Goal: Task Accomplishment & Management: Complete application form

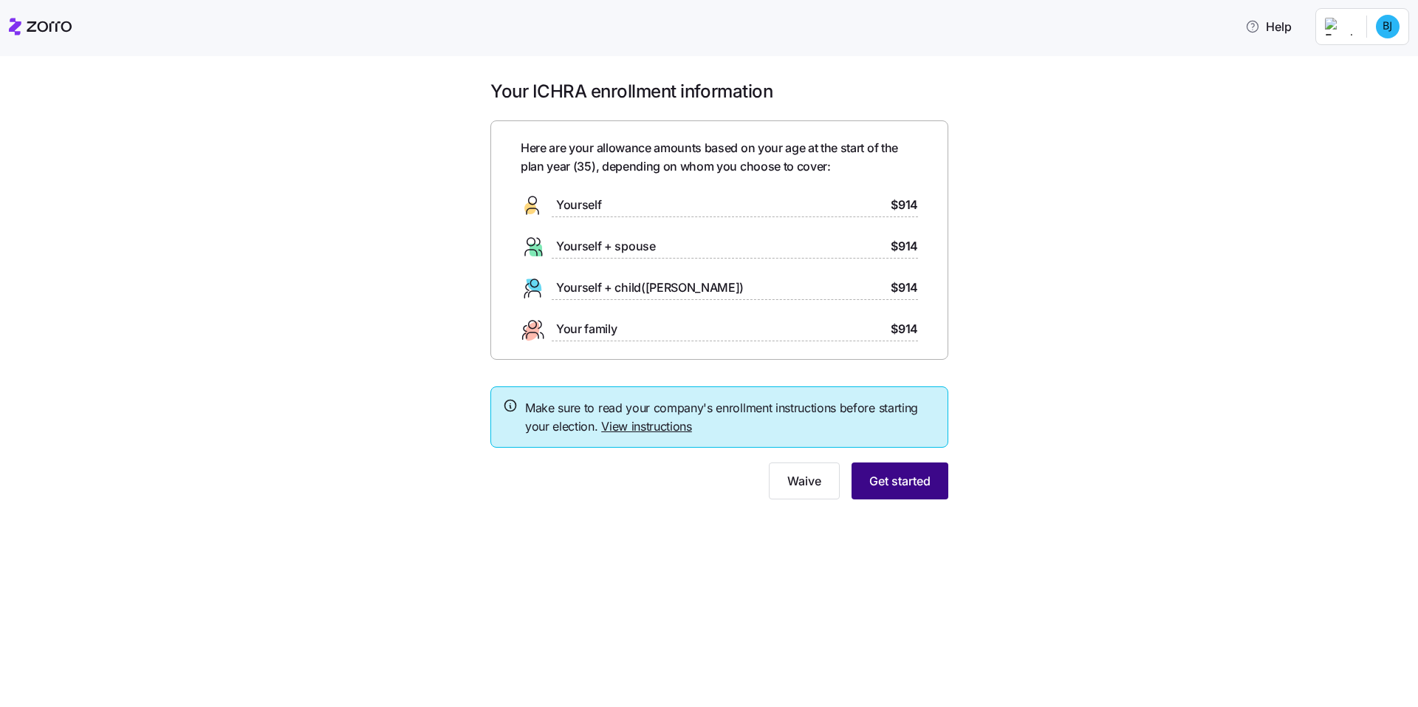
click at [895, 479] on span "Get started" at bounding box center [899, 481] width 61 height 18
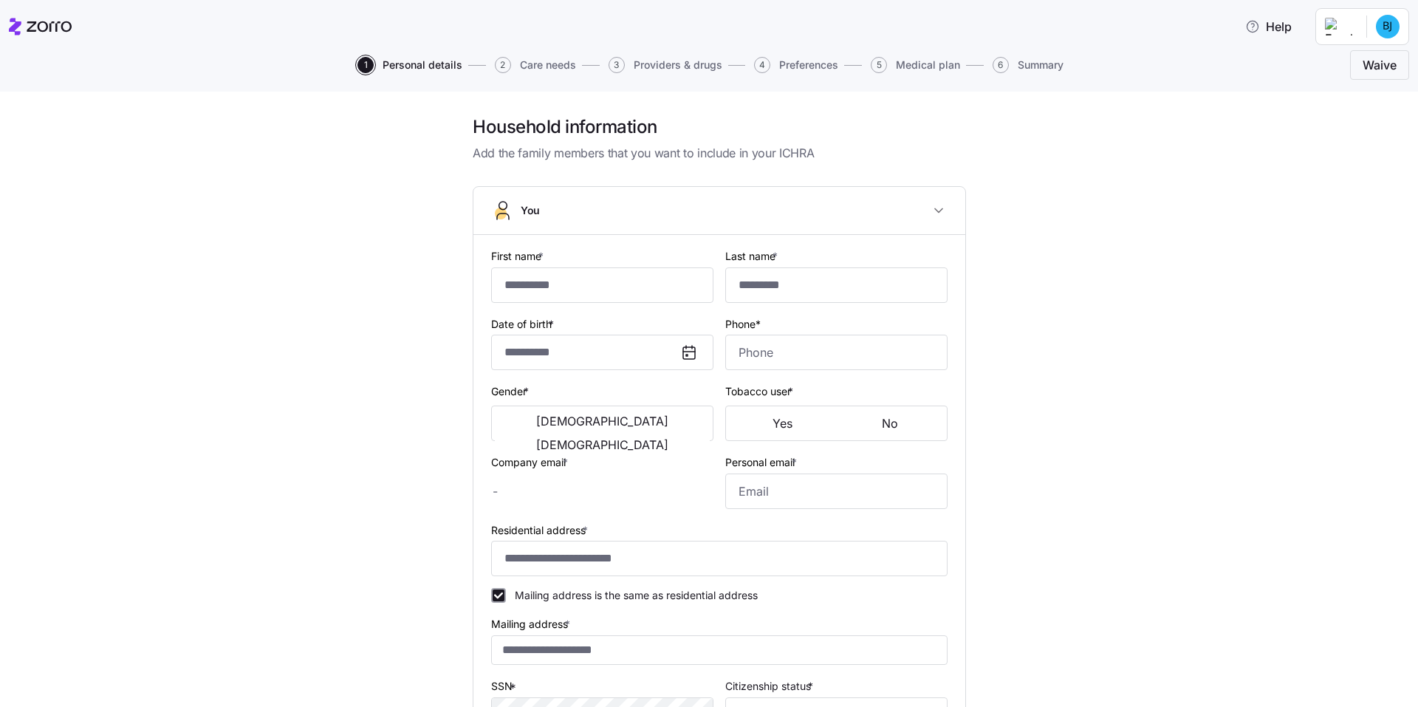
type input "*****"
type input "*******"
type input "byron.johnson@trustaffingpartners.com"
type input "**********"
checkbox input "true"
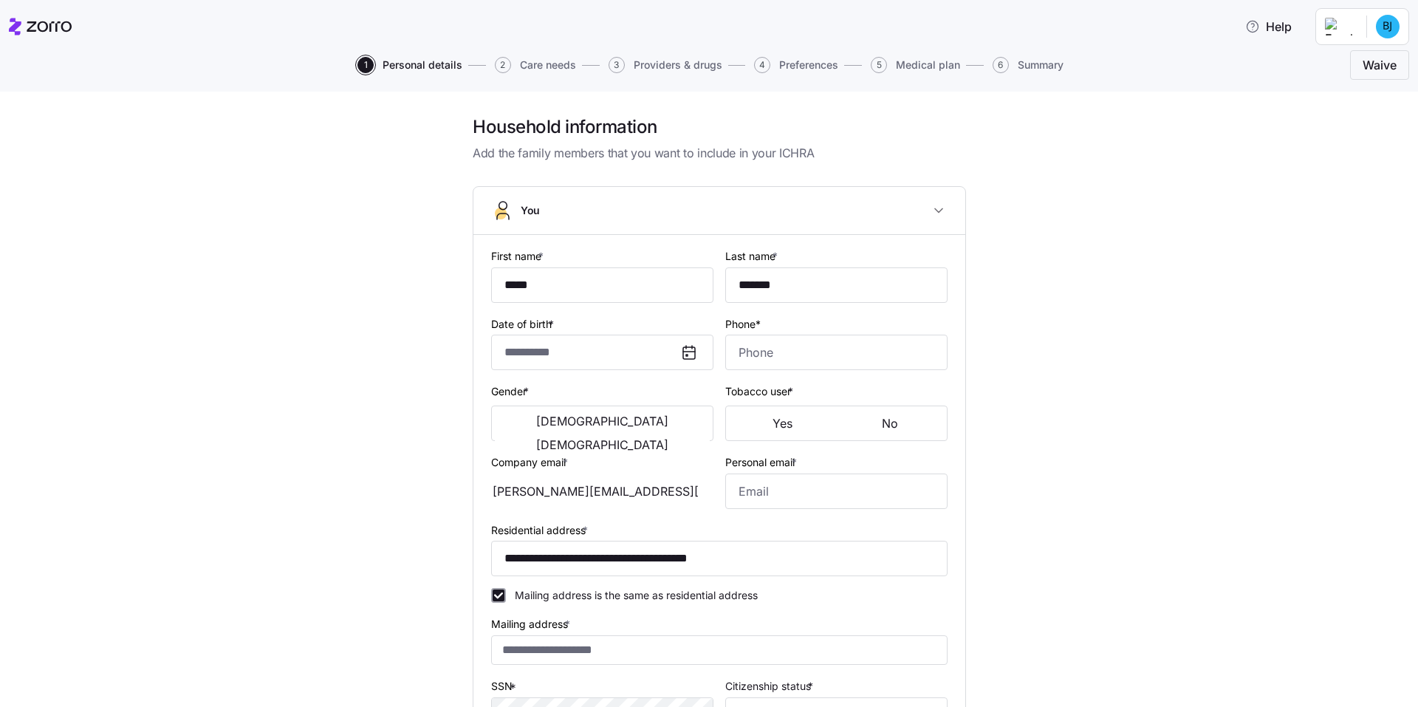
type input "**********"
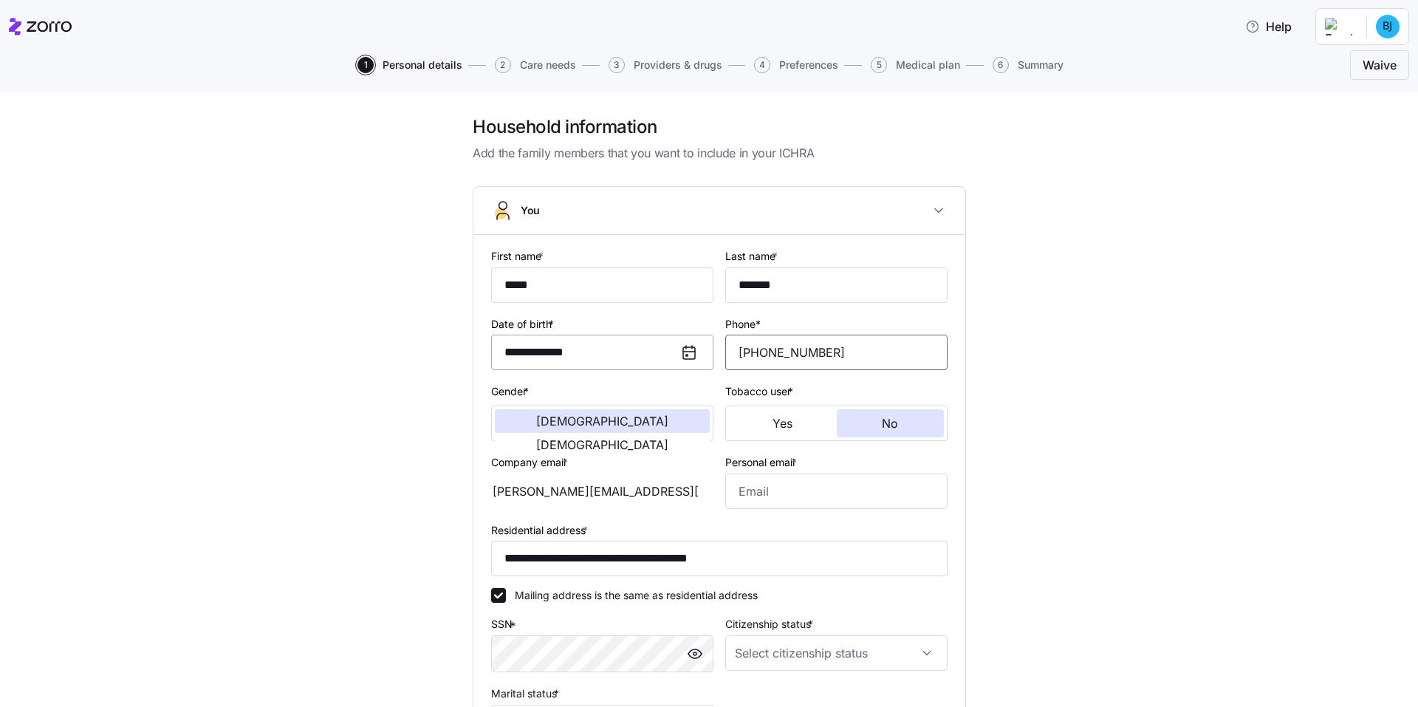
drag, startPoint x: 835, startPoint y: 353, endPoint x: 613, endPoint y: 365, distance: 221.9
click at [613, 366] on div "**********" at bounding box center [719, 493] width 468 height 505
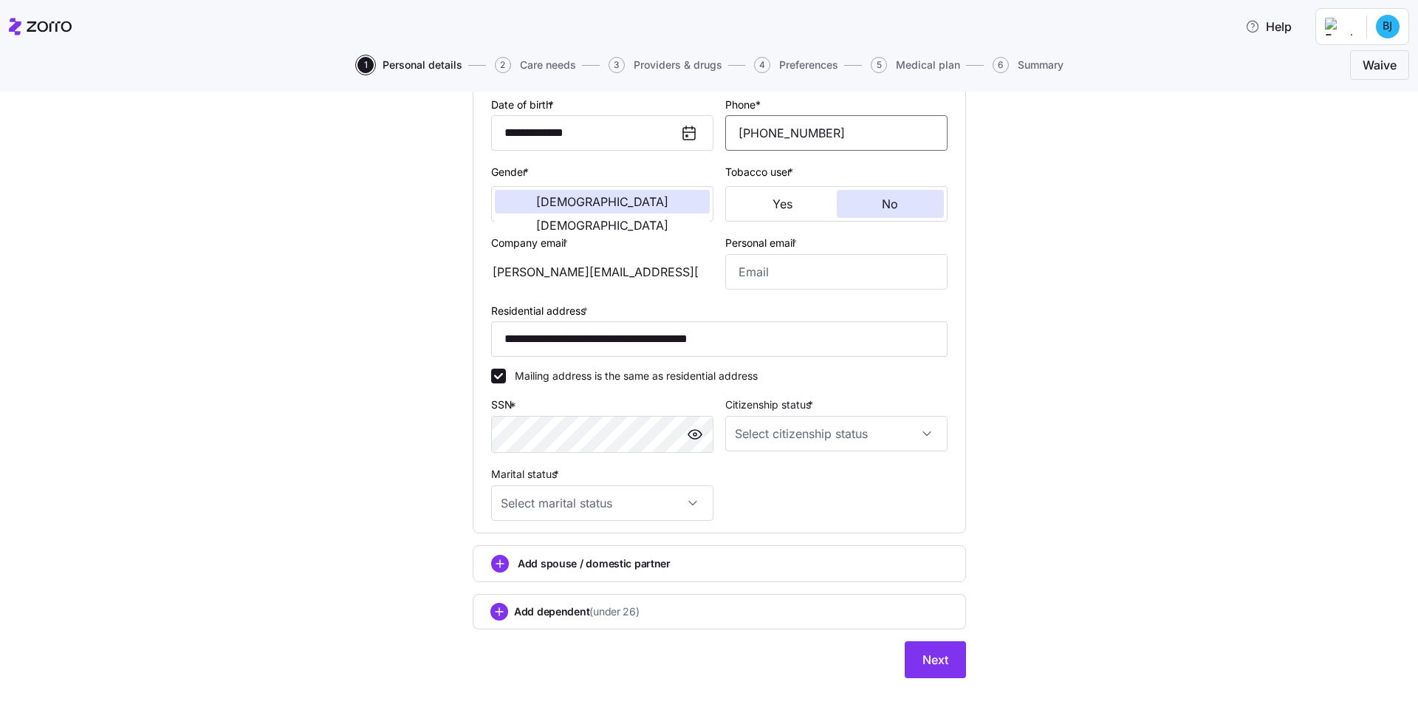
scroll to position [222, 0]
type input "(978) 435-1096"
click at [798, 267] on input "Personal email *" at bounding box center [836, 269] width 222 height 35
click at [611, 266] on div "byron.johnson@trustaffingpartners.com" at bounding box center [602, 269] width 222 height 35
click at [805, 265] on input "Personal email *" at bounding box center [836, 269] width 222 height 35
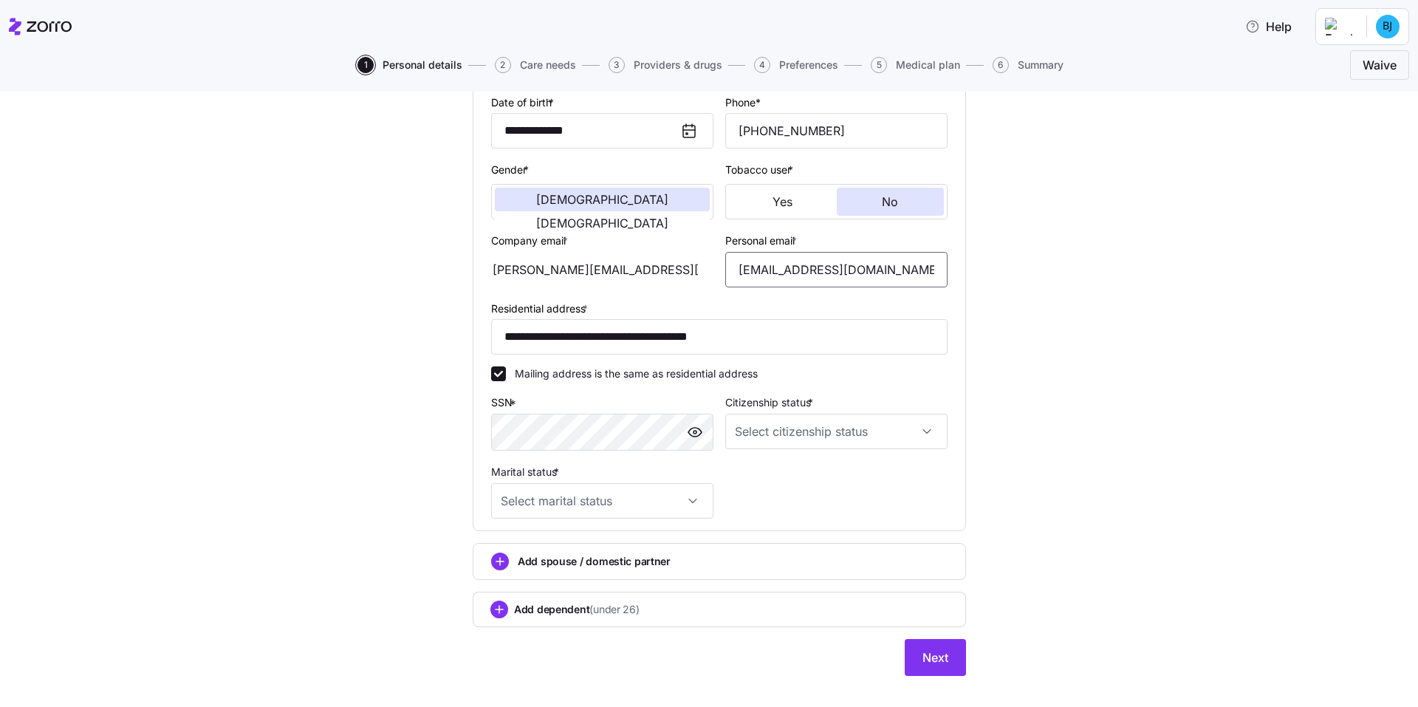
type input "bjohnson739@comcast.net"
click at [888, 432] on input "Citizenship status *" at bounding box center [836, 431] width 222 height 35
click at [776, 487] on div "US citizen" at bounding box center [831, 476] width 210 height 31
type input "US citizen"
click at [679, 497] on input "Marital status *" at bounding box center [602, 500] width 222 height 35
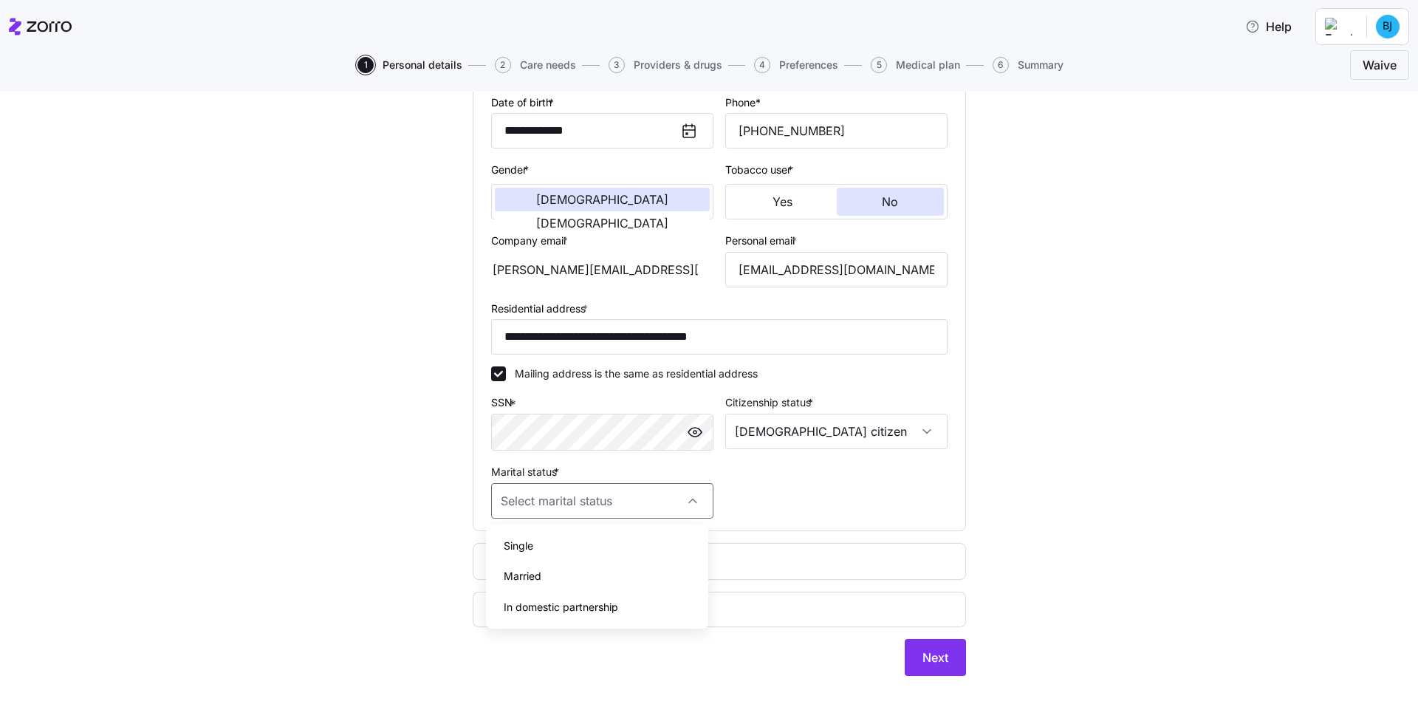
click at [586, 573] on div "Married" at bounding box center [597, 576] width 210 height 31
type input "Married"
click at [501, 555] on icon "add icon" at bounding box center [500, 561] width 18 height 18
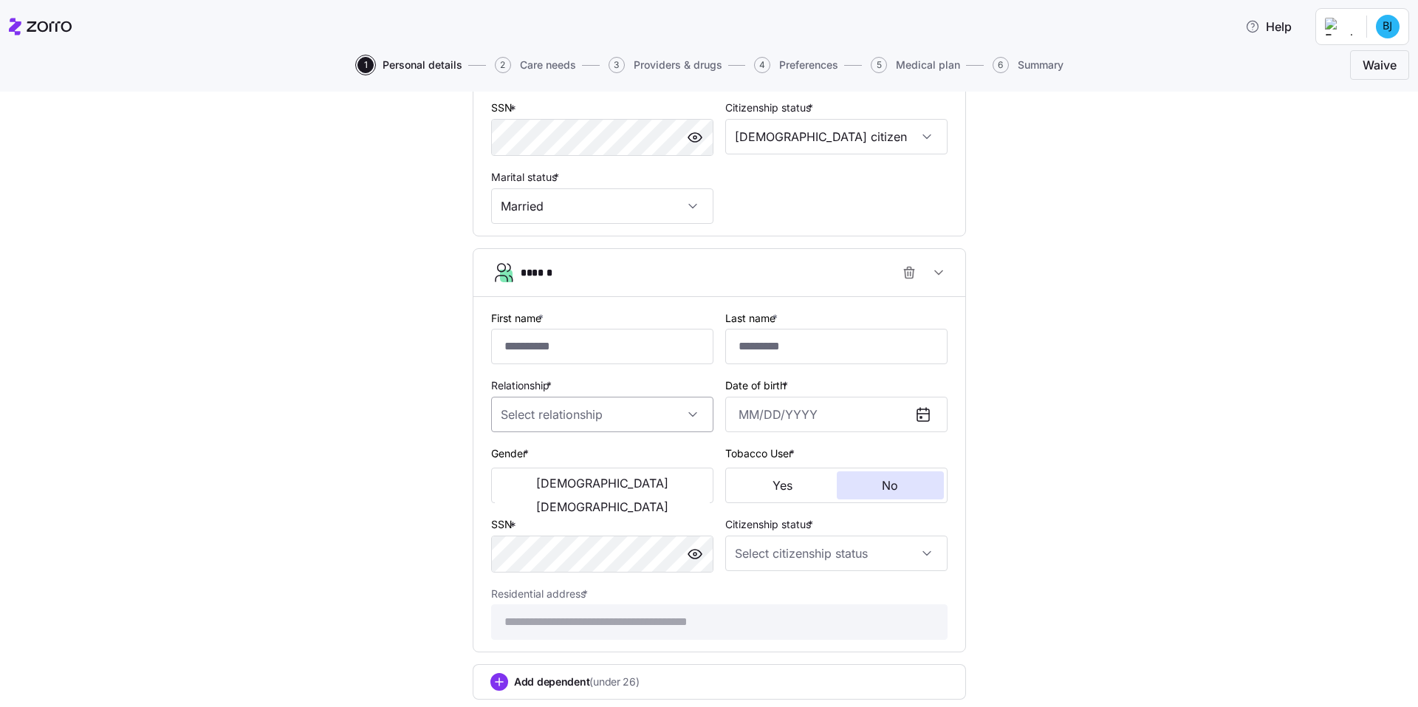
scroll to position [517, 0]
click at [531, 346] on input "First name *" at bounding box center [602, 345] width 222 height 35
type input "******"
click at [627, 422] on input "Relationship *" at bounding box center [602, 413] width 222 height 35
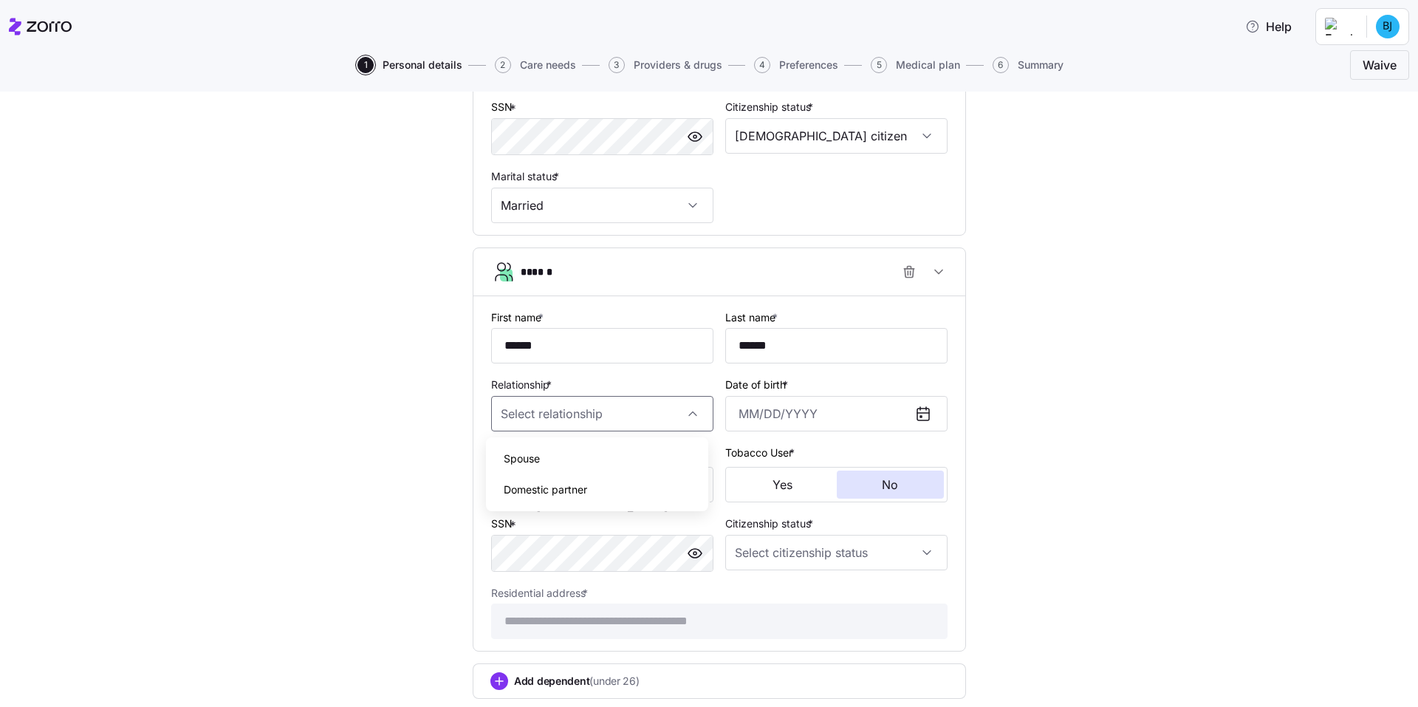
click at [576, 459] on div "Spouse" at bounding box center [597, 458] width 210 height 31
type input "Spouse"
click at [799, 415] on input "Date of birth *" at bounding box center [836, 413] width 222 height 35
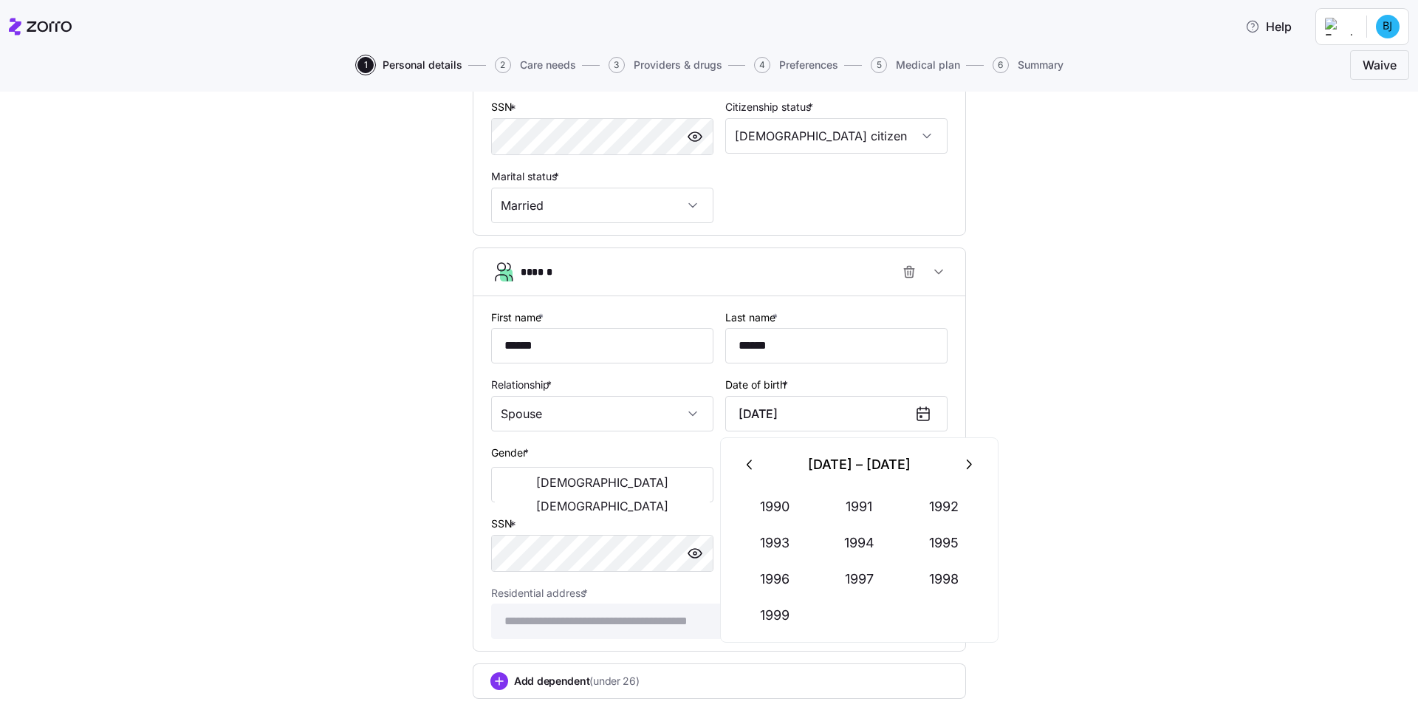
type input "January 23, 1993"
click at [1092, 501] on div "**********" at bounding box center [719, 181] width 1356 height 1167
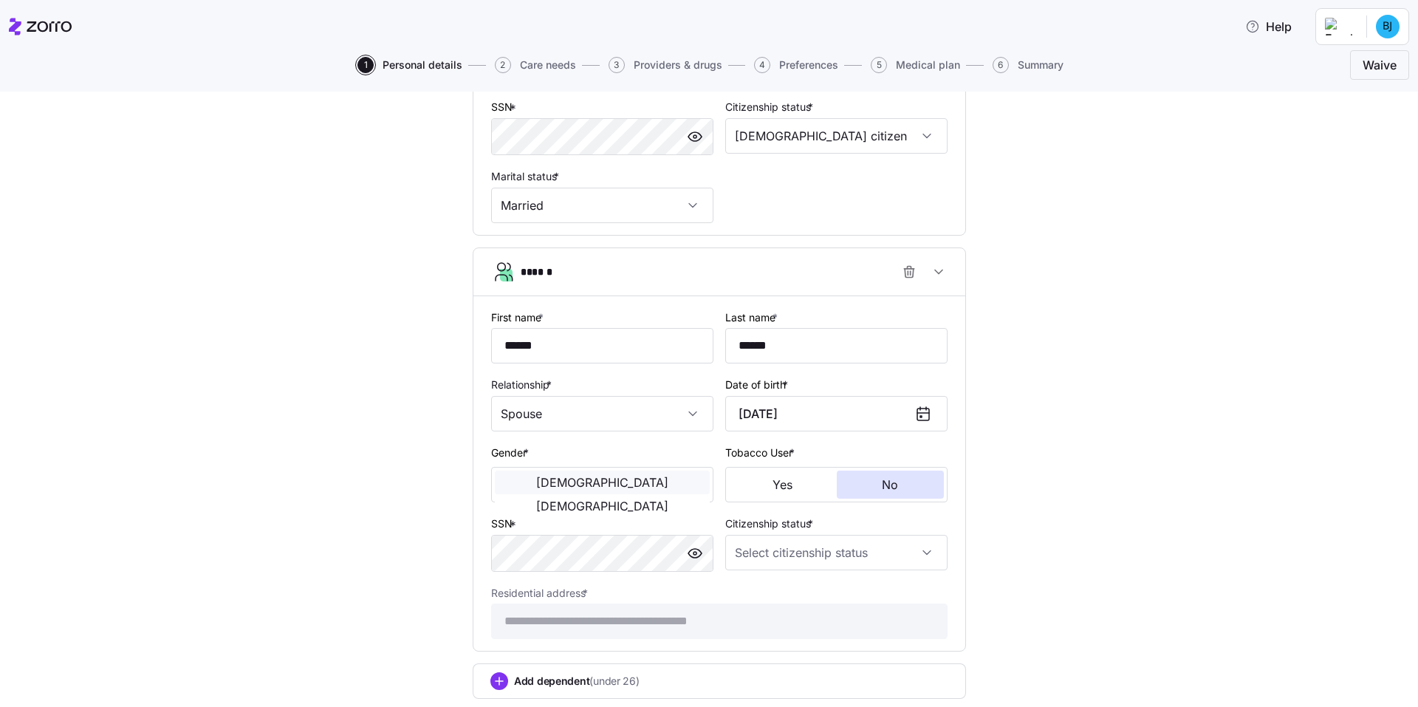
click at [544, 494] on button "Male" at bounding box center [602, 482] width 215 height 24
click at [655, 494] on button "Female" at bounding box center [602, 506] width 215 height 24
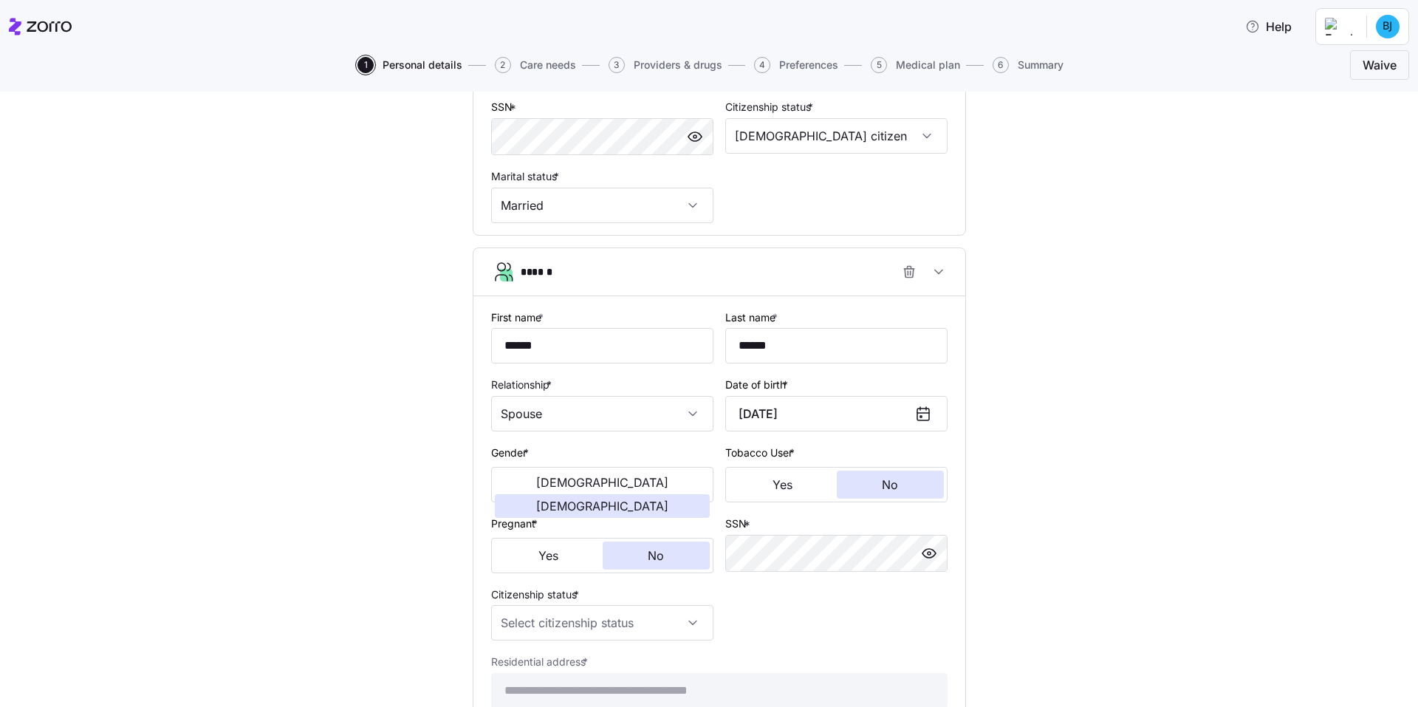
click at [1100, 435] on div "**********" at bounding box center [719, 216] width 1356 height 1236
click at [683, 619] on input "Citizenship status *" at bounding box center [602, 622] width 222 height 35
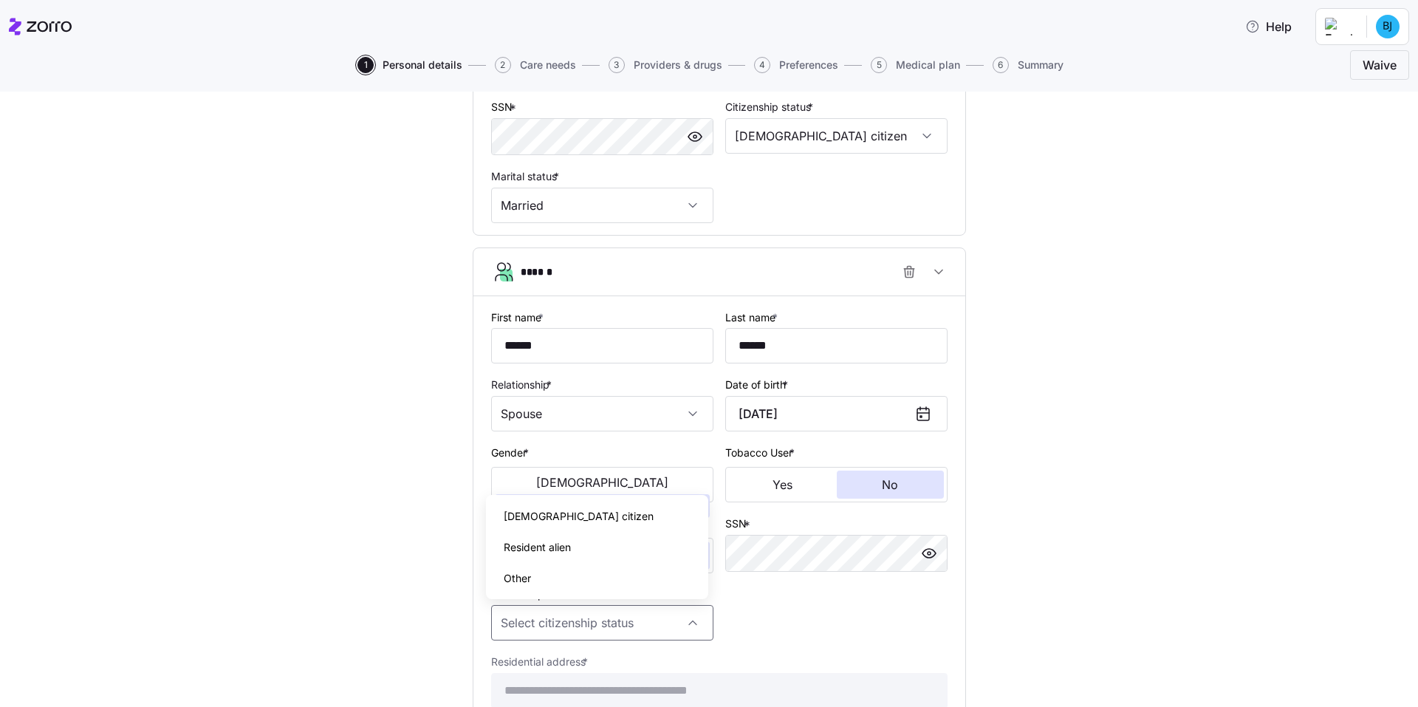
click at [558, 518] on div "US citizen" at bounding box center [597, 516] width 210 height 31
type input "US citizen"
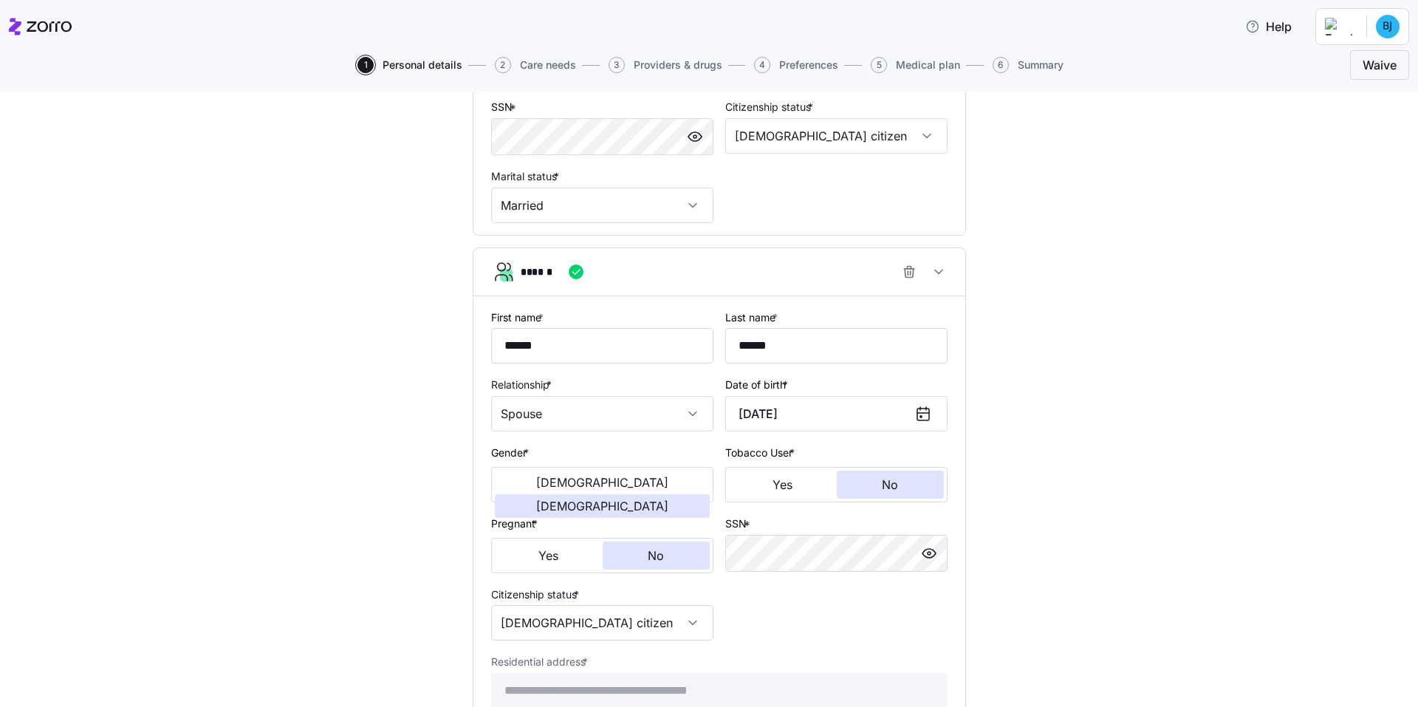
click at [1145, 543] on div "**********" at bounding box center [719, 216] width 1356 height 1236
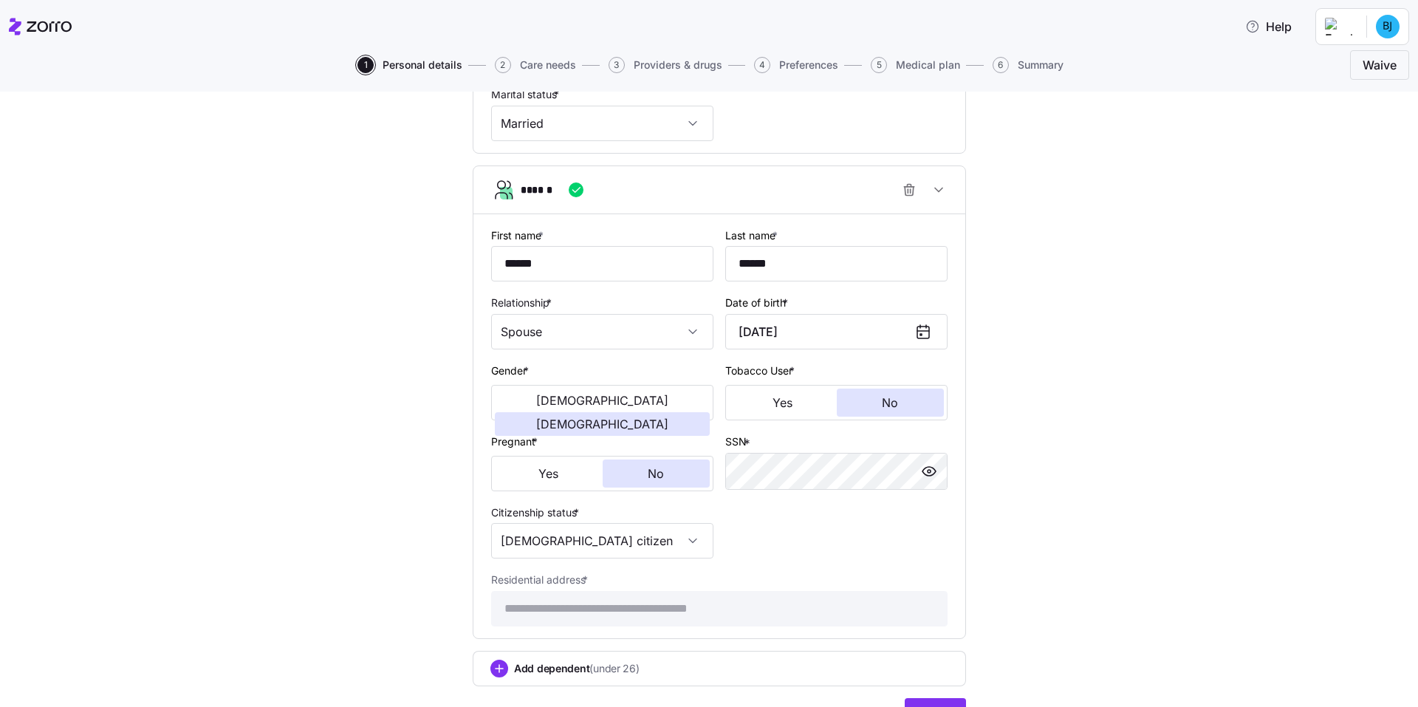
scroll to position [680, 0]
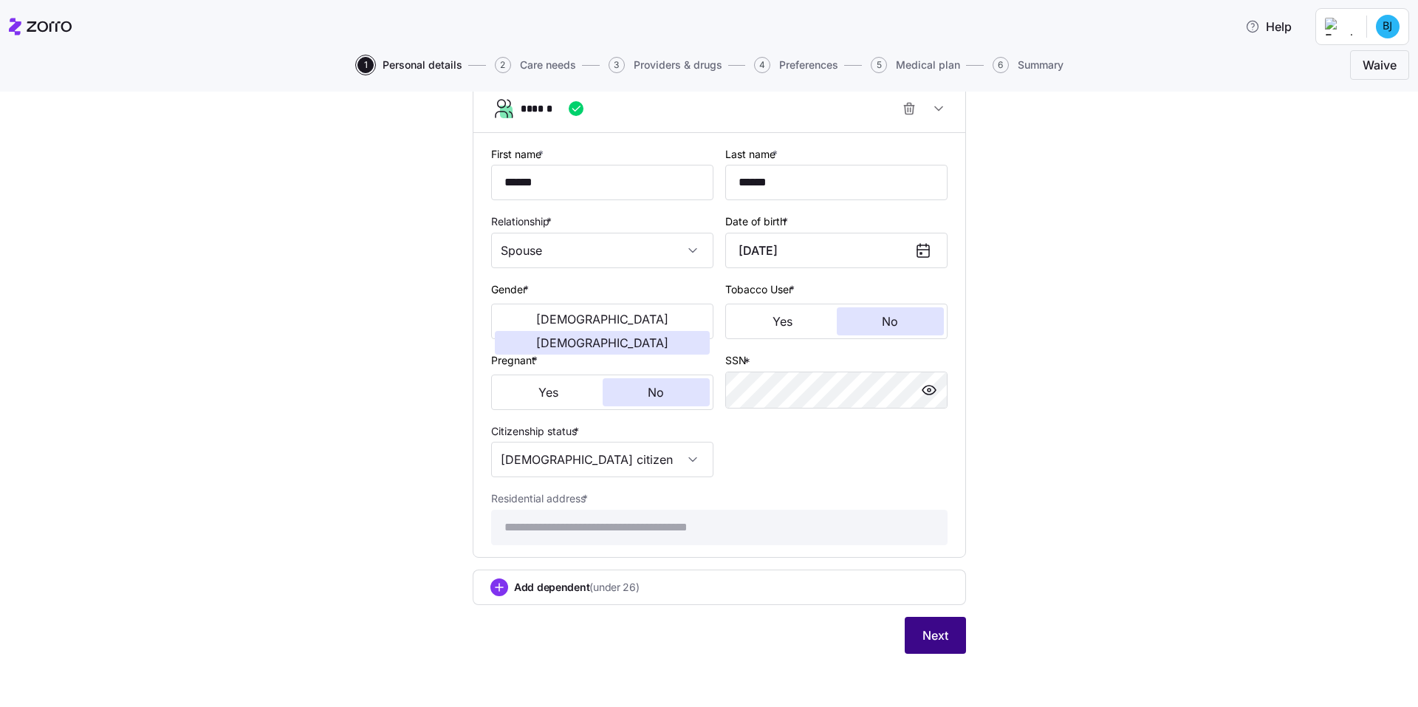
click at [931, 642] on span "Next" at bounding box center [935, 635] width 26 height 18
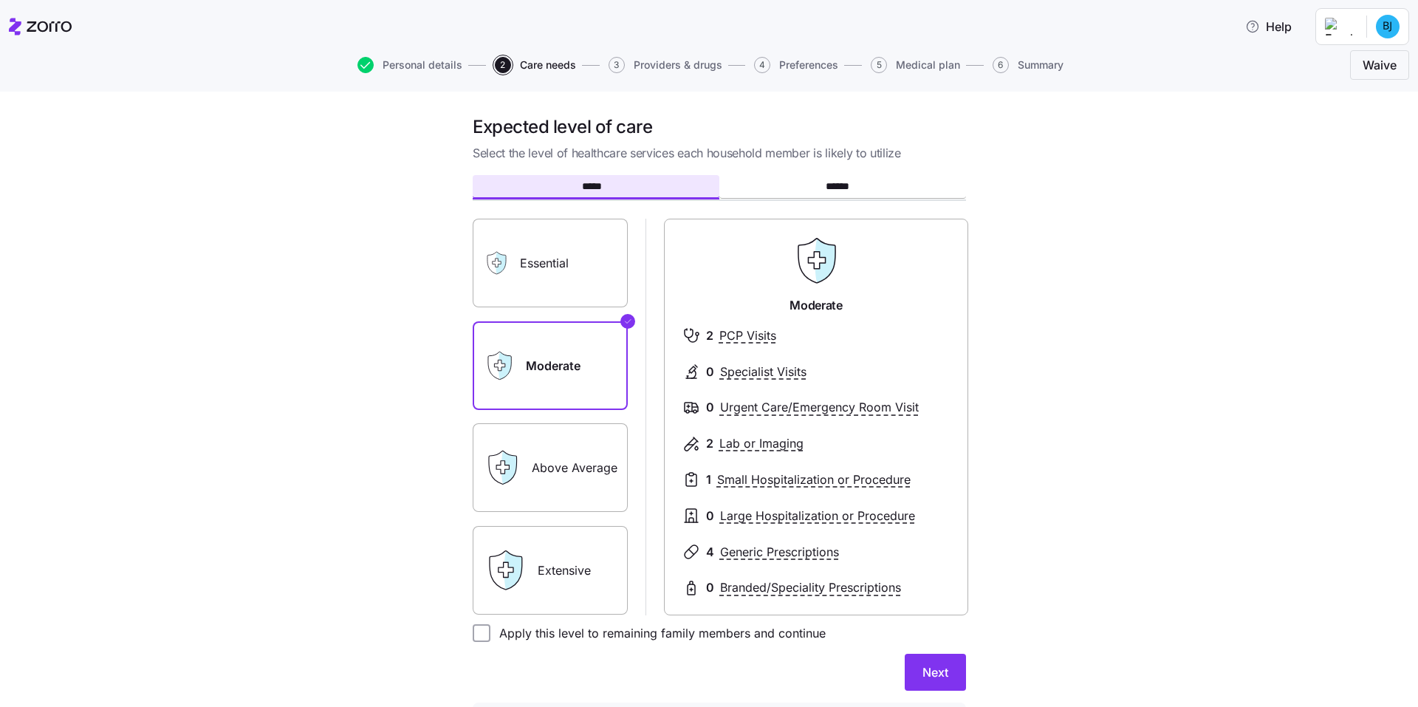
click at [562, 270] on label "Essential" at bounding box center [550, 263] width 155 height 89
click at [0, 0] on input "Essential" at bounding box center [0, 0] width 0 height 0
click at [949, 668] on button "Next" at bounding box center [935, 672] width 61 height 37
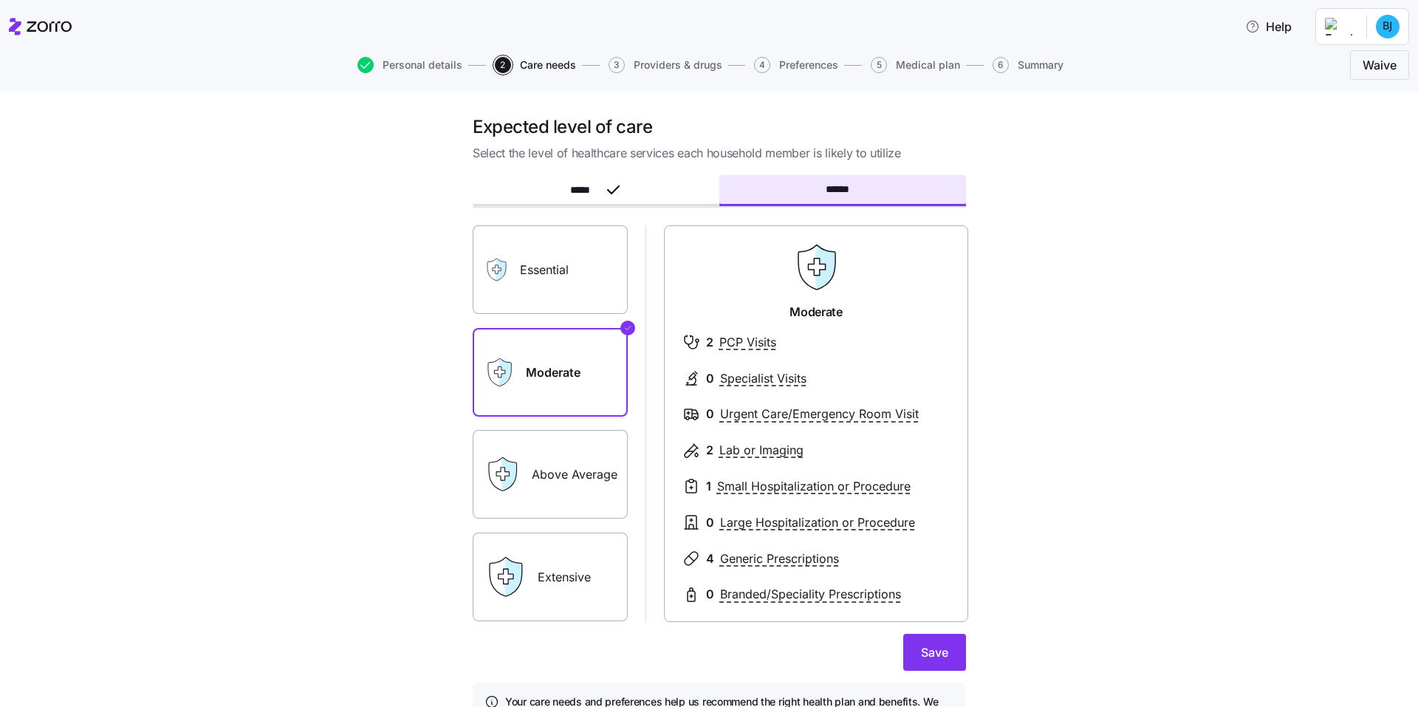
click at [545, 281] on label "Essential" at bounding box center [550, 269] width 155 height 89
click at [0, 0] on input "Essential" at bounding box center [0, 0] width 0 height 0
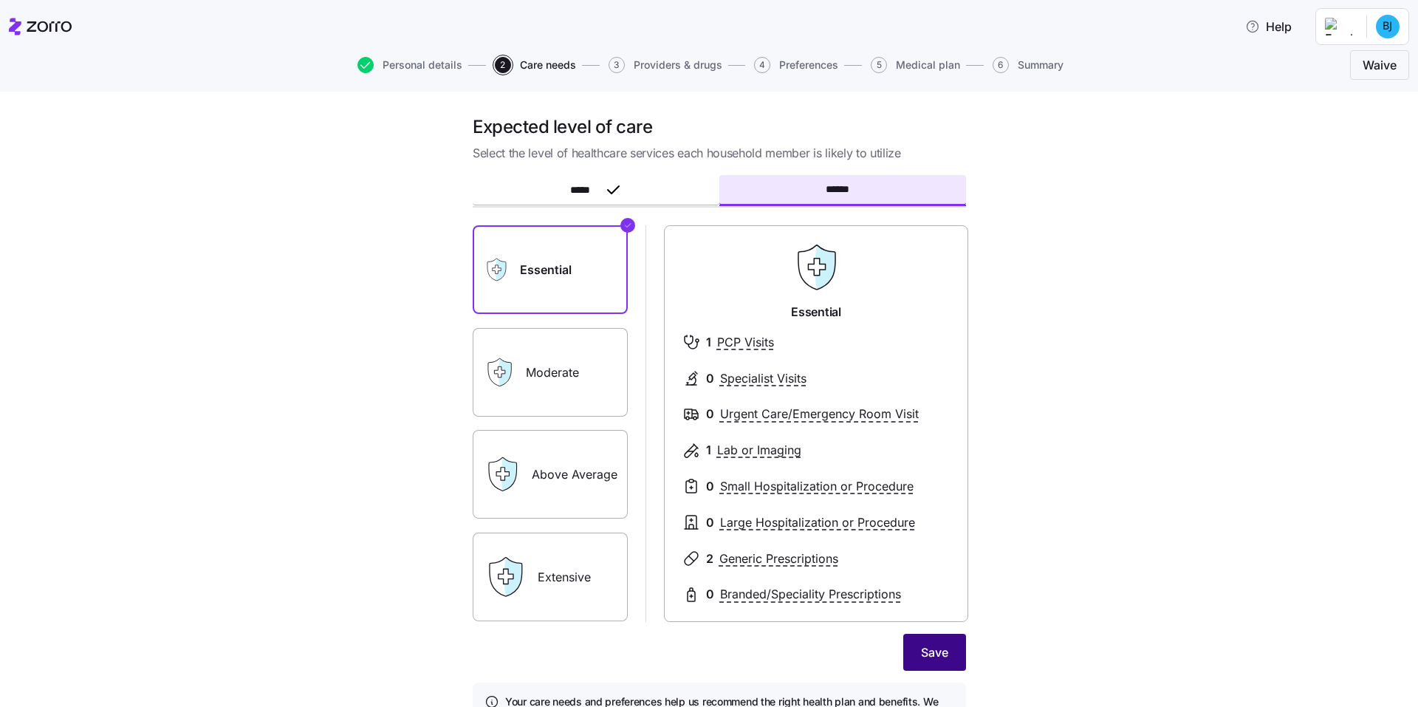
click at [928, 655] on span "Save" at bounding box center [934, 652] width 27 height 18
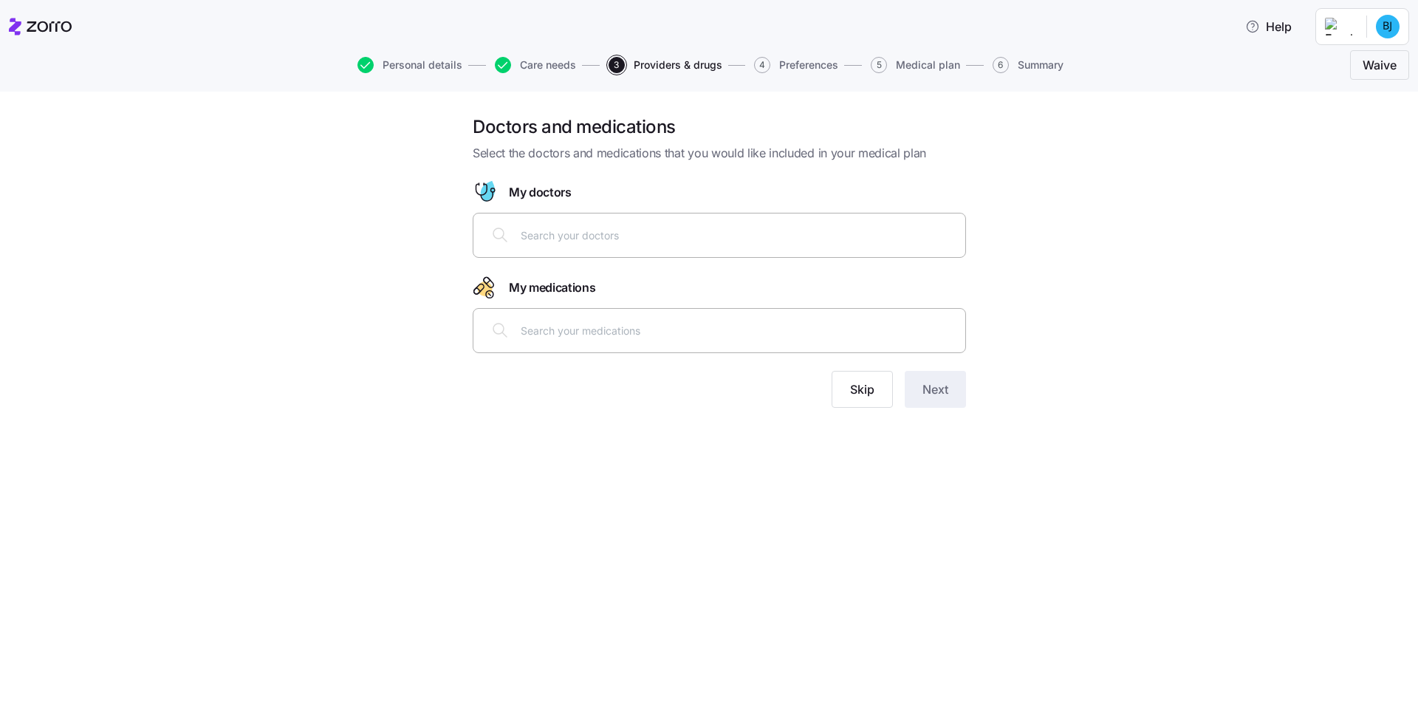
click at [632, 233] on input "text" at bounding box center [739, 235] width 436 height 16
click at [863, 393] on span "Skip" at bounding box center [862, 389] width 24 height 18
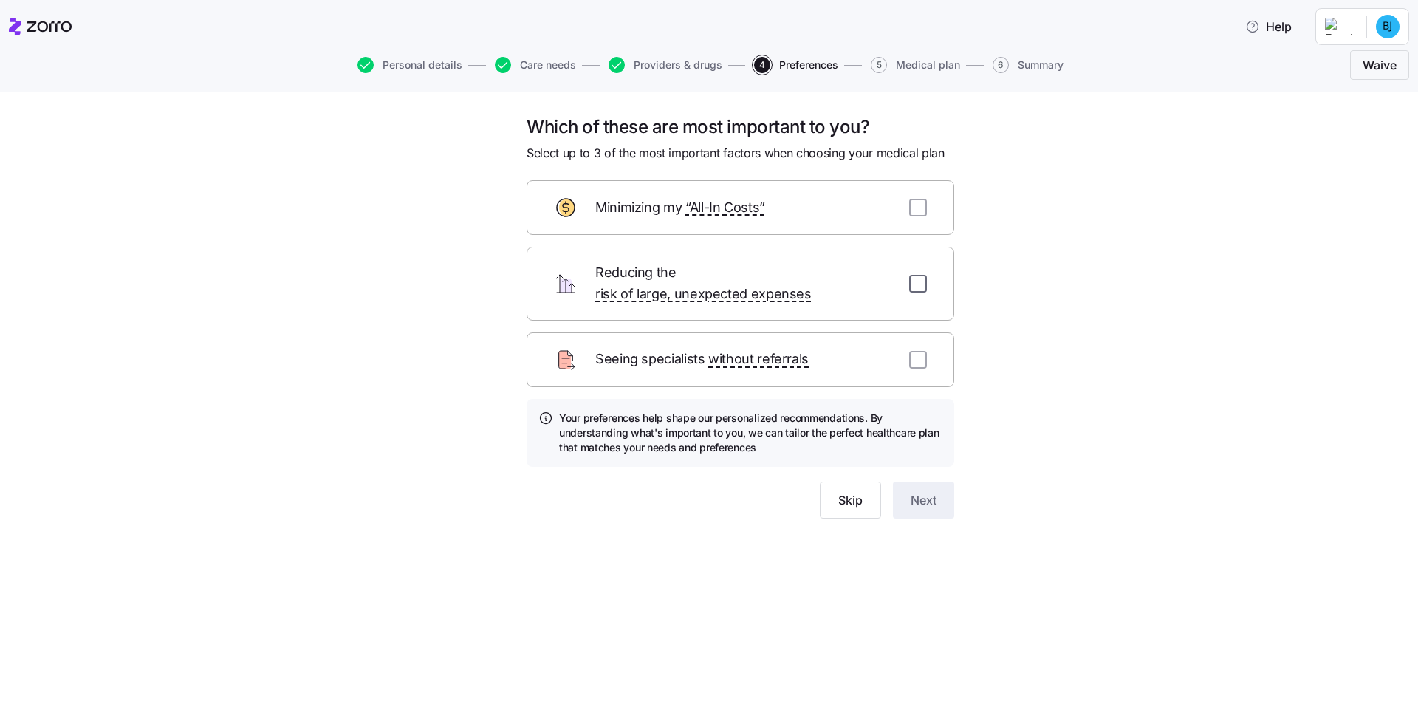
click at [916, 276] on input "checkbox" at bounding box center [918, 284] width 18 height 18
checkbox input "true"
click at [917, 351] on input "checkbox" at bounding box center [918, 360] width 18 height 18
checkbox input "true"
click at [914, 491] on span "Next" at bounding box center [924, 500] width 26 height 18
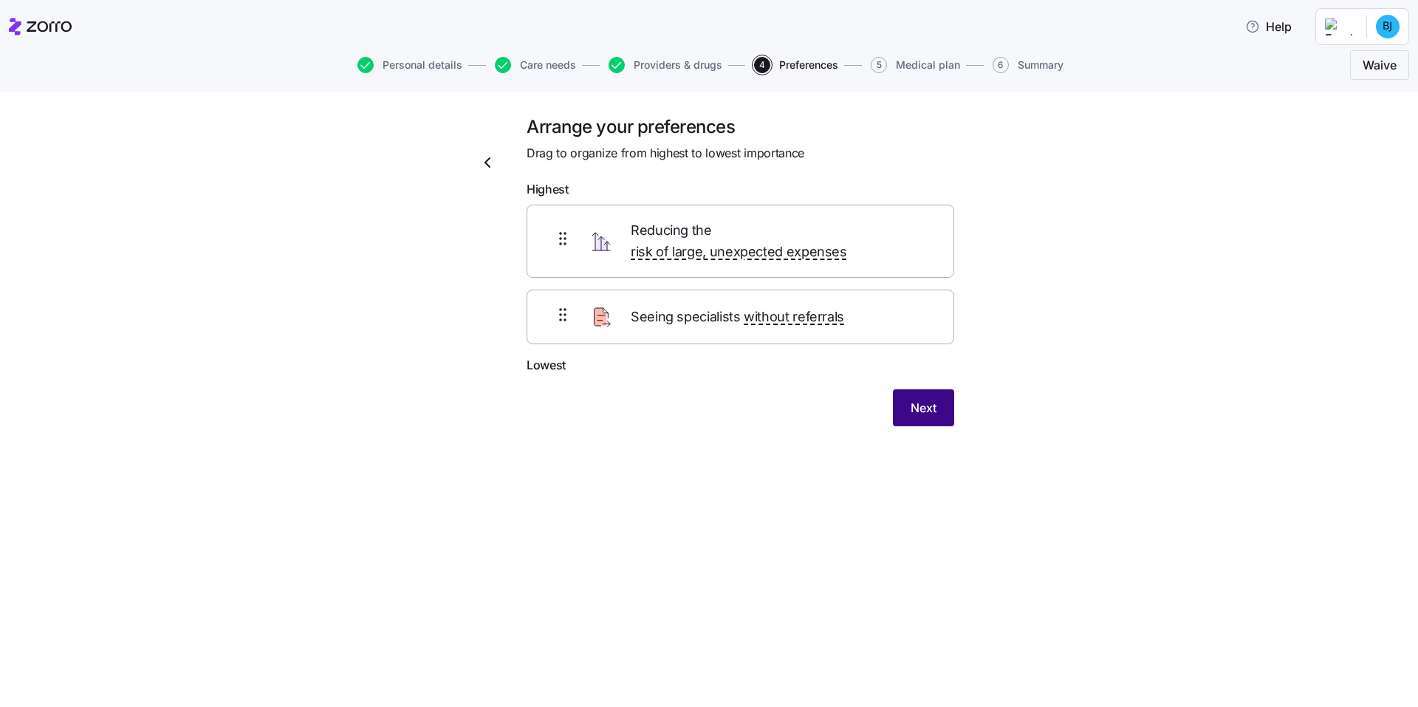
click at [927, 399] on span "Next" at bounding box center [924, 408] width 26 height 18
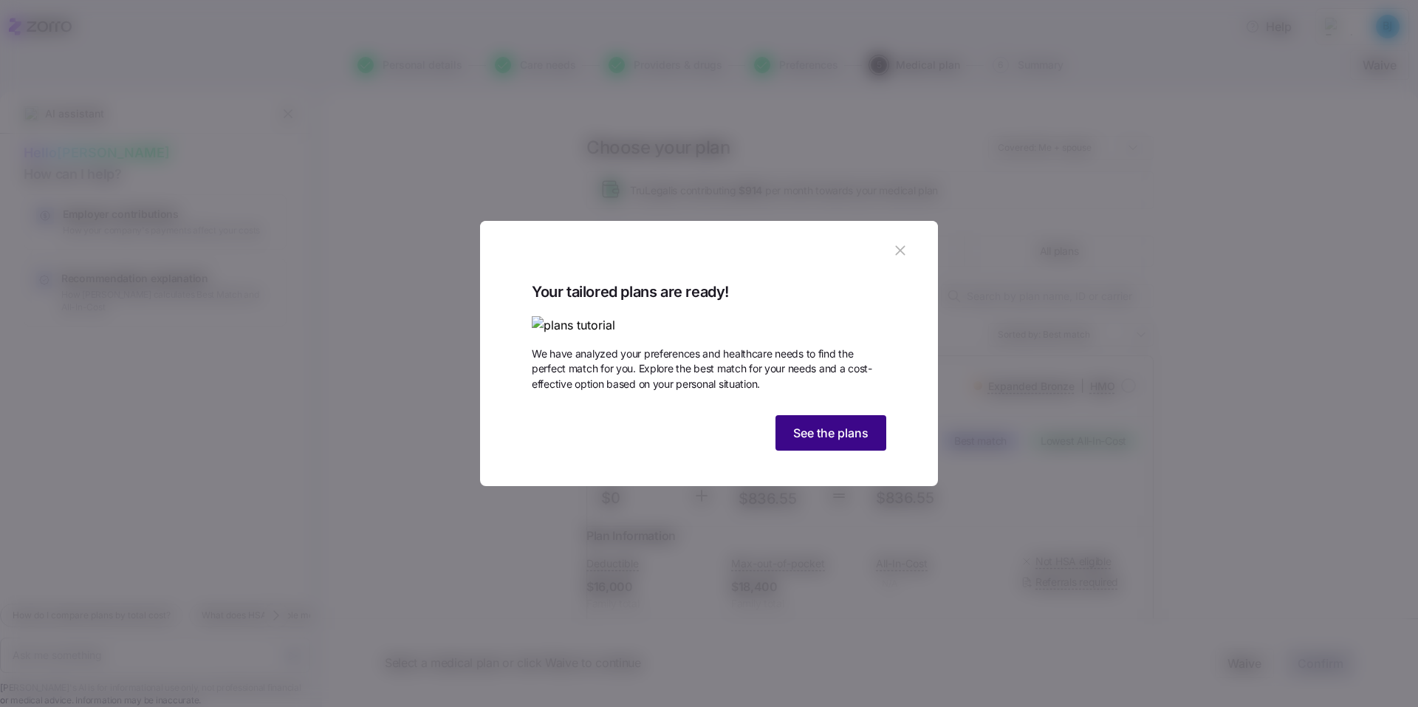
click at [829, 442] on span "See the plans" at bounding box center [830, 433] width 75 height 18
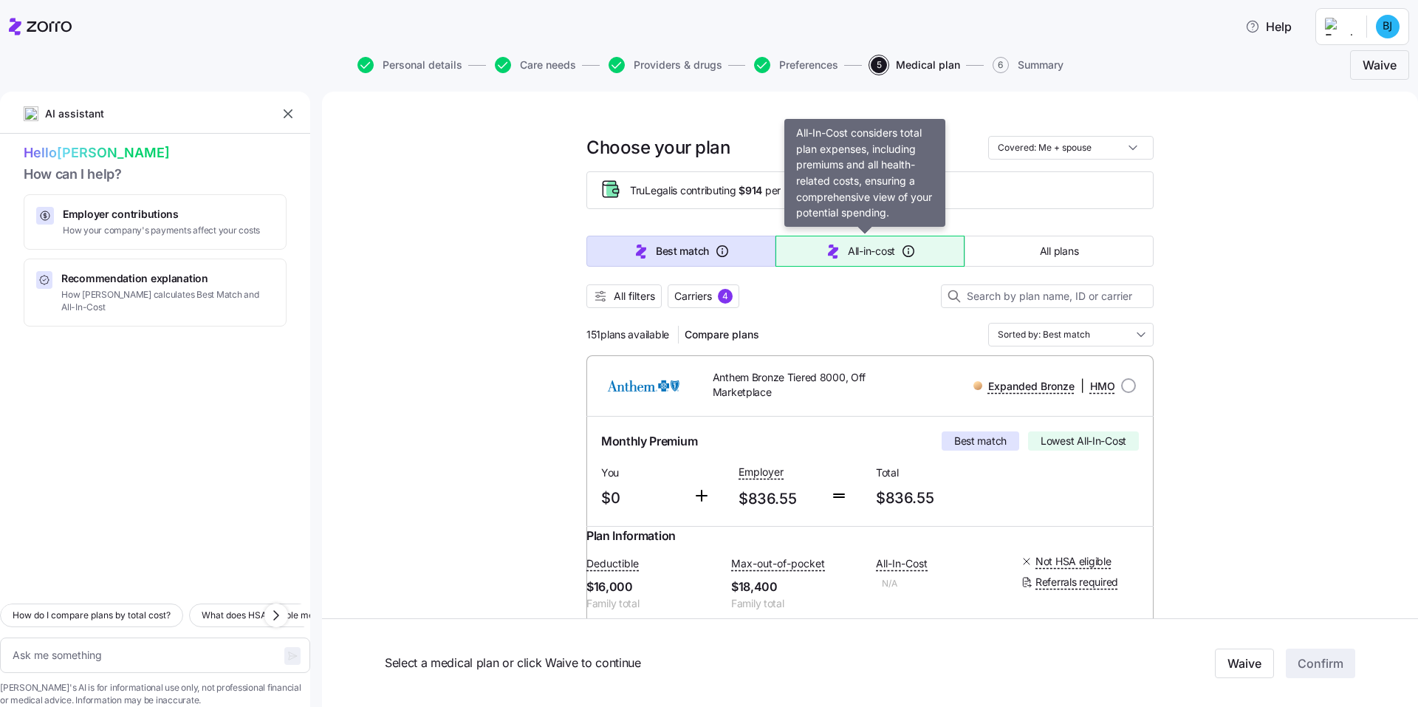
click at [871, 257] on span "All-in-cost" at bounding box center [871, 251] width 47 height 15
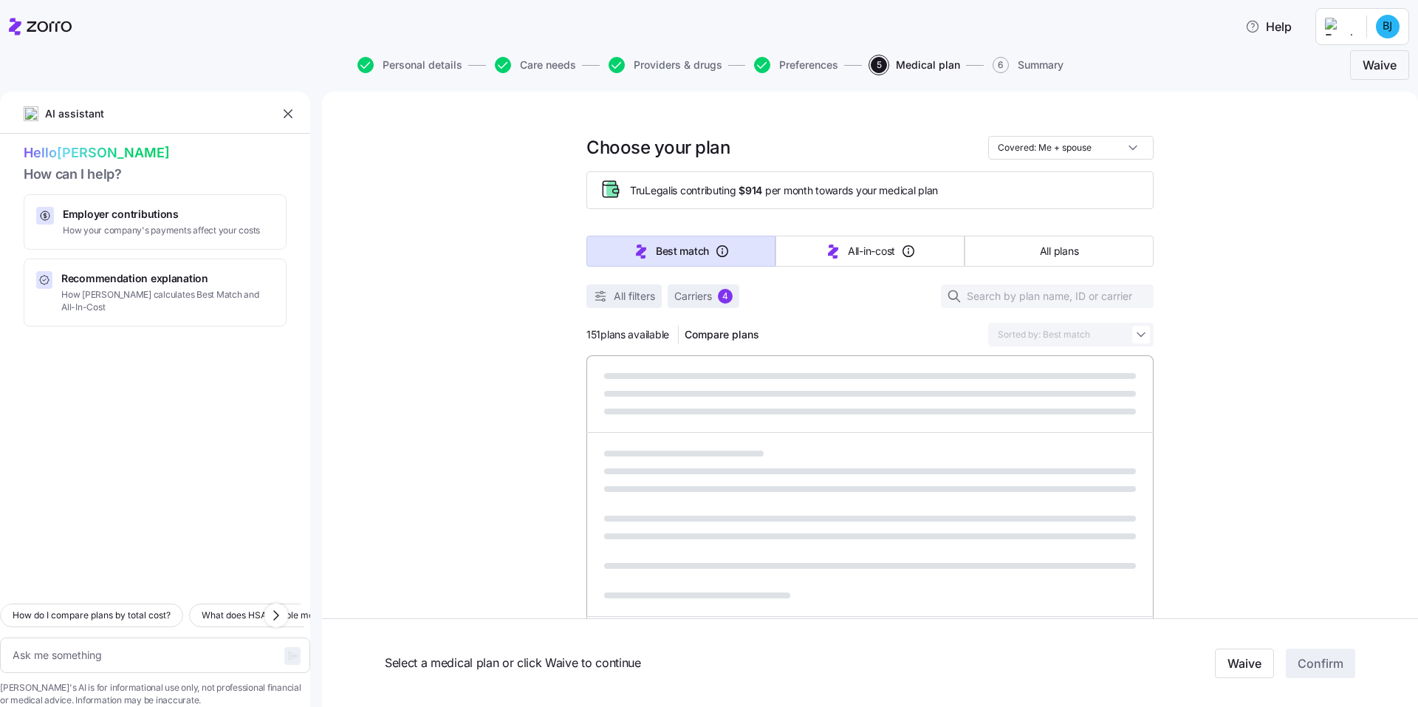
type textarea "x"
type input "Sorted by: All-in-cost"
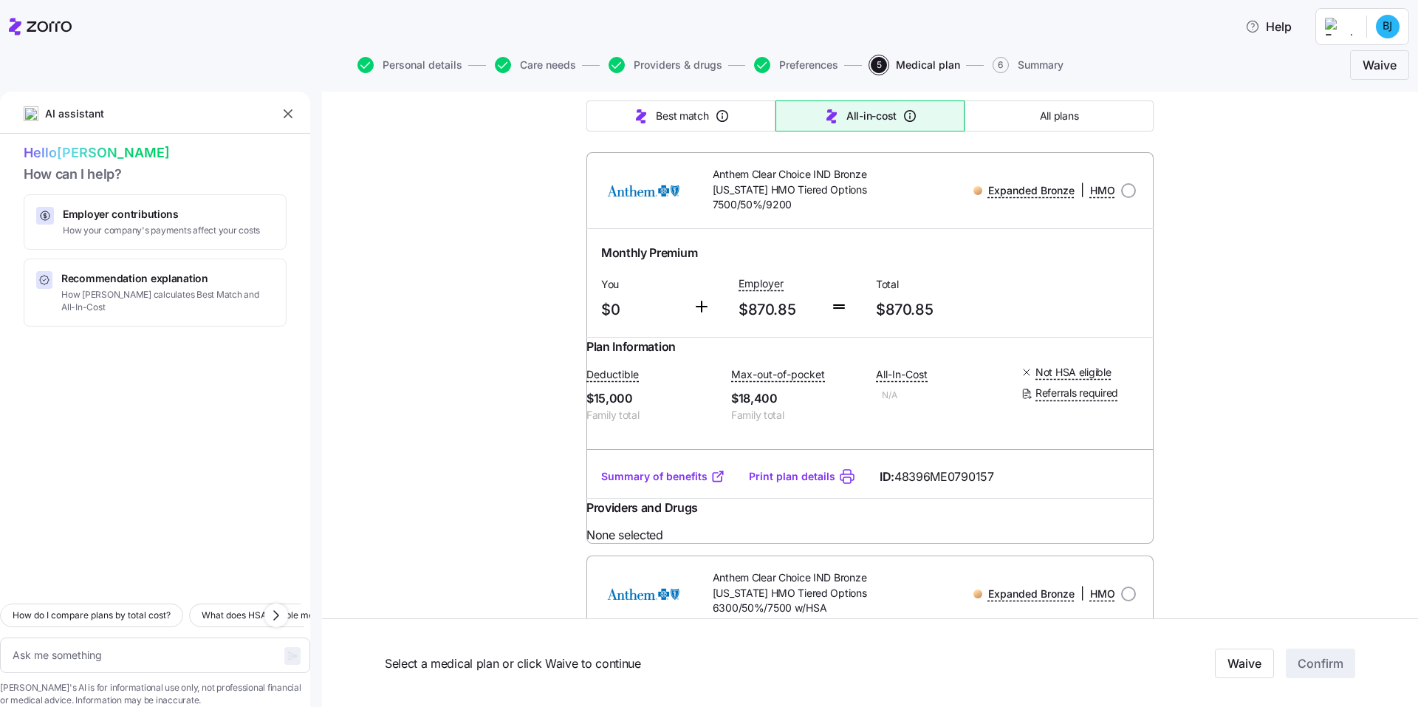
scroll to position [3323, 0]
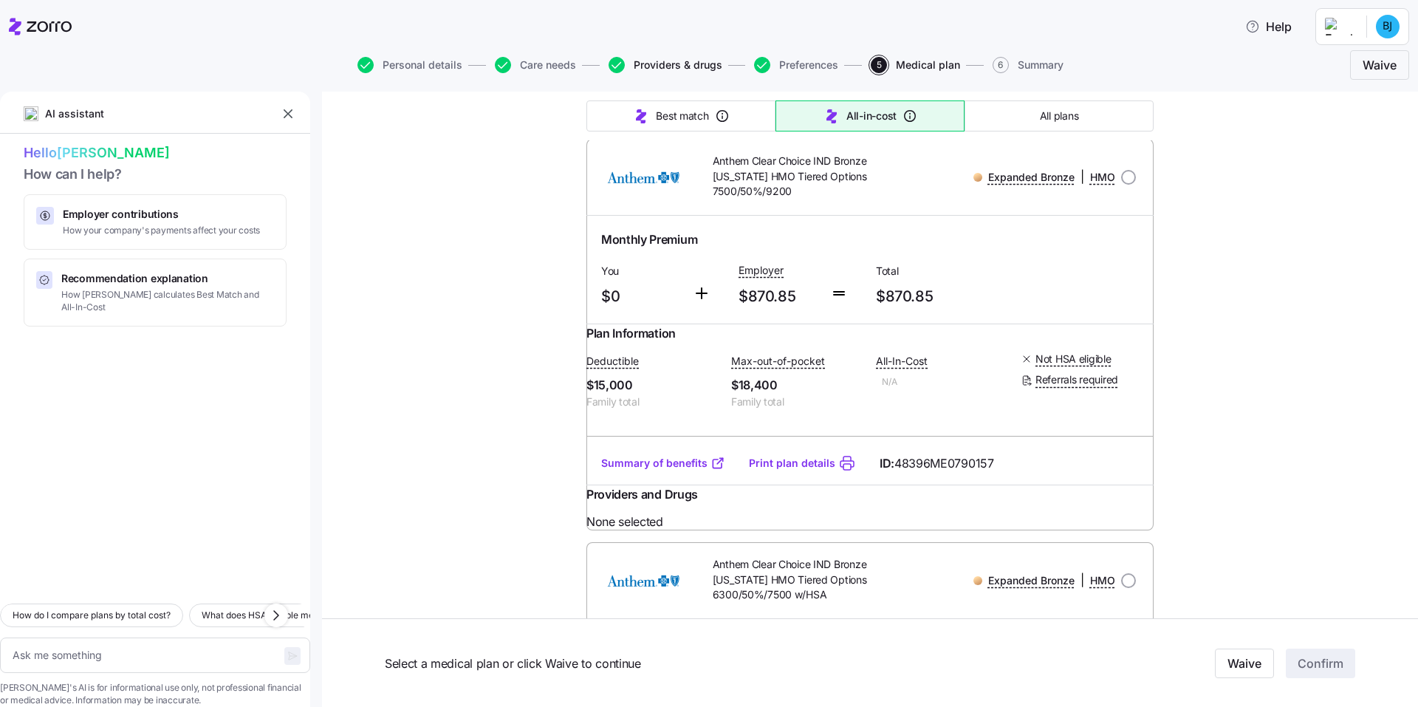
click at [644, 65] on span "Providers & drugs" at bounding box center [678, 65] width 89 height 10
type textarea "x"
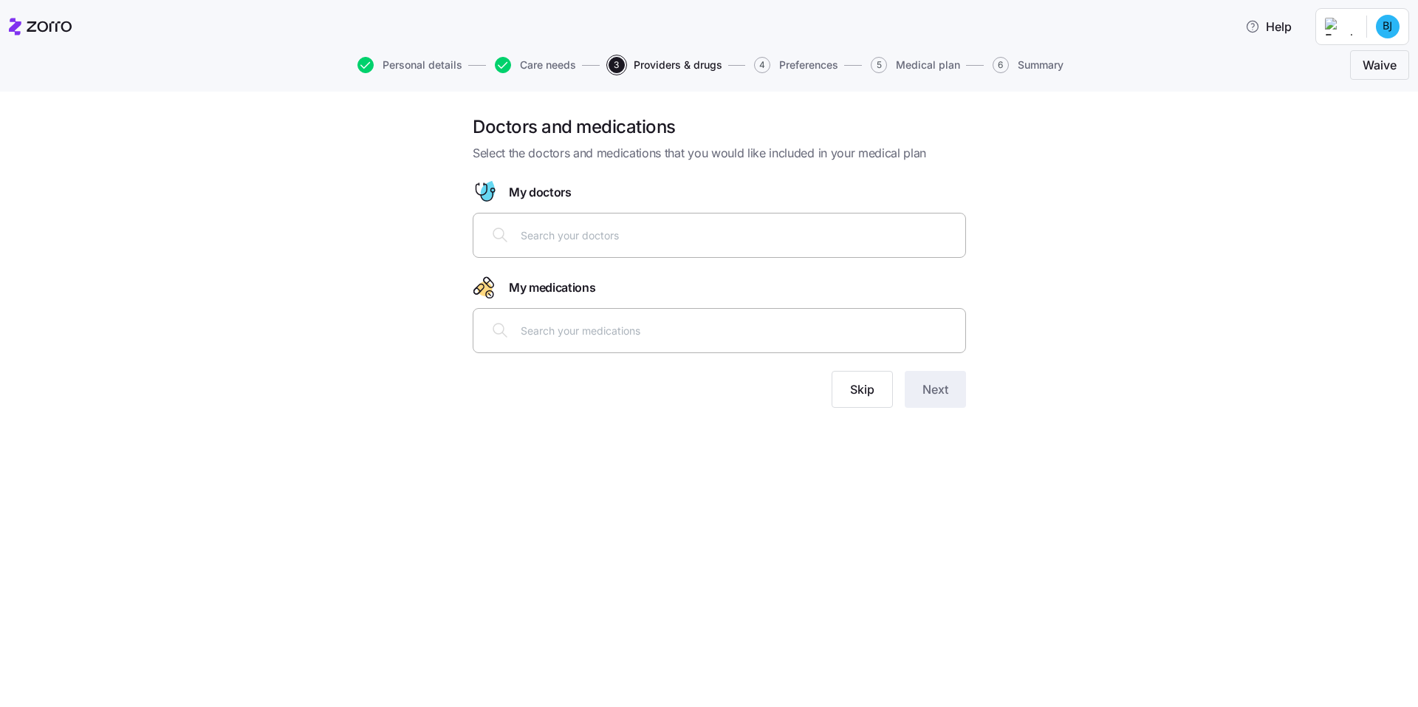
click at [670, 232] on input "text" at bounding box center [739, 235] width 436 height 16
type input "Jessica Roundy"
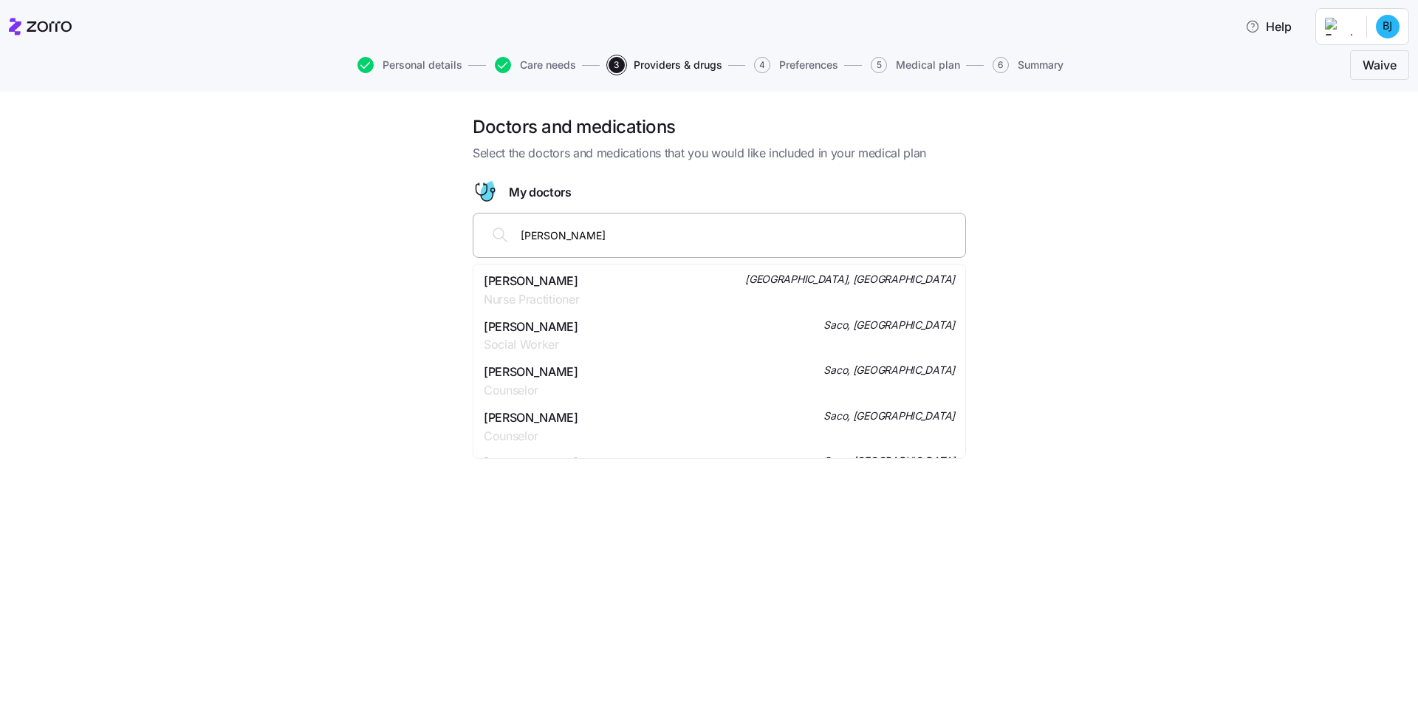
click at [563, 283] on span "Jessica Roundy" at bounding box center [531, 281] width 95 height 18
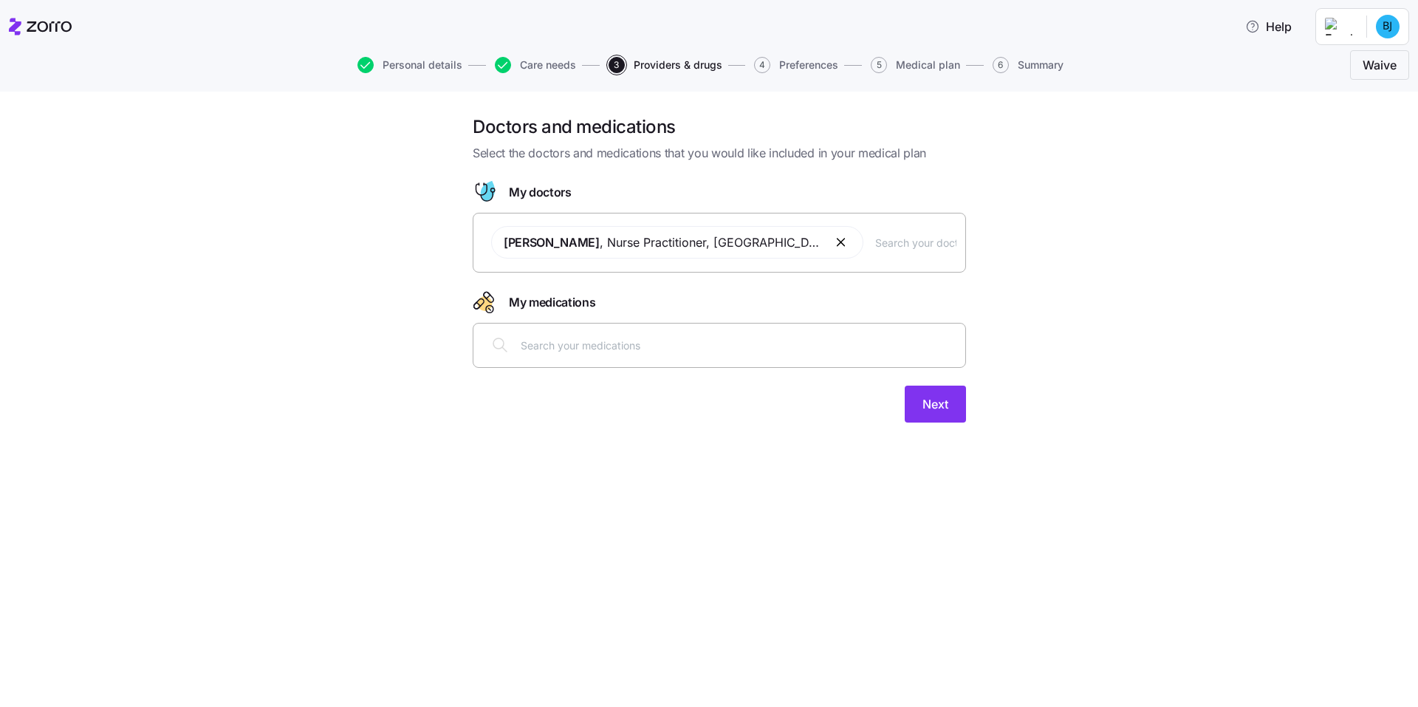
click at [675, 343] on input "text" at bounding box center [739, 345] width 436 height 16
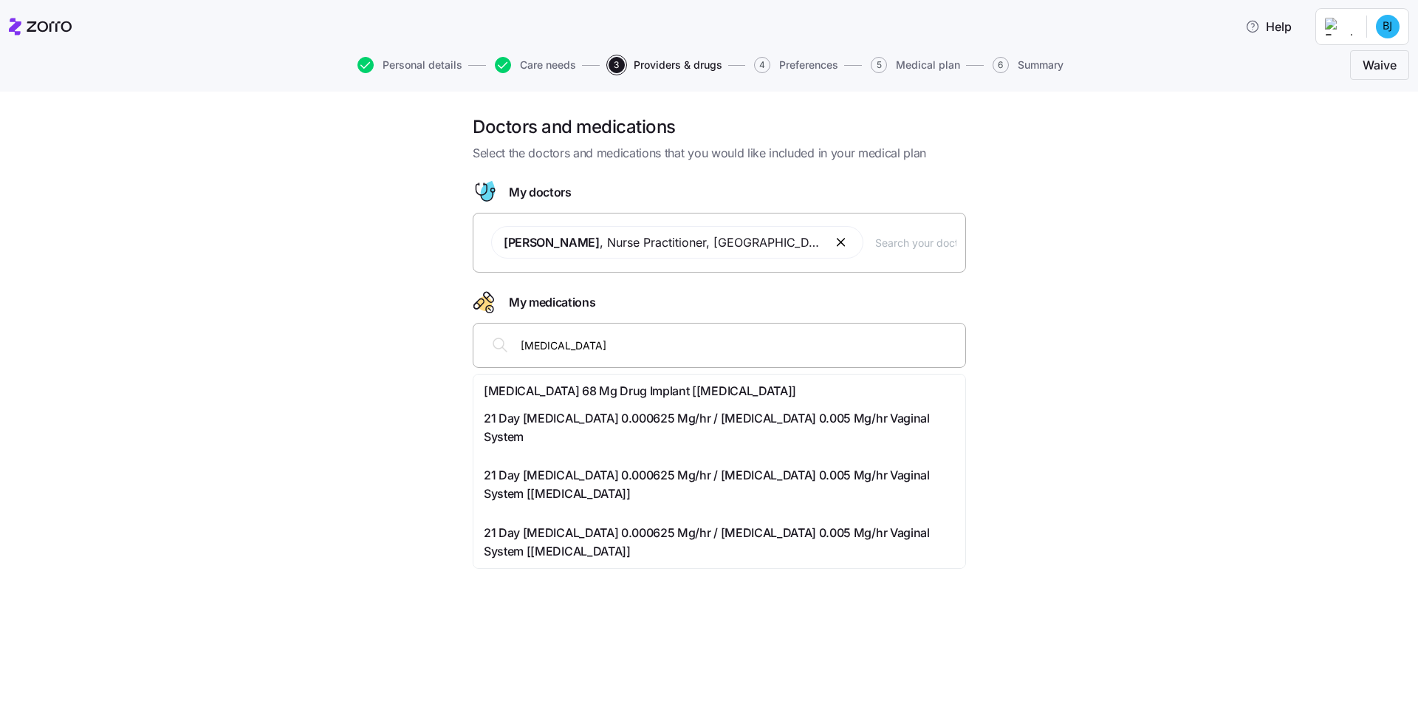
type input "etonogestrel"
click at [705, 416] on span "21 Day Ethinyl Estradiol 0.000625 Mg/hr / Etonogestrel 0.005 Mg/hr Vaginal Syst…" at bounding box center [719, 427] width 471 height 37
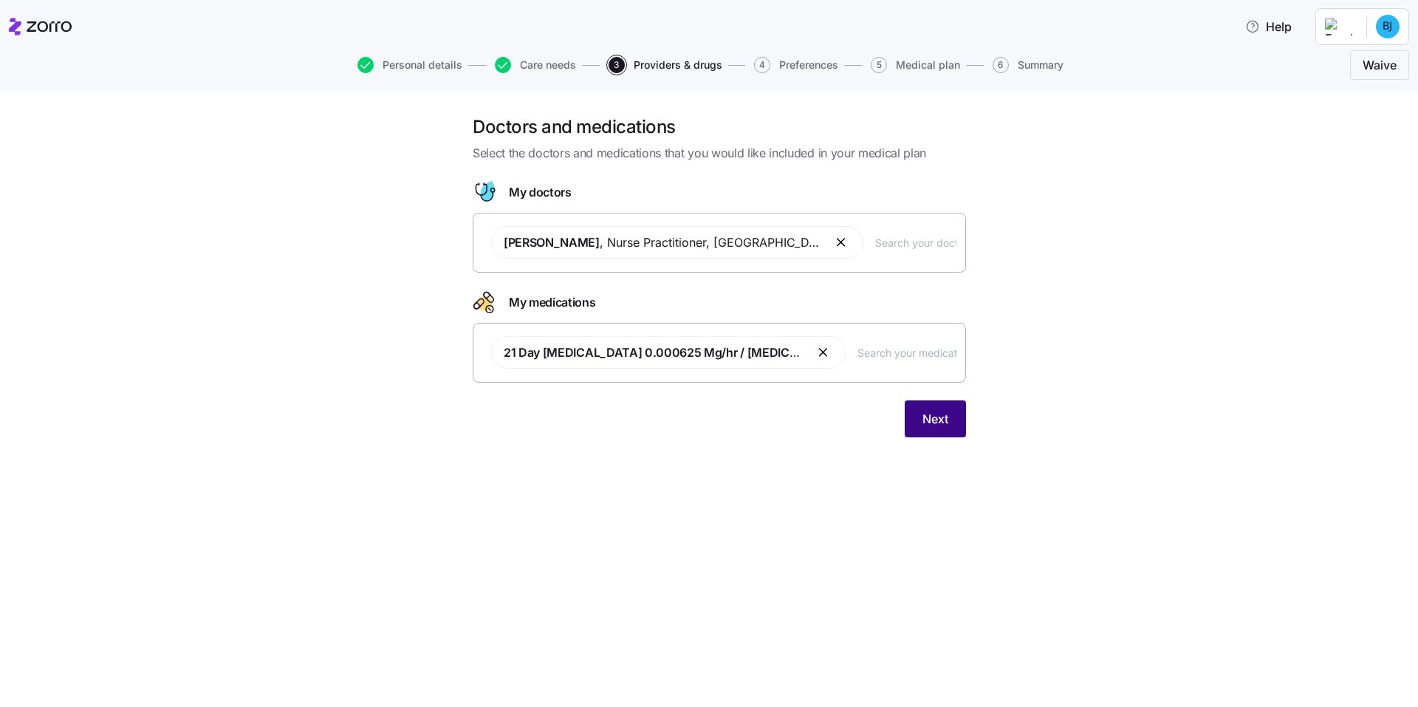
click at [931, 414] on span "Next" at bounding box center [935, 419] width 26 height 18
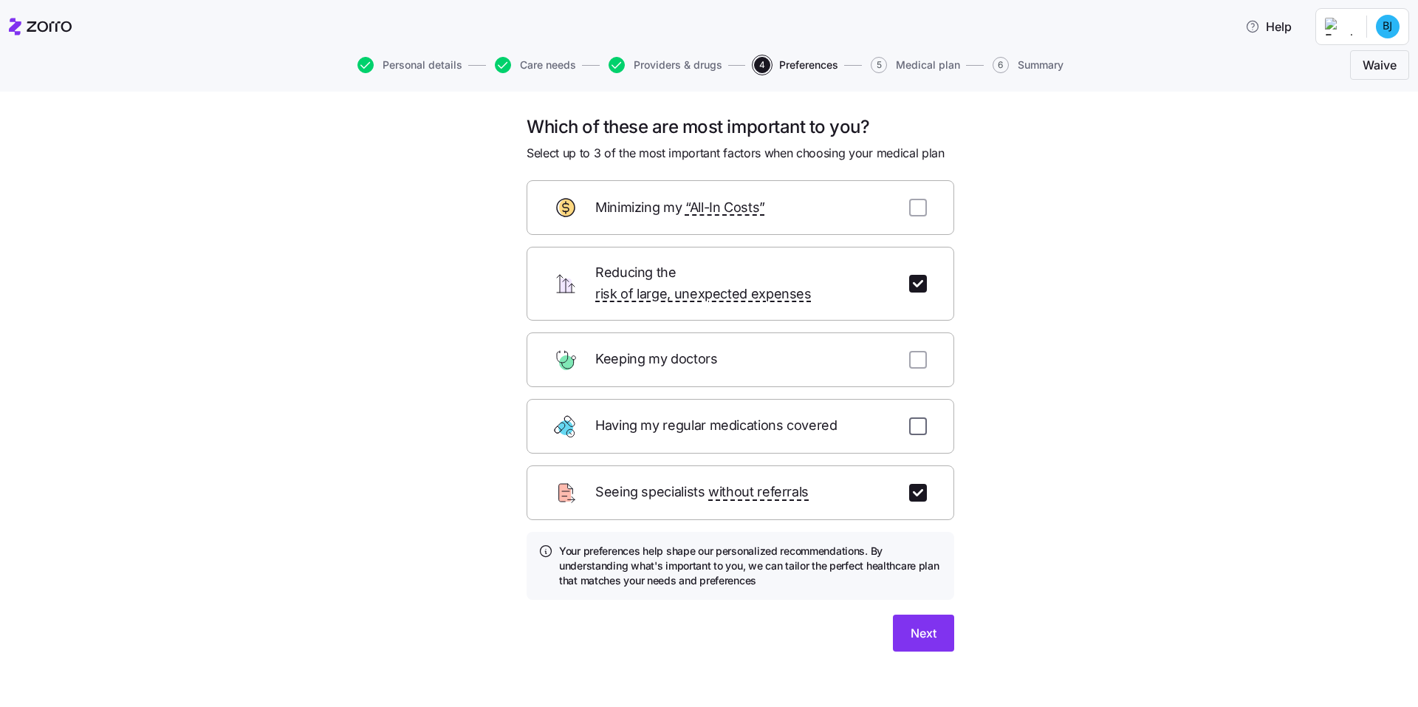
click at [920, 417] on input "checkbox" at bounding box center [918, 426] width 18 height 18
checkbox input "true"
click at [920, 484] on input "checkbox" at bounding box center [918, 493] width 18 height 18
checkbox input "false"
click at [911, 351] on input "checkbox" at bounding box center [918, 360] width 18 height 18
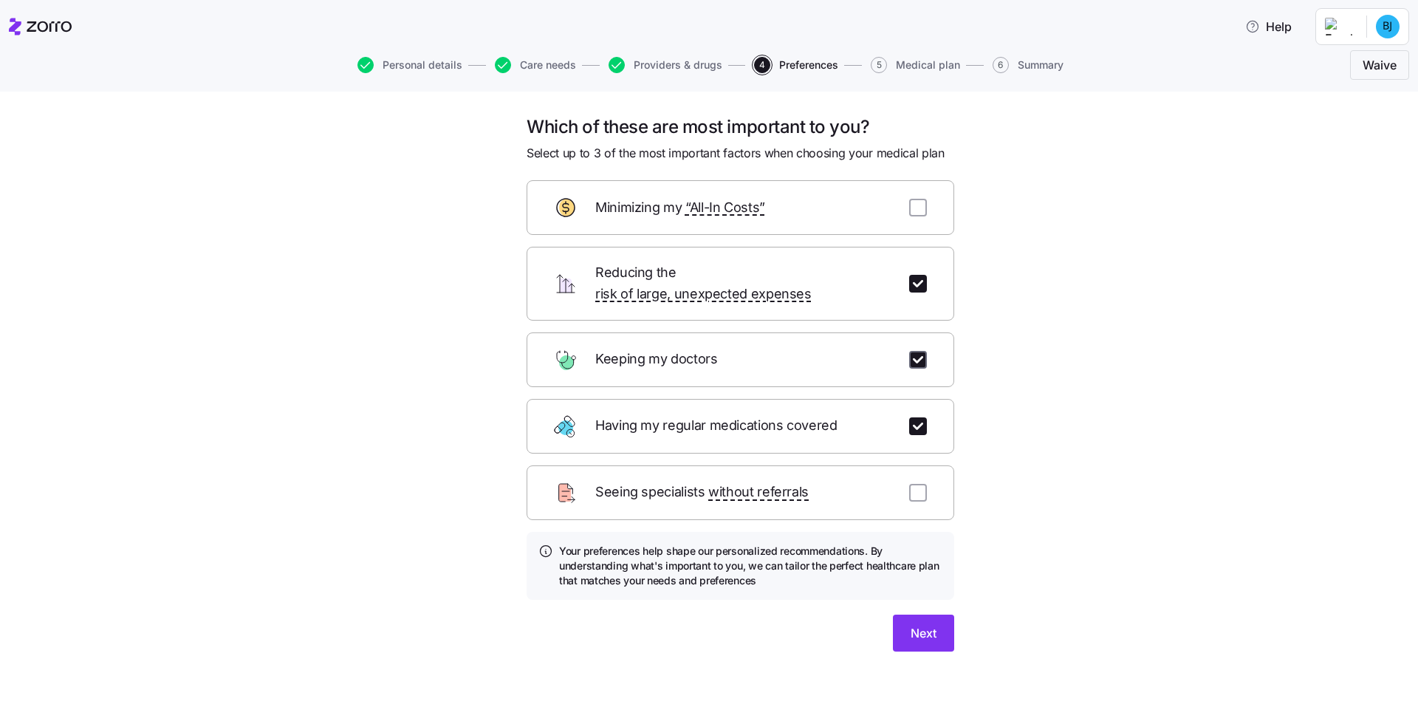
checkbox input "true"
click at [915, 280] on input "checkbox" at bounding box center [918, 284] width 18 height 18
checkbox input "false"
click at [925, 624] on span "Next" at bounding box center [924, 633] width 26 height 18
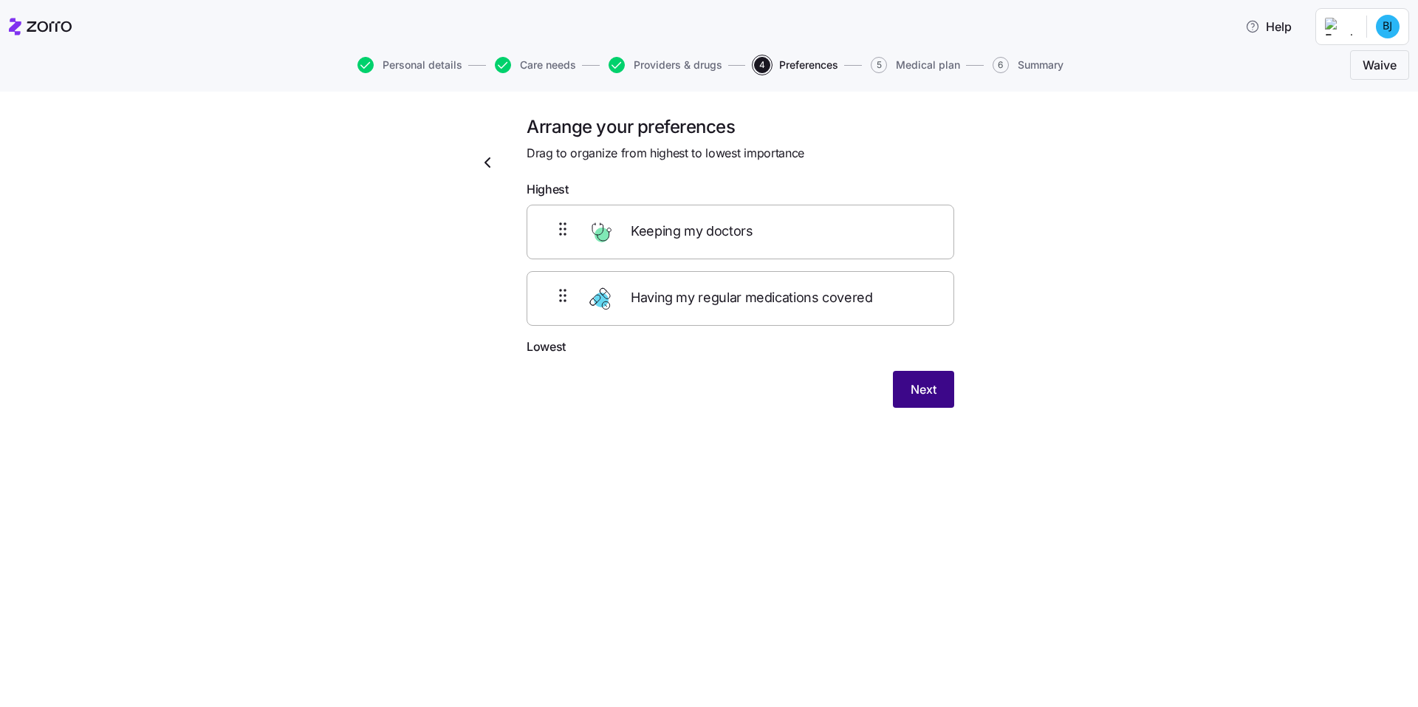
click at [920, 391] on span "Next" at bounding box center [924, 389] width 26 height 18
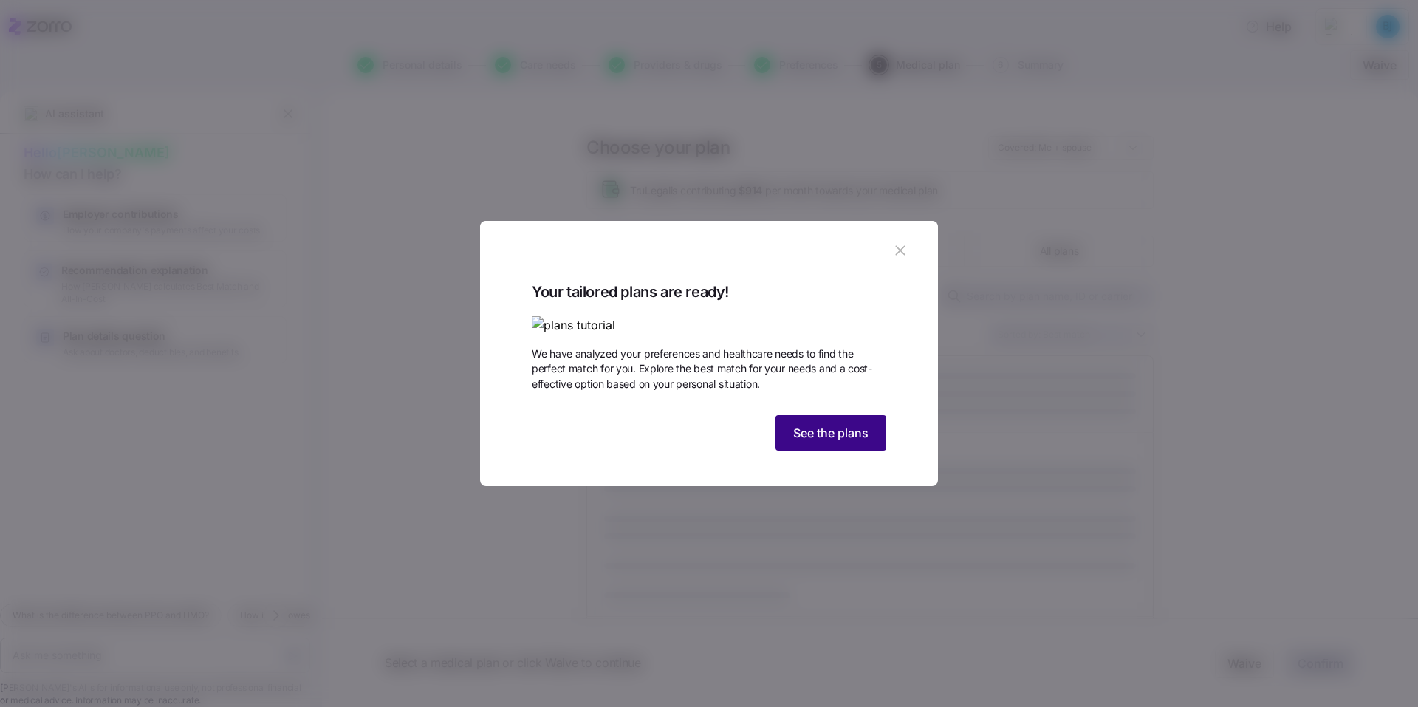
click at [822, 442] on span "See the plans" at bounding box center [830, 433] width 75 height 18
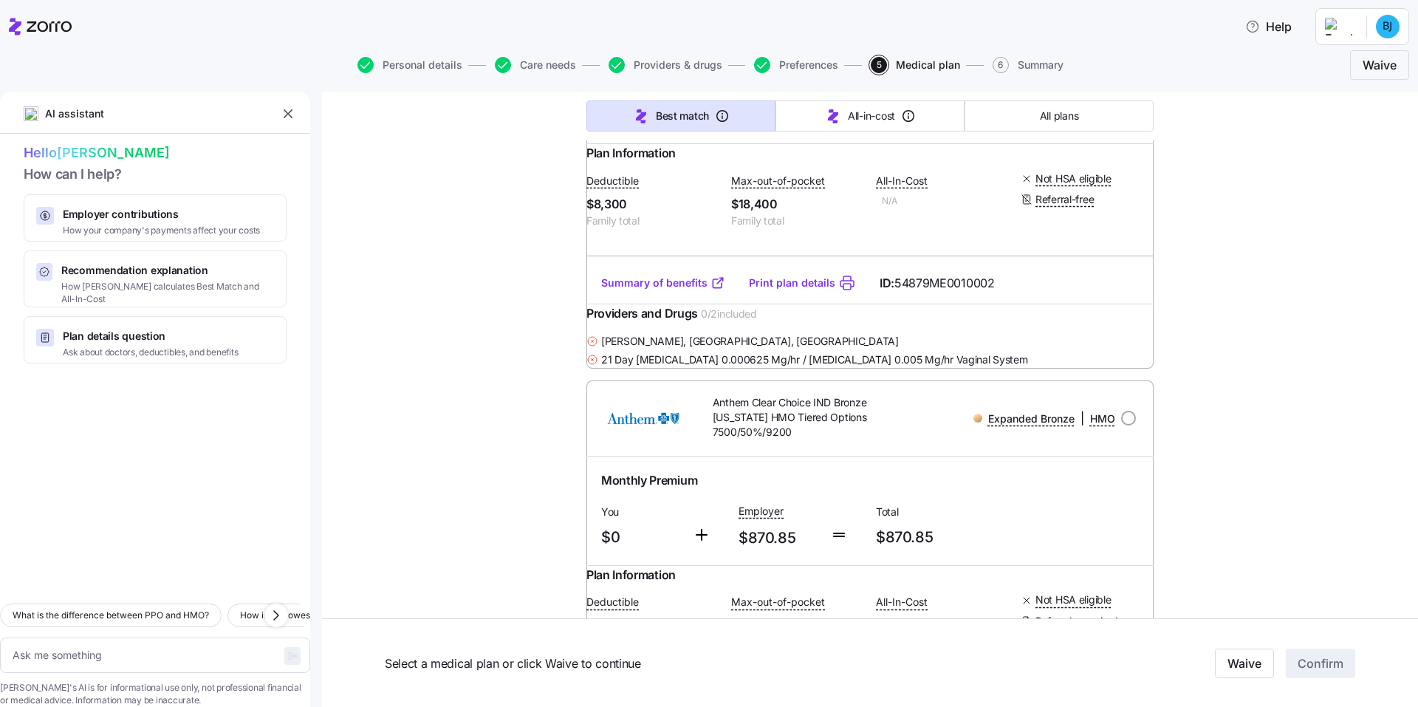
scroll to position [3693, 0]
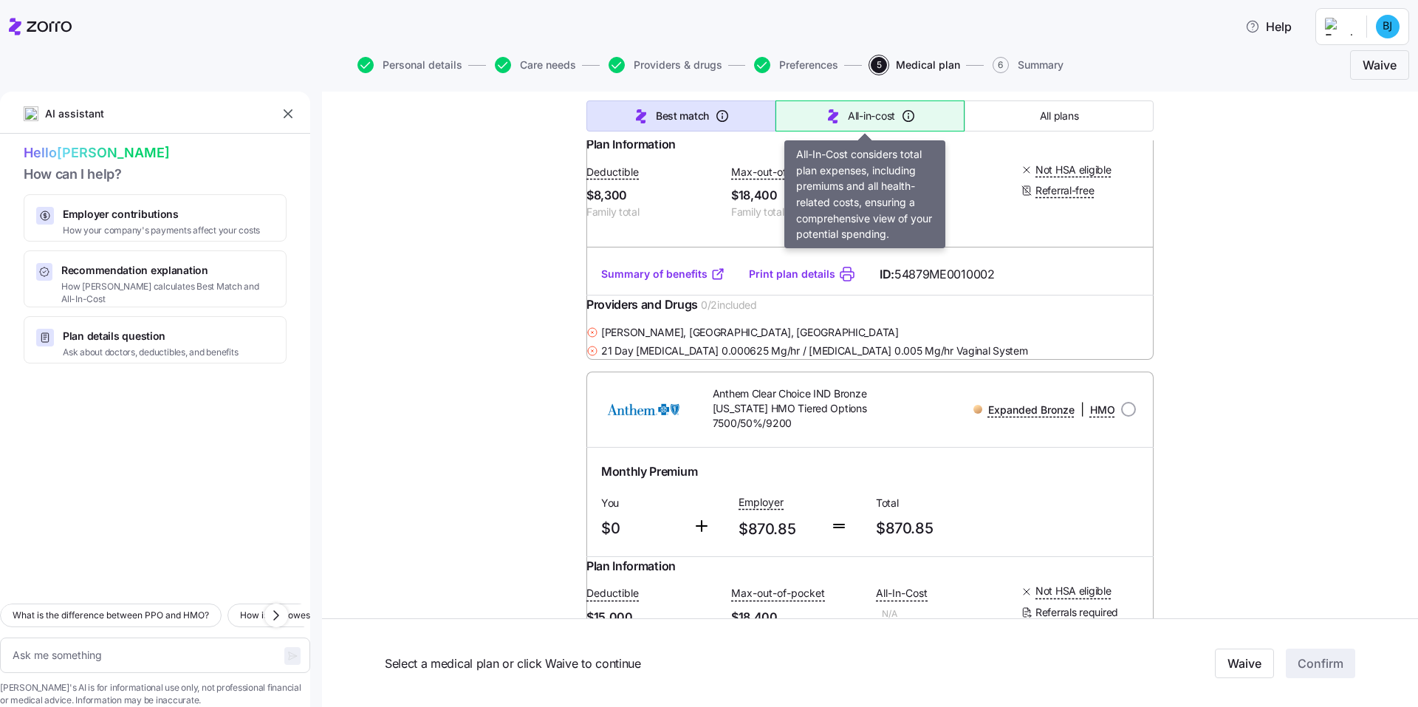
click at [883, 123] on span "All-in-cost" at bounding box center [871, 116] width 47 height 15
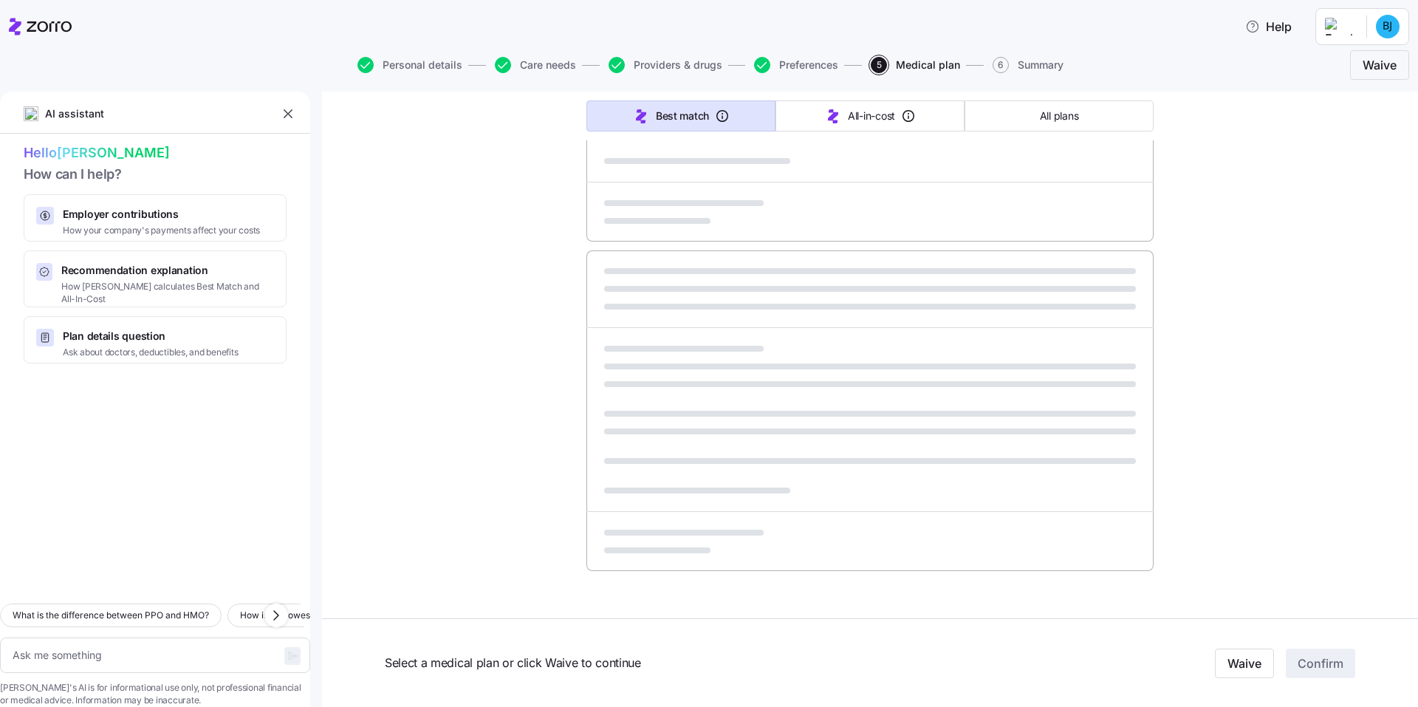
type textarea "x"
type input "Sorted by: All-in-cost"
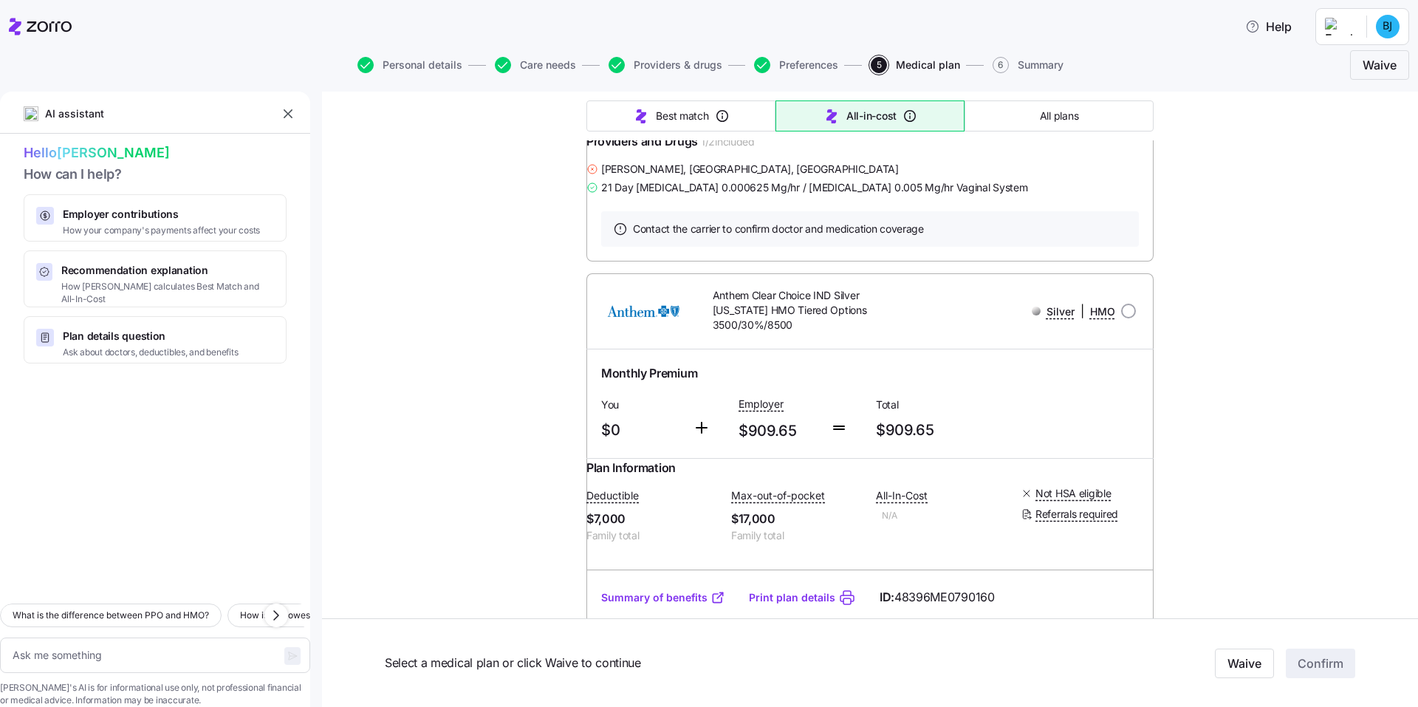
scroll to position [11965, 0]
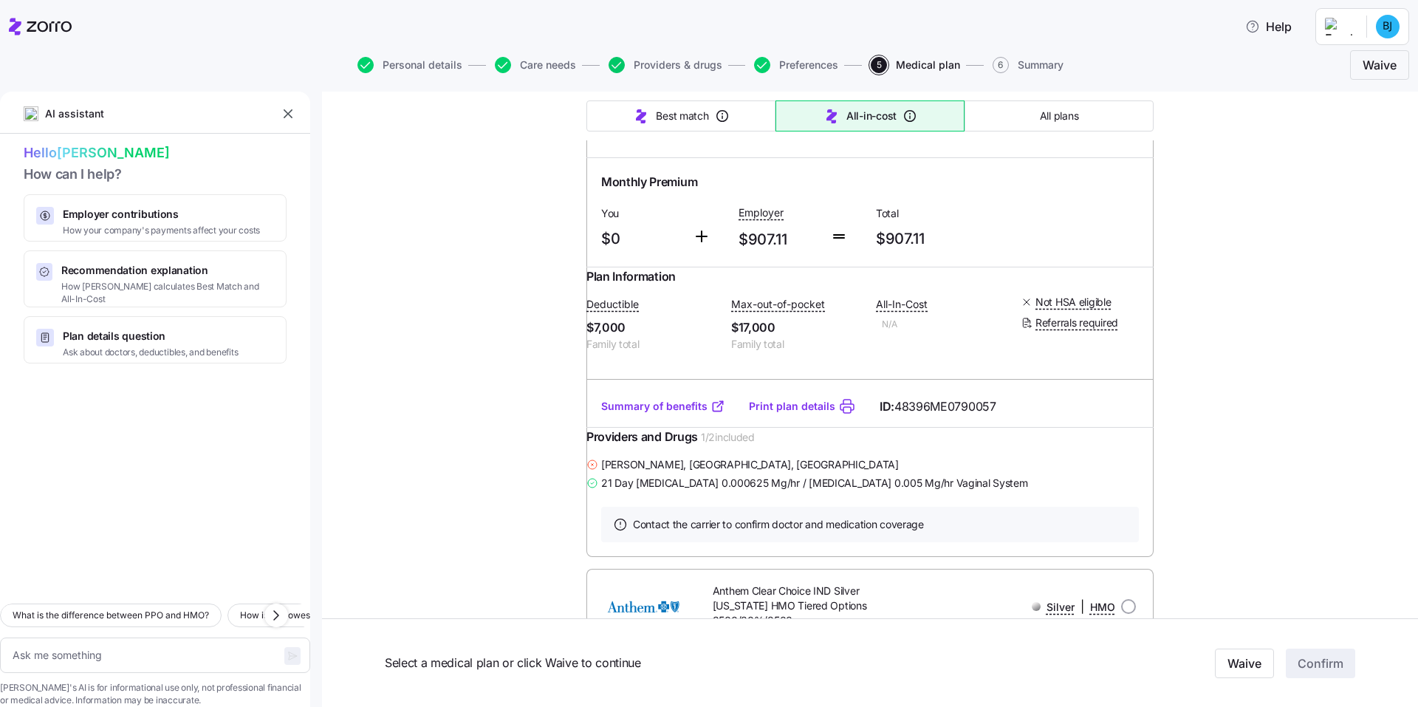
click at [615, 65] on icon "button" at bounding box center [617, 65] width 16 height 16
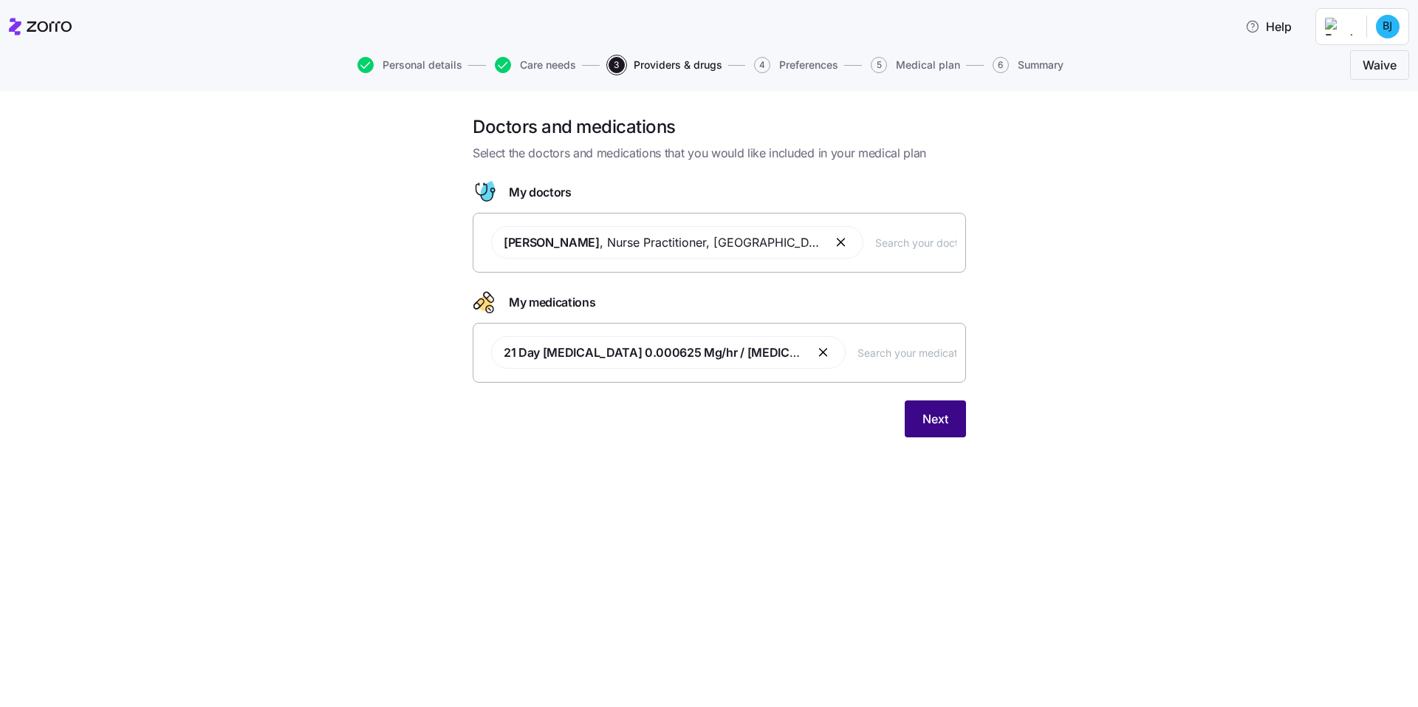
click at [937, 430] on button "Next" at bounding box center [935, 418] width 61 height 37
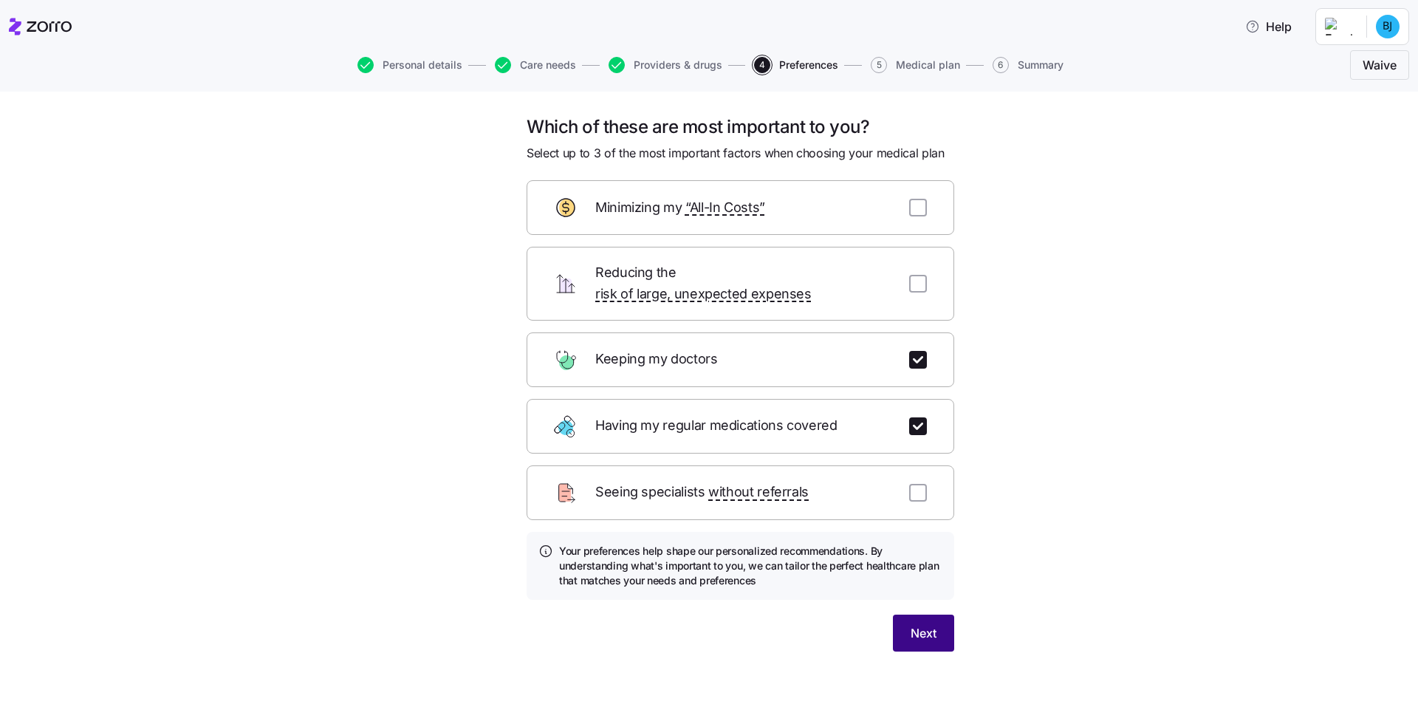
click at [931, 624] on span "Next" at bounding box center [924, 633] width 26 height 18
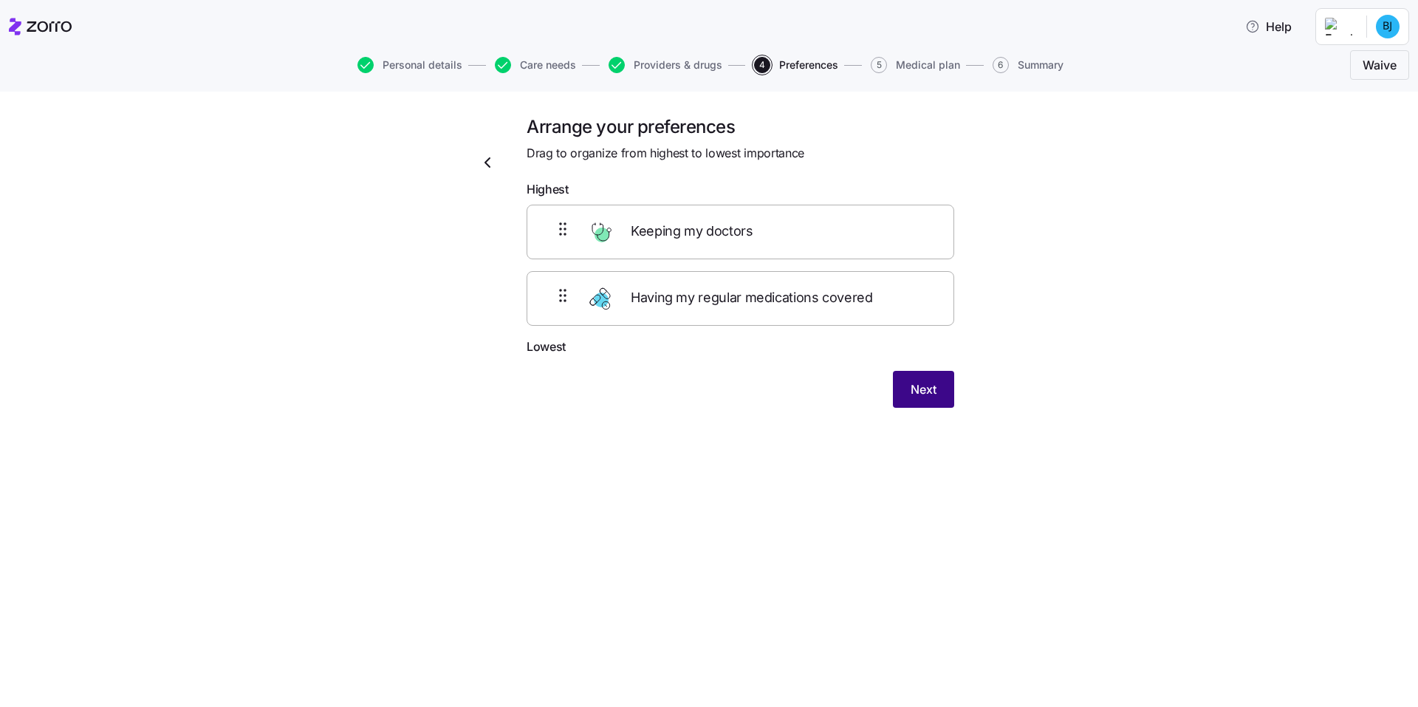
click at [928, 388] on span "Next" at bounding box center [924, 389] width 26 height 18
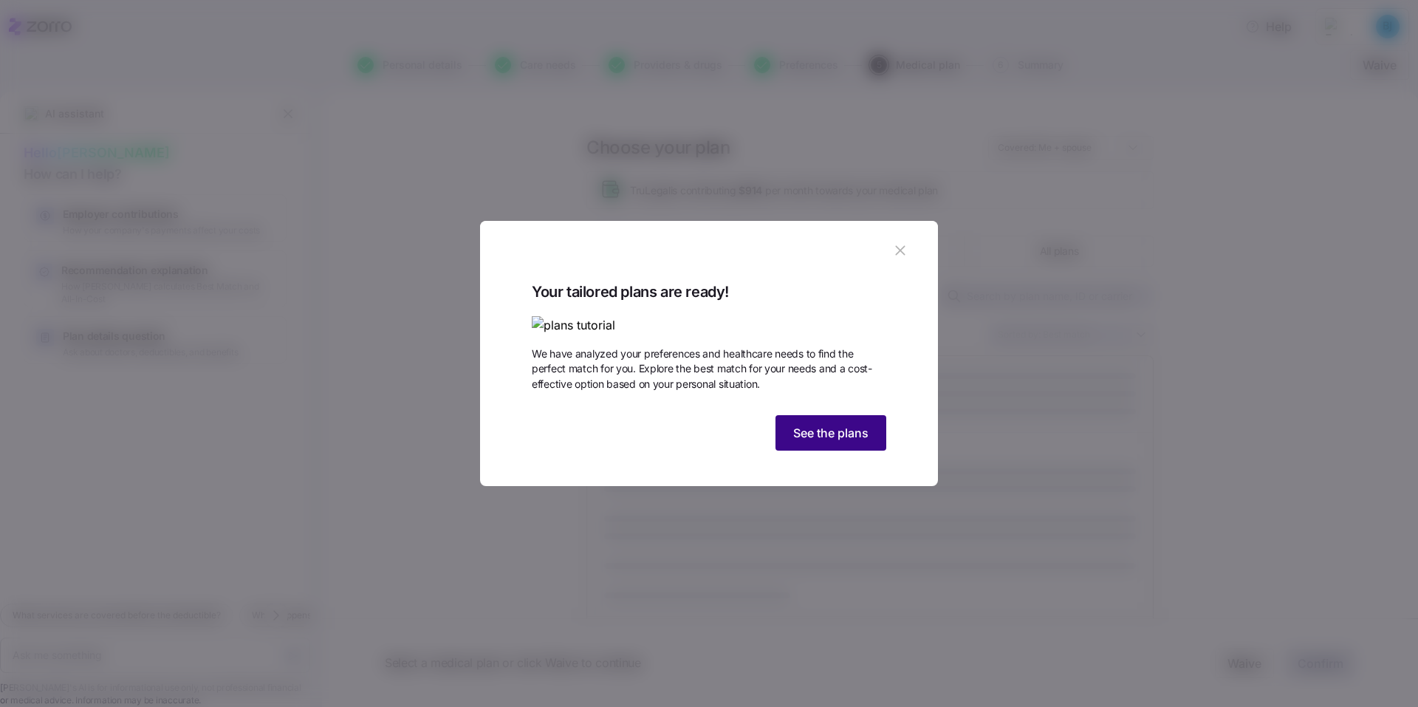
click at [812, 442] on span "See the plans" at bounding box center [830, 433] width 75 height 18
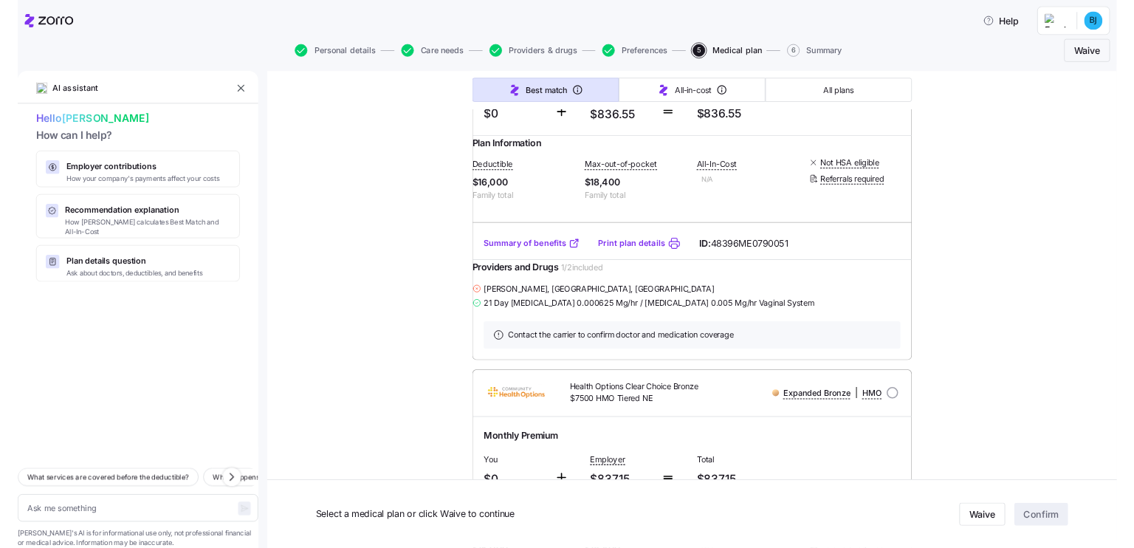
scroll to position [739, 0]
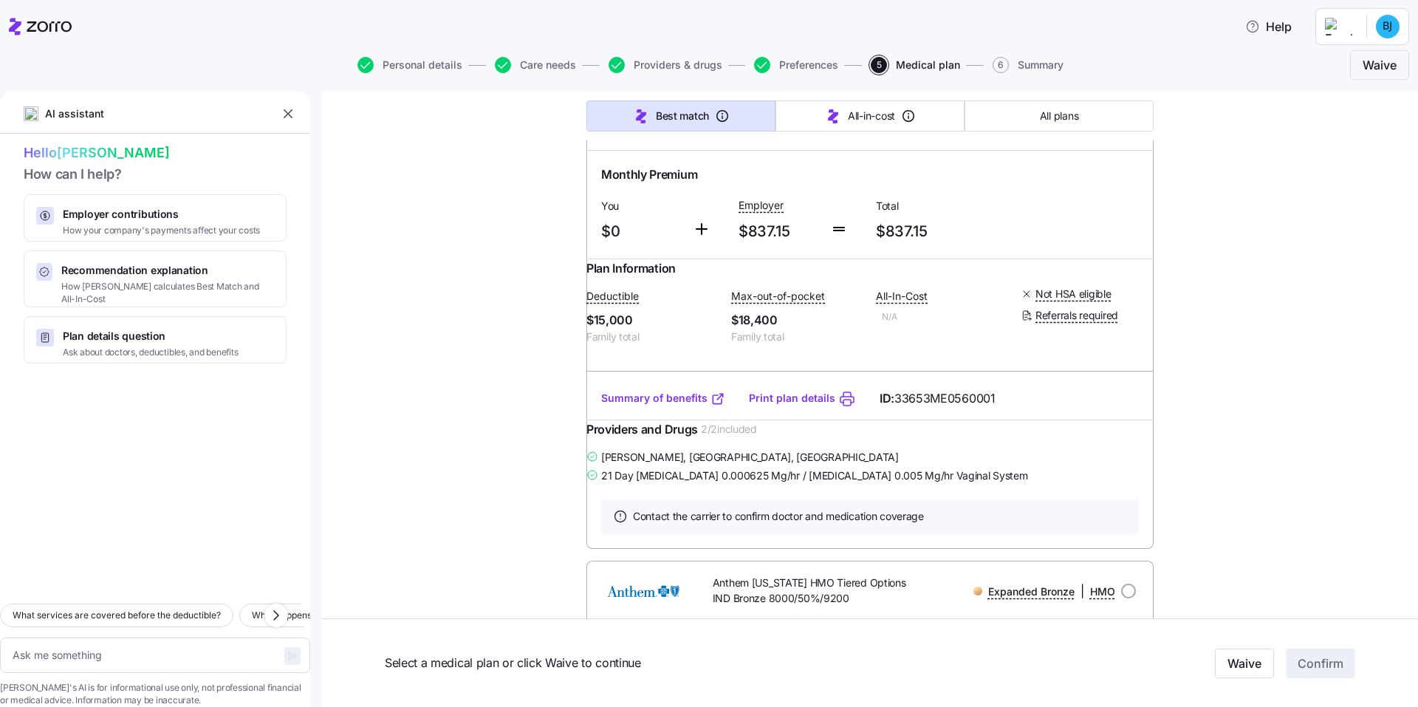
click at [659, 405] on link "Summary of benefits" at bounding box center [663, 398] width 124 height 15
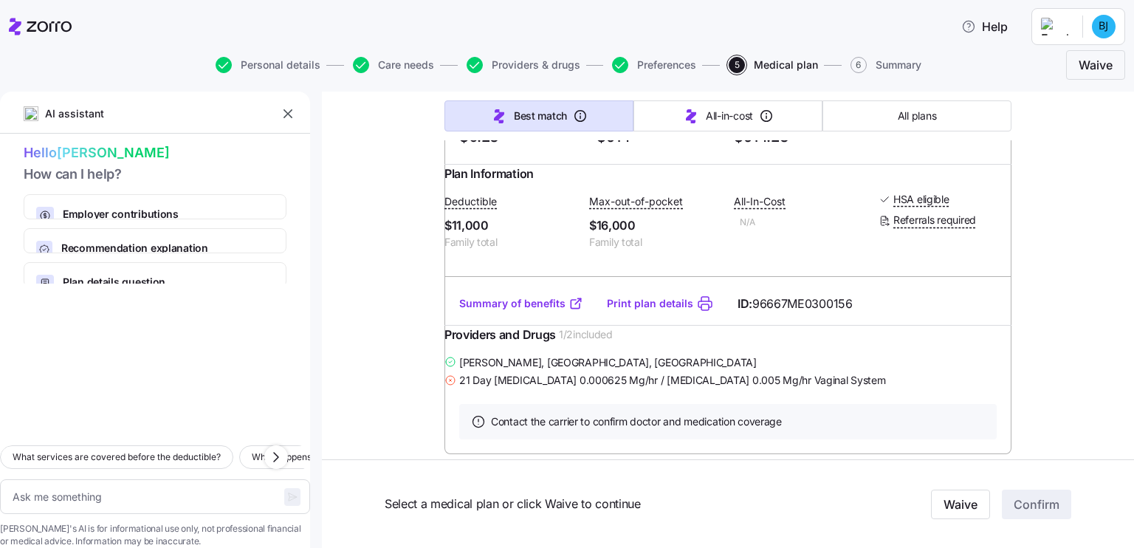
scroll to position [13027, 0]
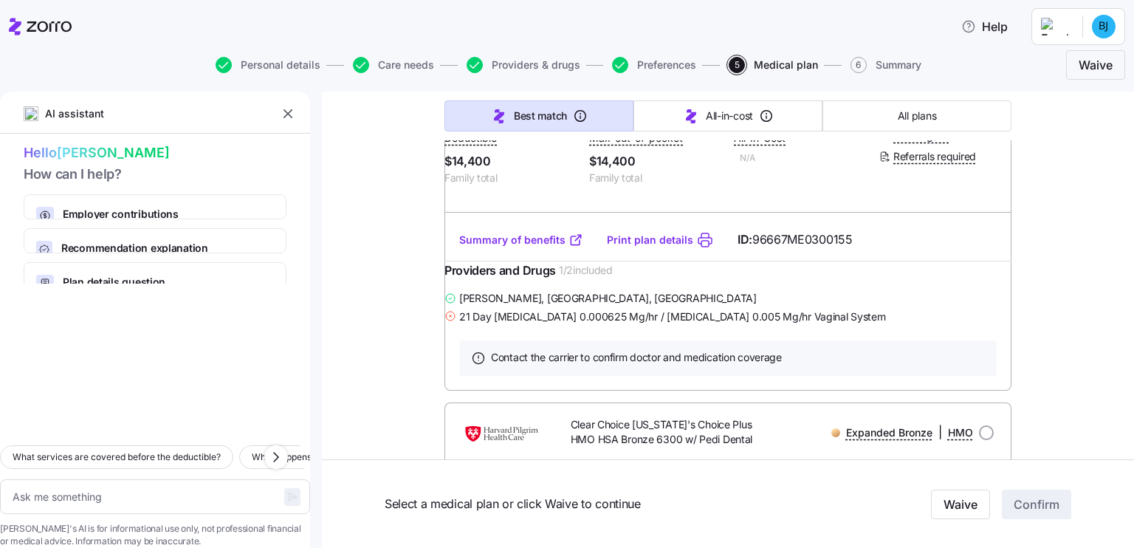
scroll to position [11187, 0]
click at [242, 61] on span "Personal details" at bounding box center [281, 65] width 80 height 10
type textarea "x"
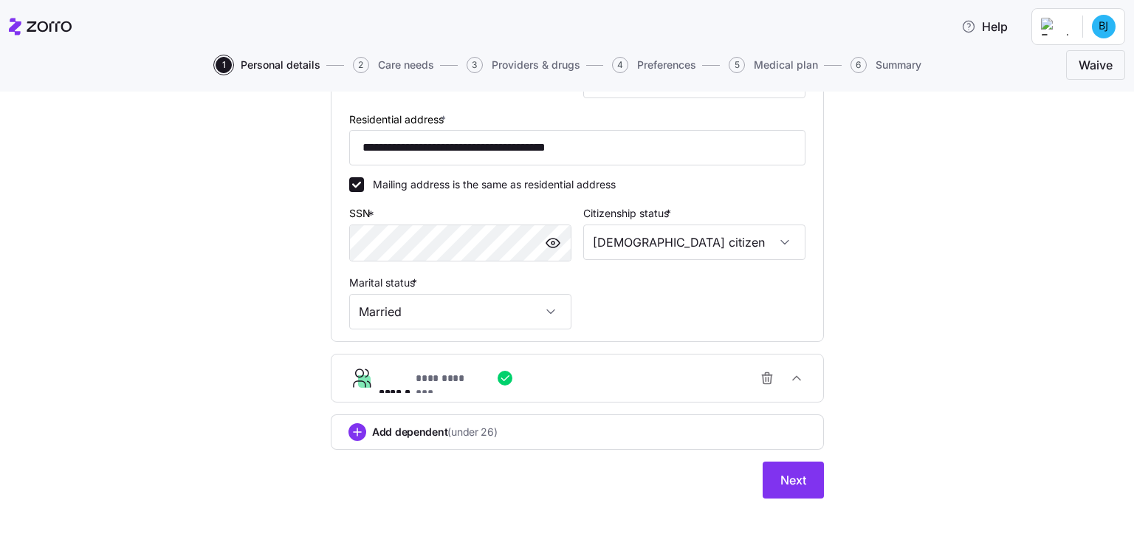
scroll to position [411, 0]
click at [760, 375] on icon "button" at bounding box center [767, 378] width 15 height 15
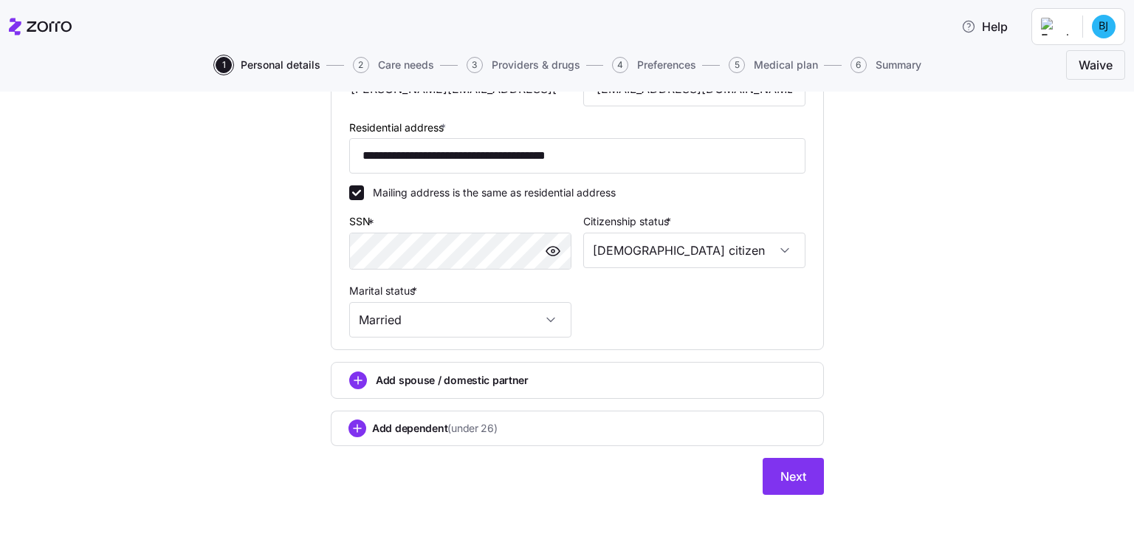
scroll to position [399, 0]
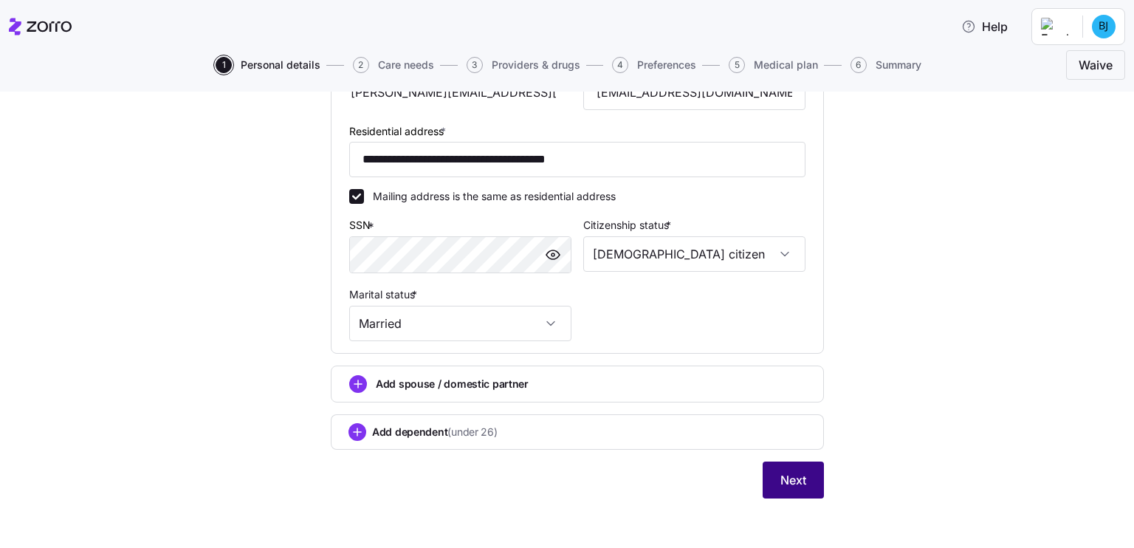
click at [797, 481] on span "Next" at bounding box center [794, 480] width 26 height 18
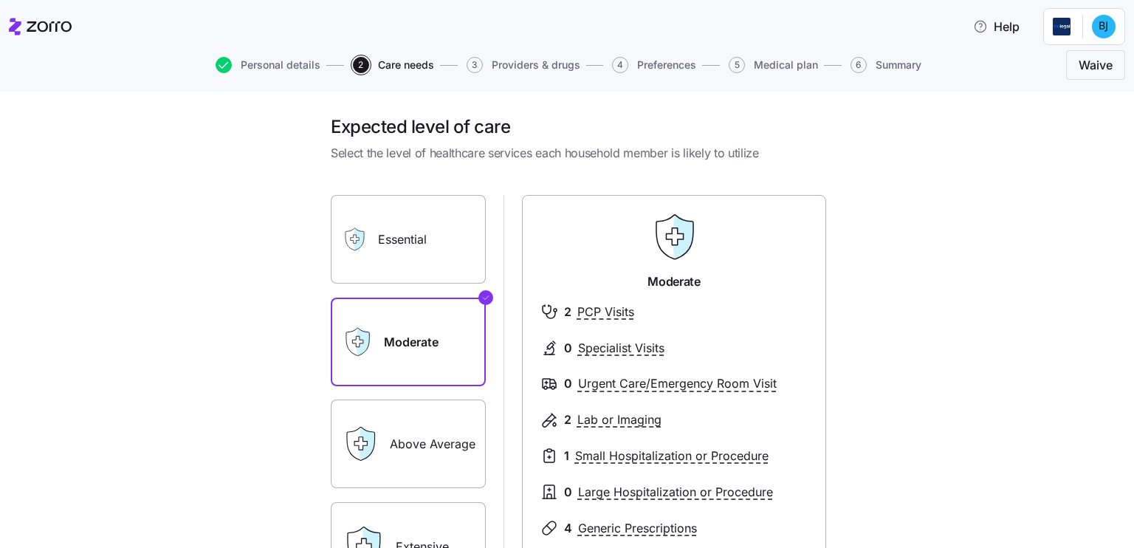
click at [395, 245] on label "Essential" at bounding box center [408, 239] width 155 height 89
click at [0, 0] on input "Essential" at bounding box center [0, 0] width 0 height 0
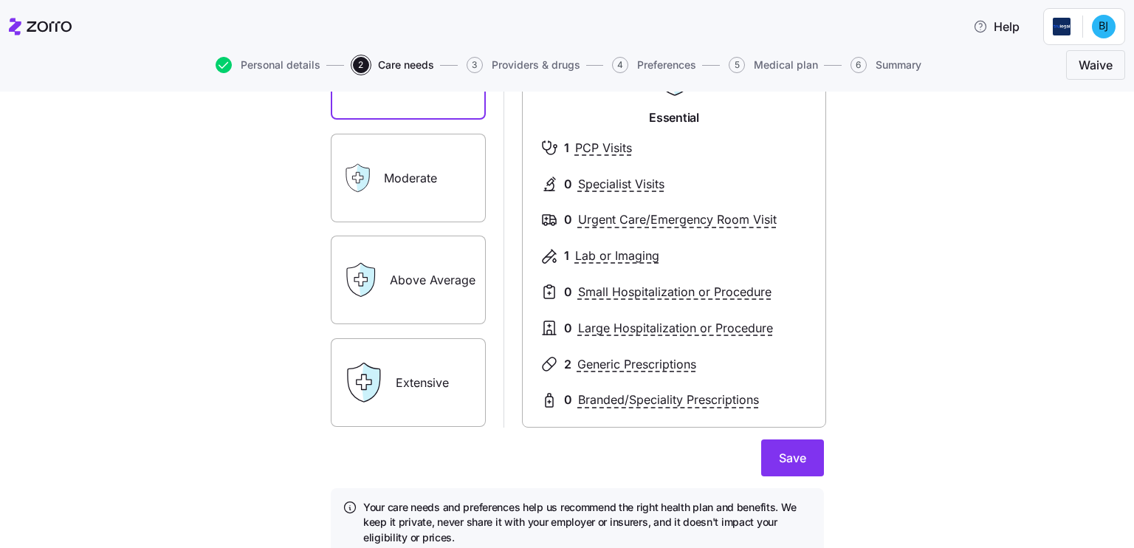
scroll to position [180, 0]
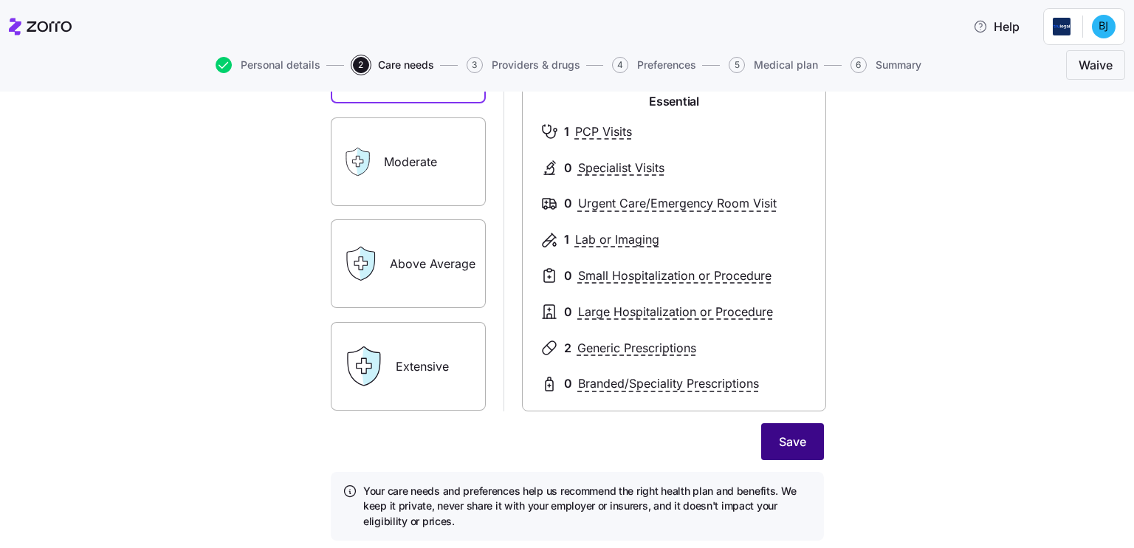
click at [787, 439] on span "Save" at bounding box center [792, 442] width 27 height 18
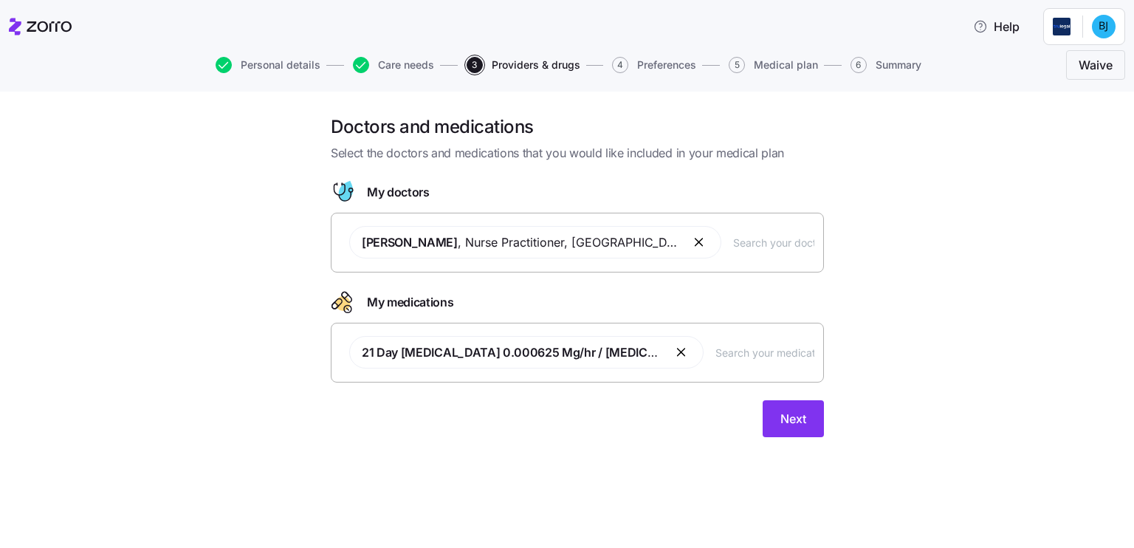
click at [691, 239] on button "button" at bounding box center [700, 242] width 18 height 18
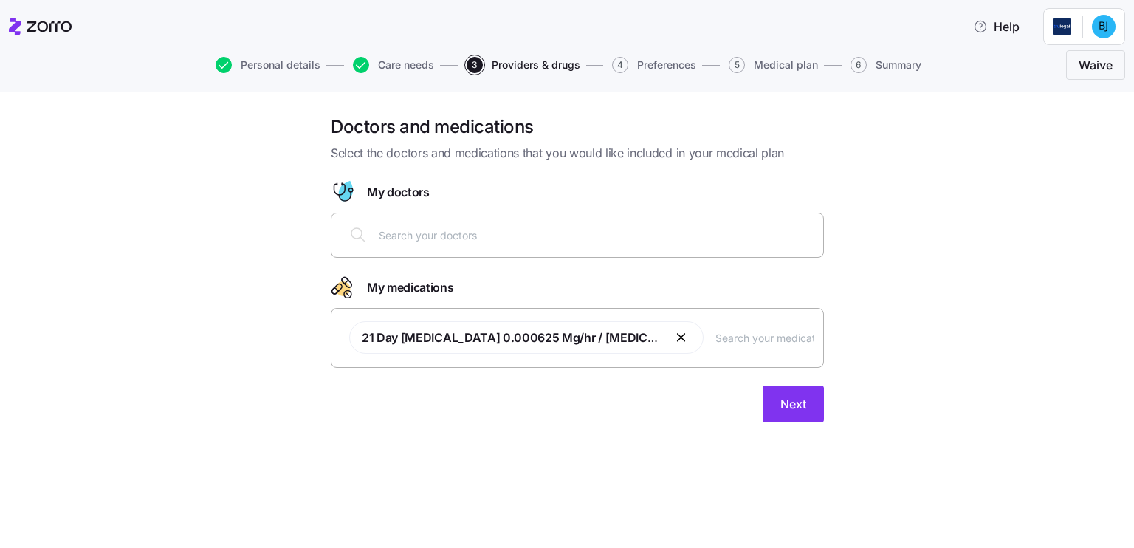
click at [679, 341] on button "button" at bounding box center [683, 338] width 18 height 18
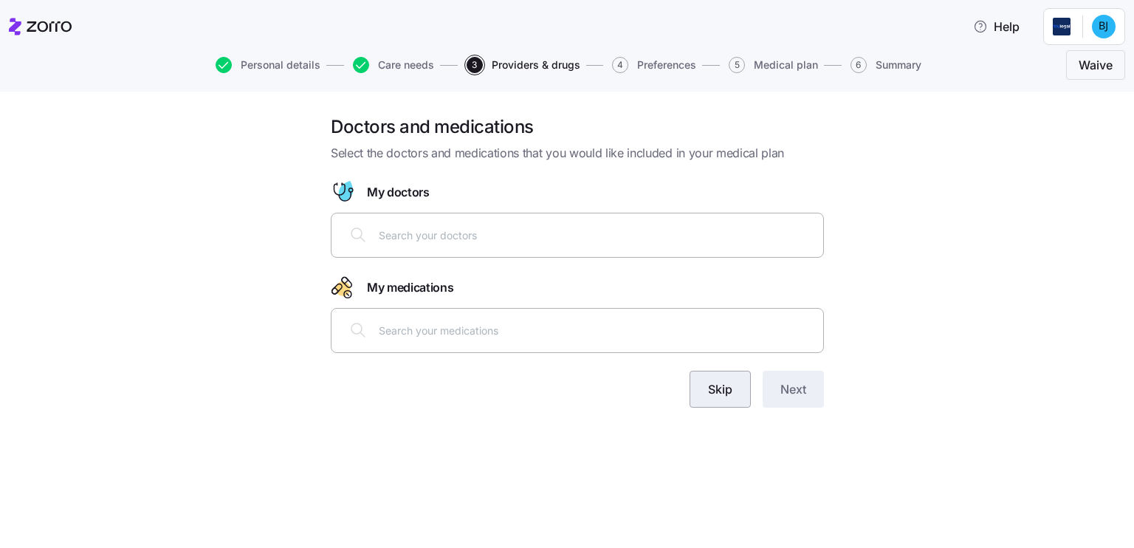
click at [719, 381] on span "Skip" at bounding box center [720, 389] width 24 height 18
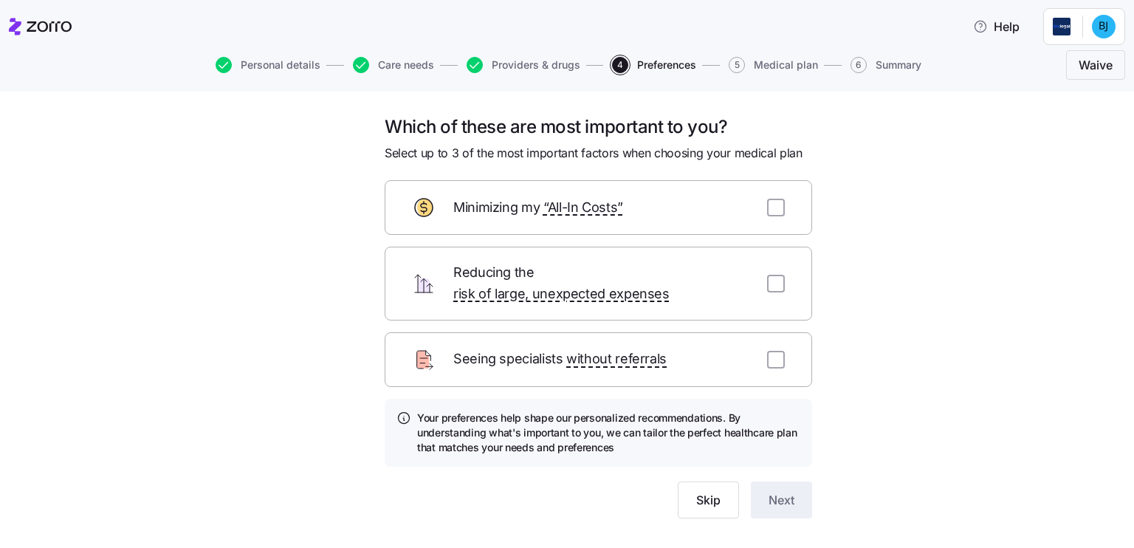
click at [760, 273] on div "Reducing the risk of large, unexpected expenses" at bounding box center [599, 284] width 428 height 74
click at [771, 275] on input "checkbox" at bounding box center [776, 284] width 18 height 18
checkbox input "true"
click at [768, 351] on input "checkbox" at bounding box center [776, 360] width 18 height 18
checkbox input "true"
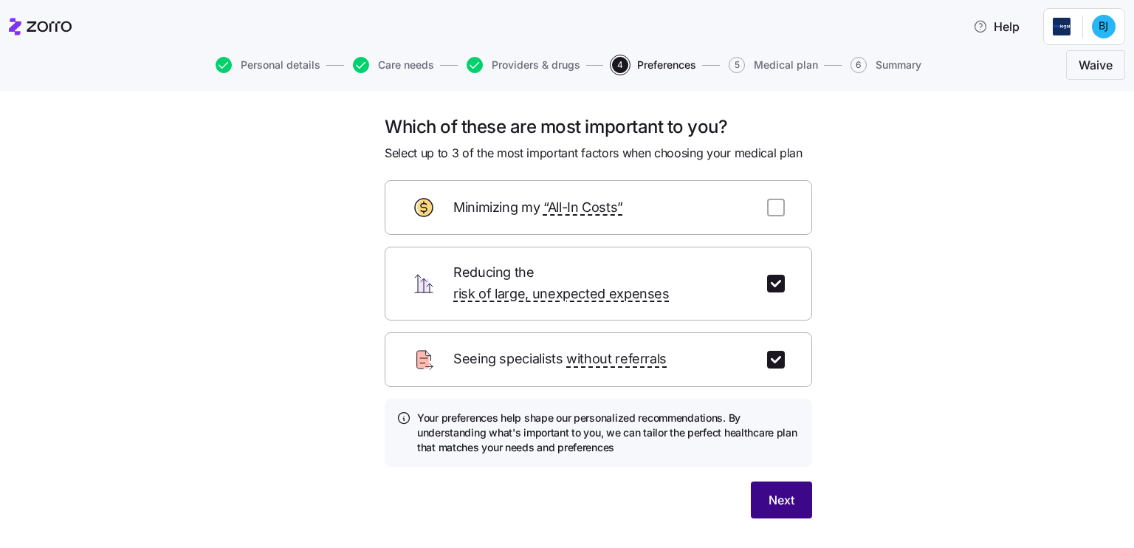
click at [769, 491] on span "Next" at bounding box center [782, 500] width 26 height 18
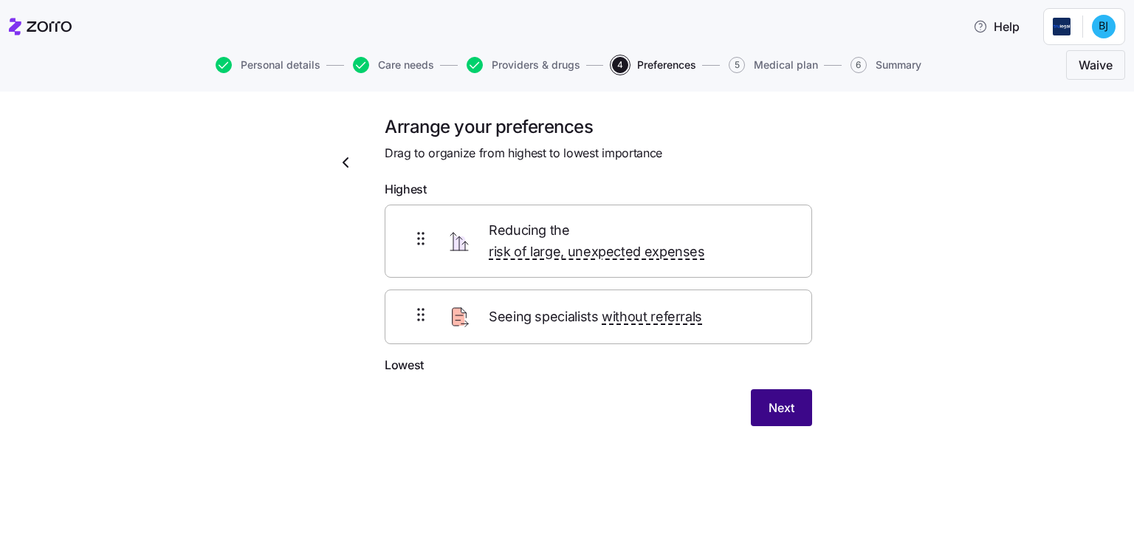
click at [777, 399] on span "Next" at bounding box center [782, 408] width 26 height 18
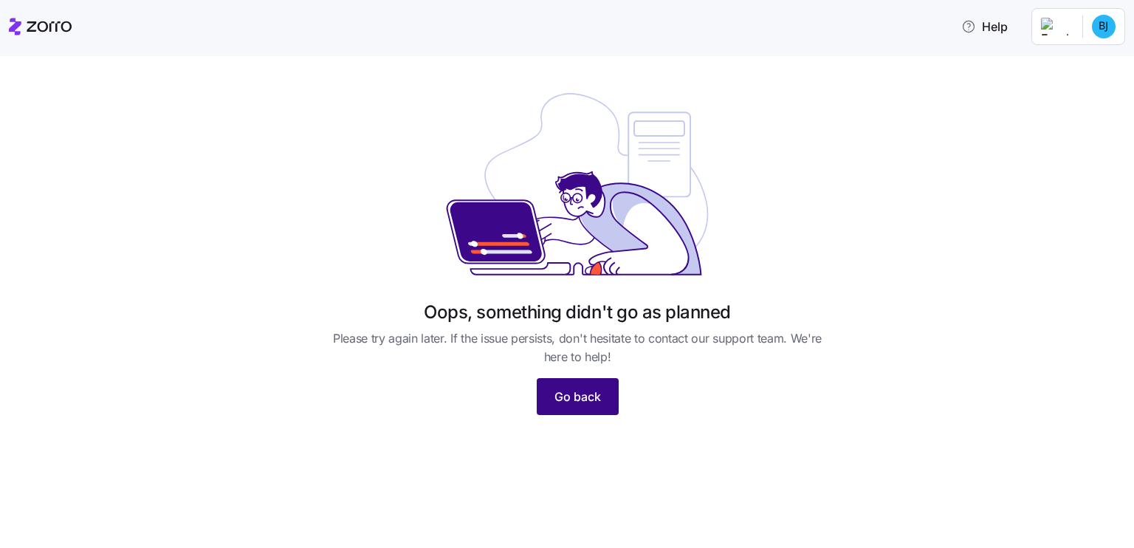
click at [612, 401] on button "Go back" at bounding box center [578, 396] width 82 height 37
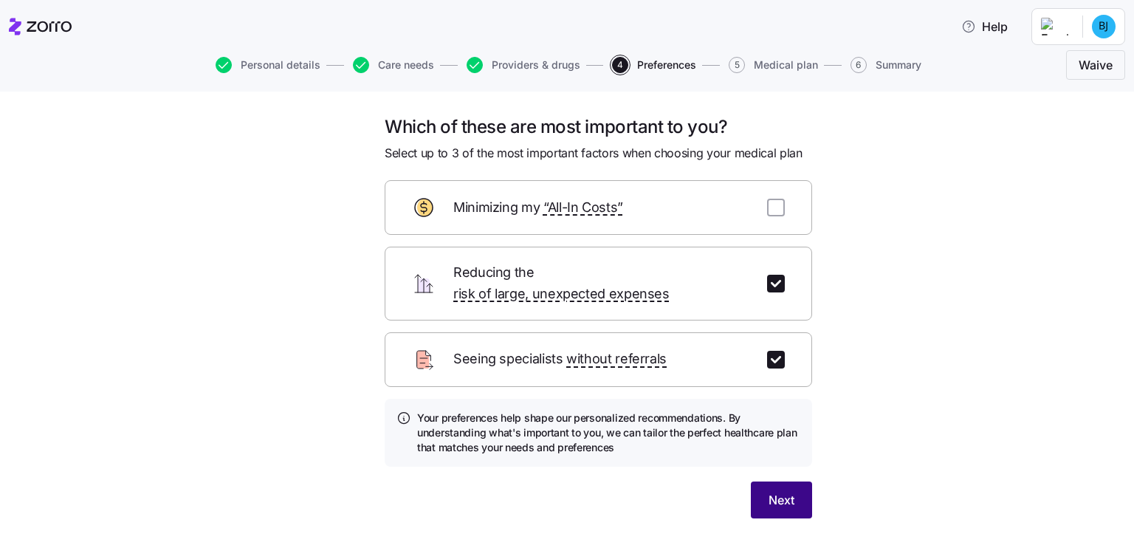
click at [773, 491] on span "Next" at bounding box center [782, 500] width 26 height 18
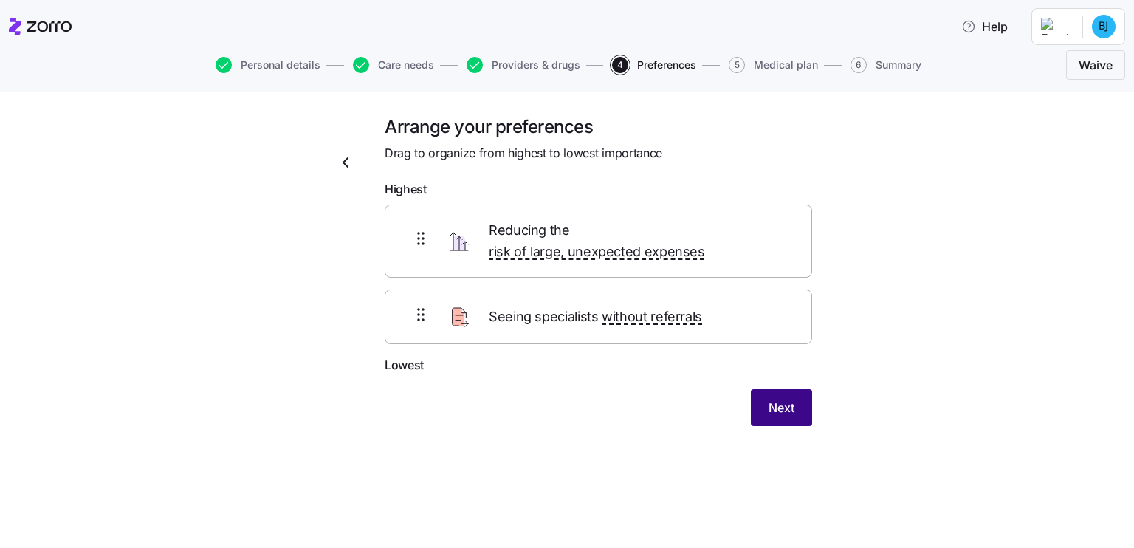
click at [780, 399] on span "Next" at bounding box center [782, 408] width 26 height 18
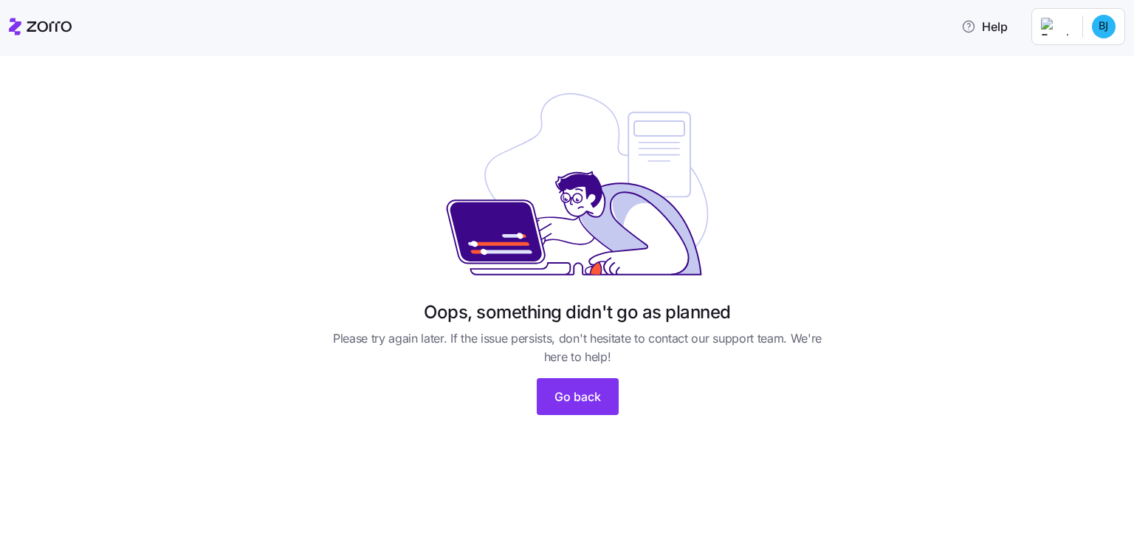
click at [44, 21] on icon at bounding box center [49, 26] width 45 height 10
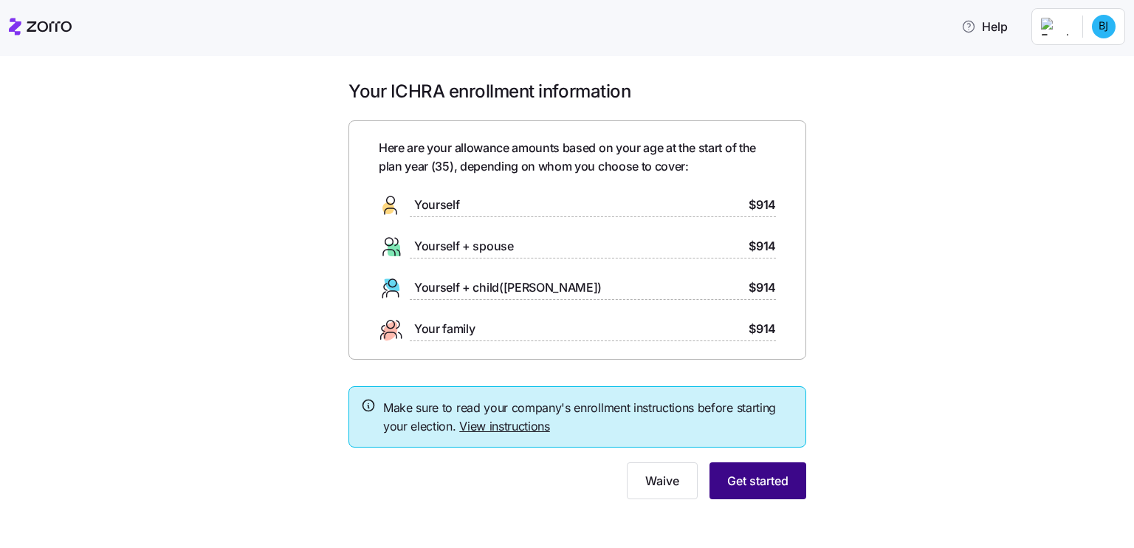
click at [753, 487] on span "Get started" at bounding box center [757, 481] width 61 height 18
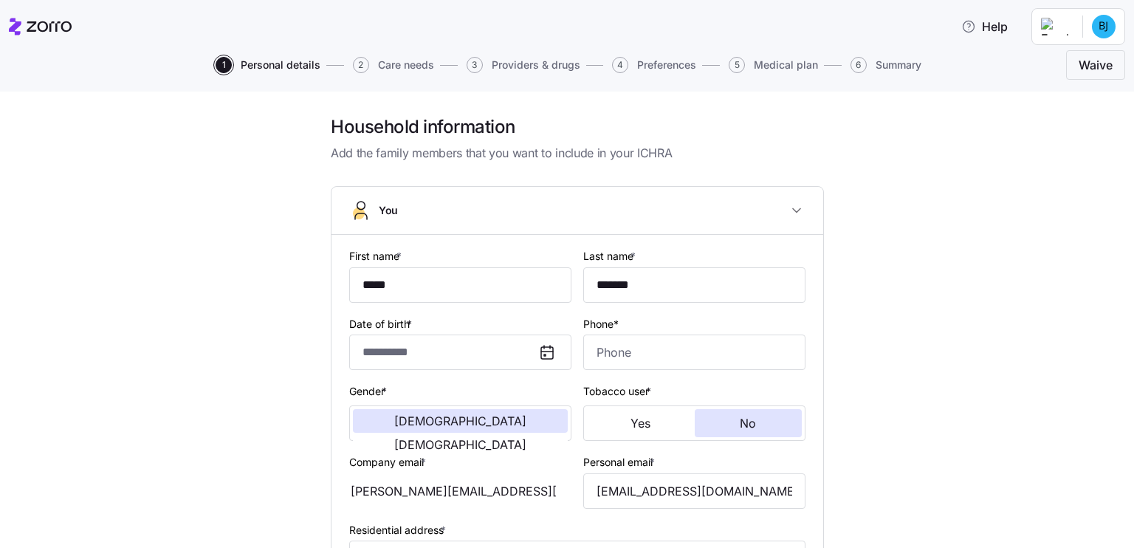
type input "**********"
type input "(978) 435-1096"
type input "US citizen"
type input "Married"
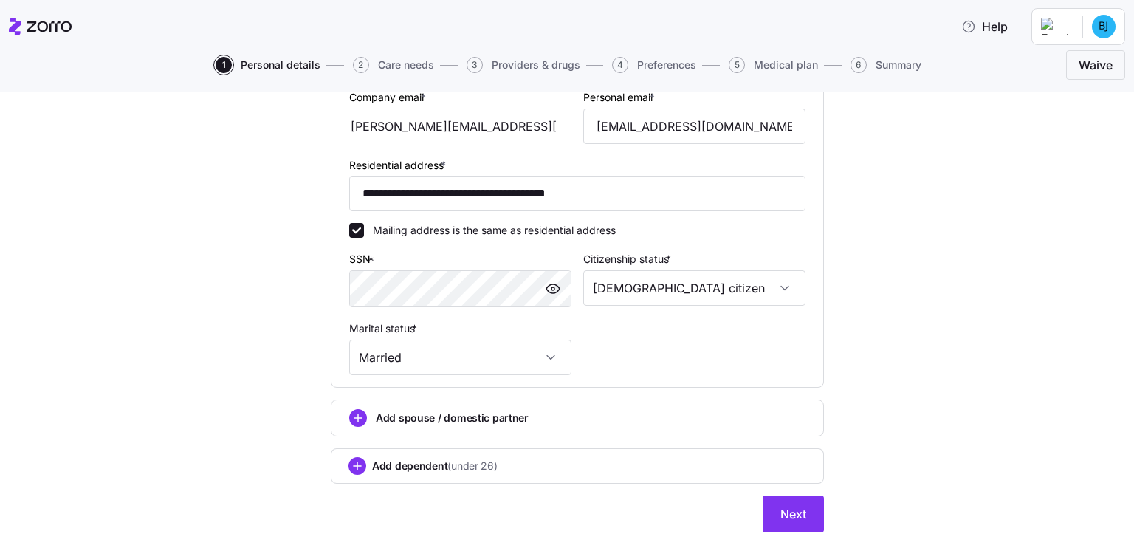
scroll to position [399, 0]
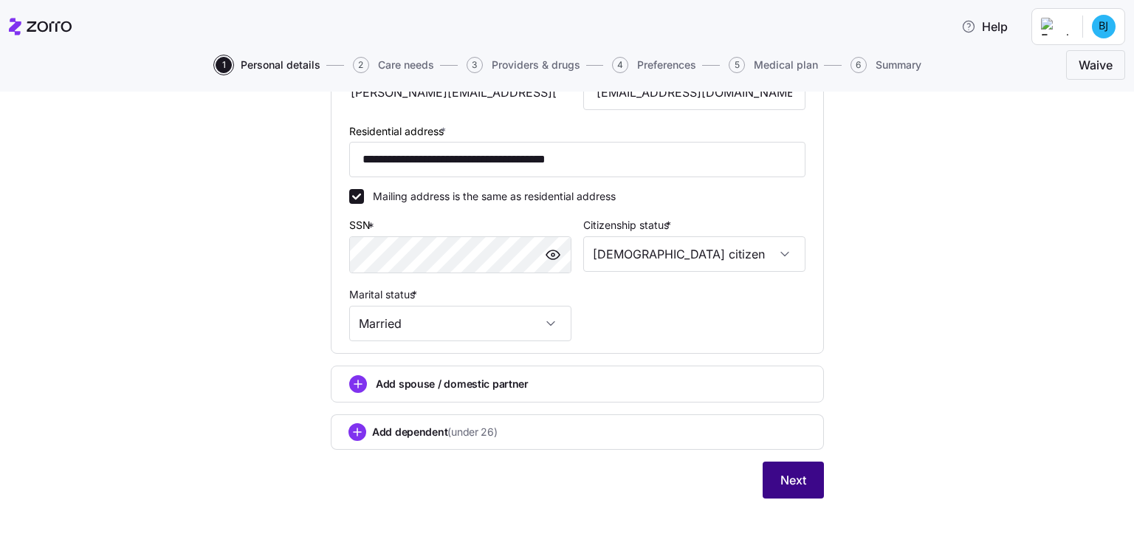
click at [783, 484] on span "Next" at bounding box center [794, 480] width 26 height 18
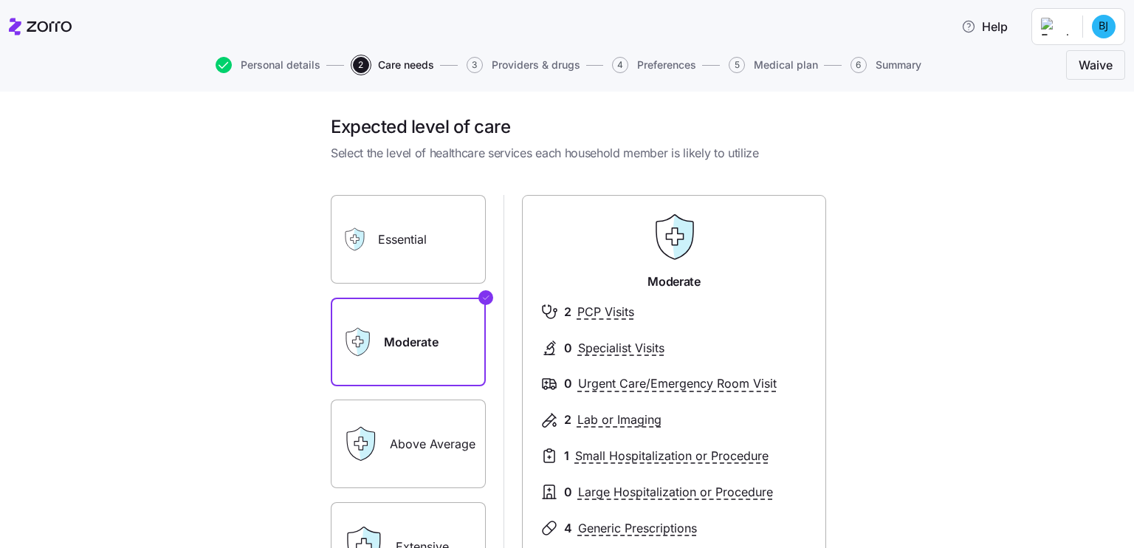
click at [402, 242] on label "Essential" at bounding box center [408, 239] width 155 height 89
click at [0, 0] on input "Essential" at bounding box center [0, 0] width 0 height 0
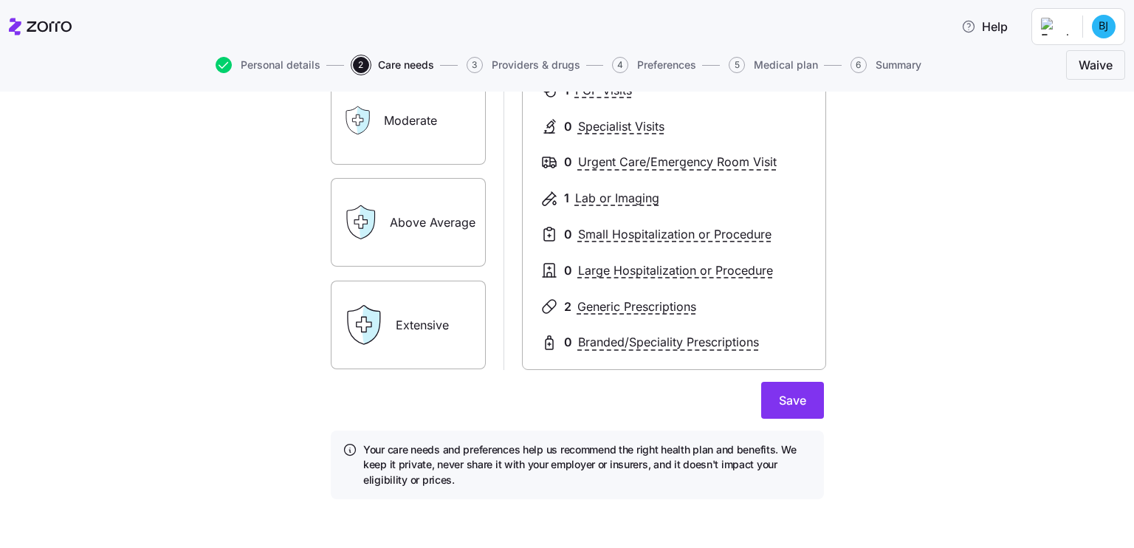
scroll to position [222, 0]
click at [790, 394] on span "Save" at bounding box center [792, 400] width 27 height 18
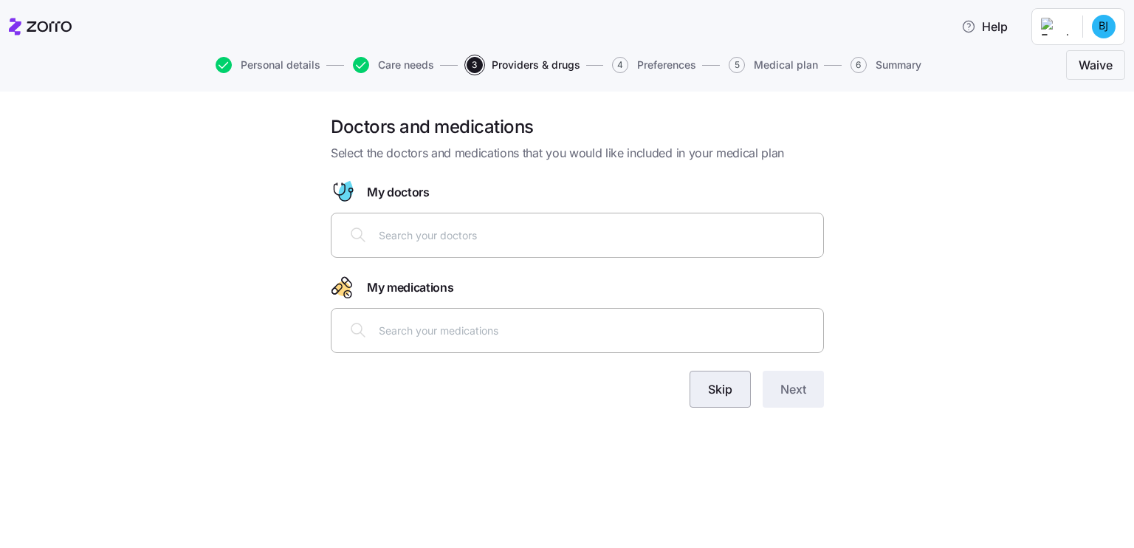
click at [730, 378] on button "Skip" at bounding box center [720, 389] width 61 height 37
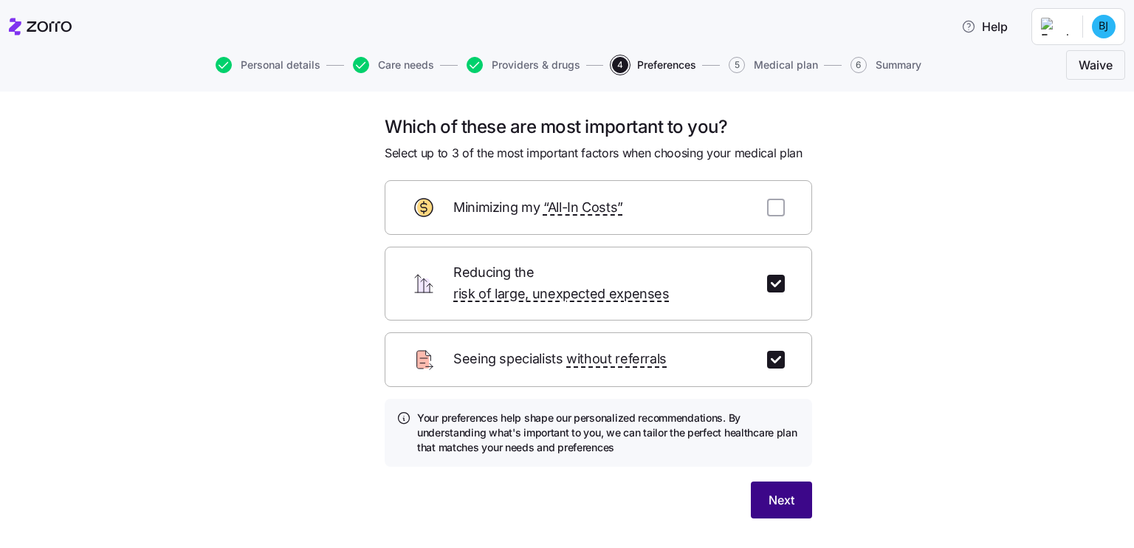
click at [780, 491] on span "Next" at bounding box center [782, 500] width 26 height 18
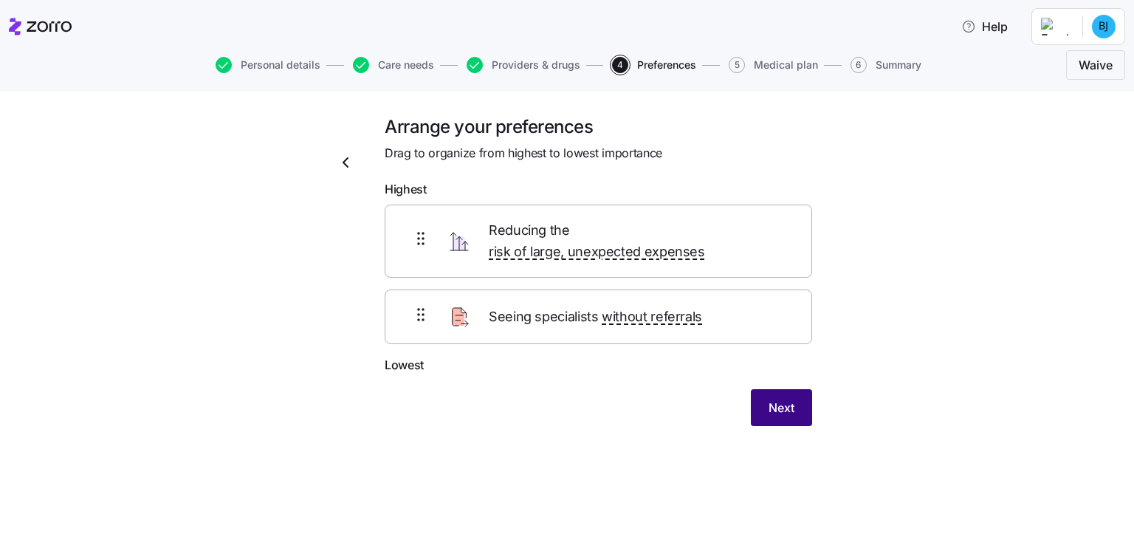
click at [780, 399] on span "Next" at bounding box center [782, 408] width 26 height 18
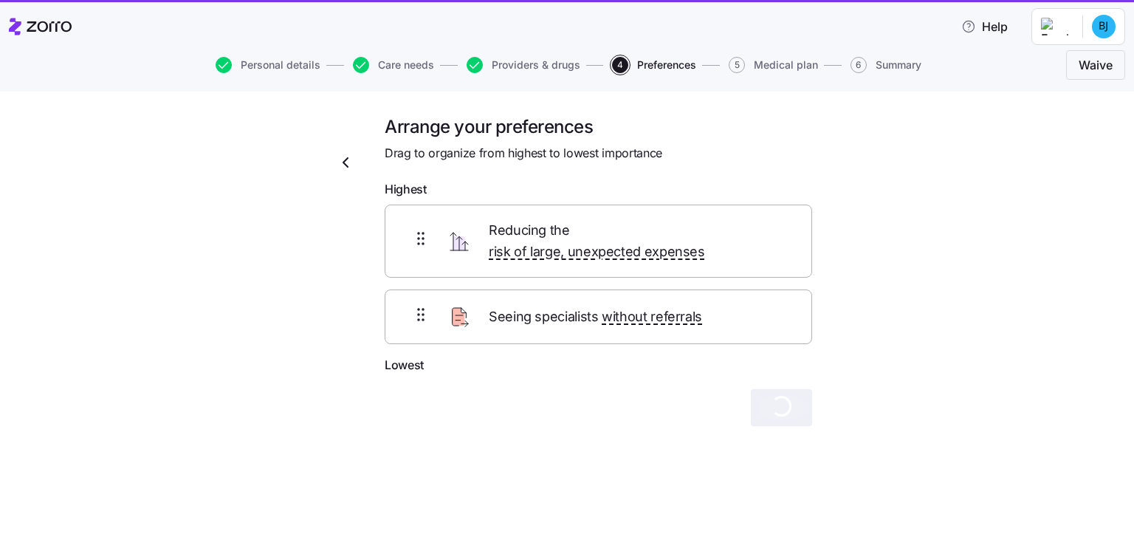
click at [873, 219] on div "Arrange your preferences Drag to organize from highest to lowest importance Hig…" at bounding box center [577, 288] width 1072 height 346
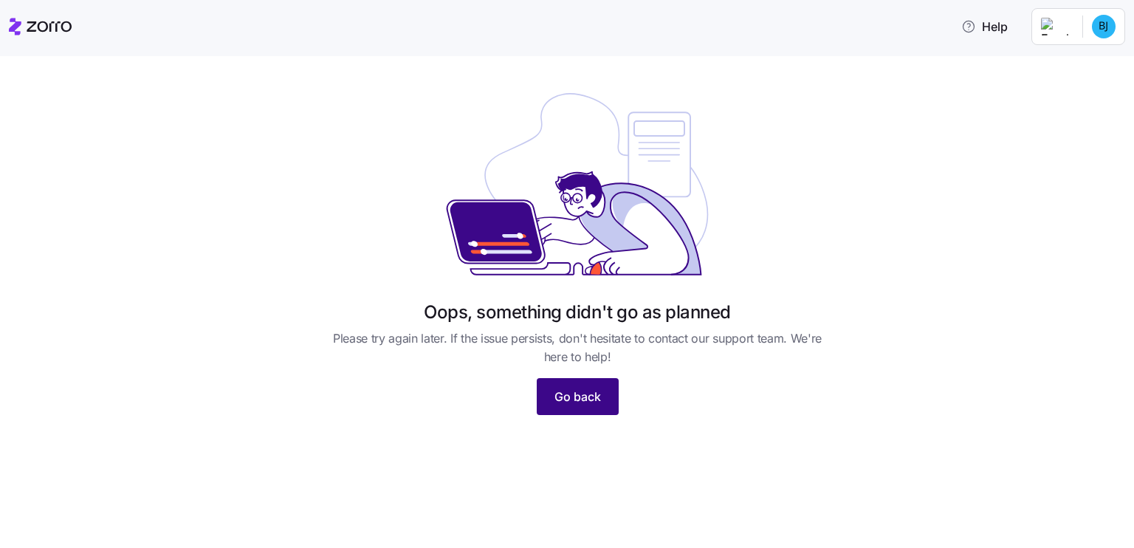
click at [591, 392] on span "Go back" at bounding box center [578, 397] width 47 height 18
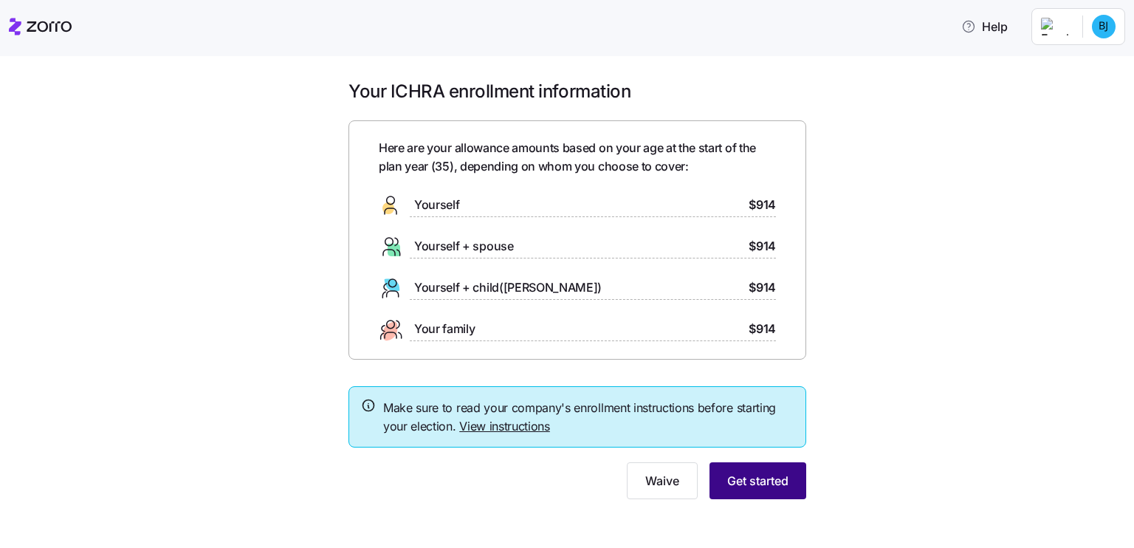
click at [760, 463] on button "Get started" at bounding box center [758, 480] width 97 height 37
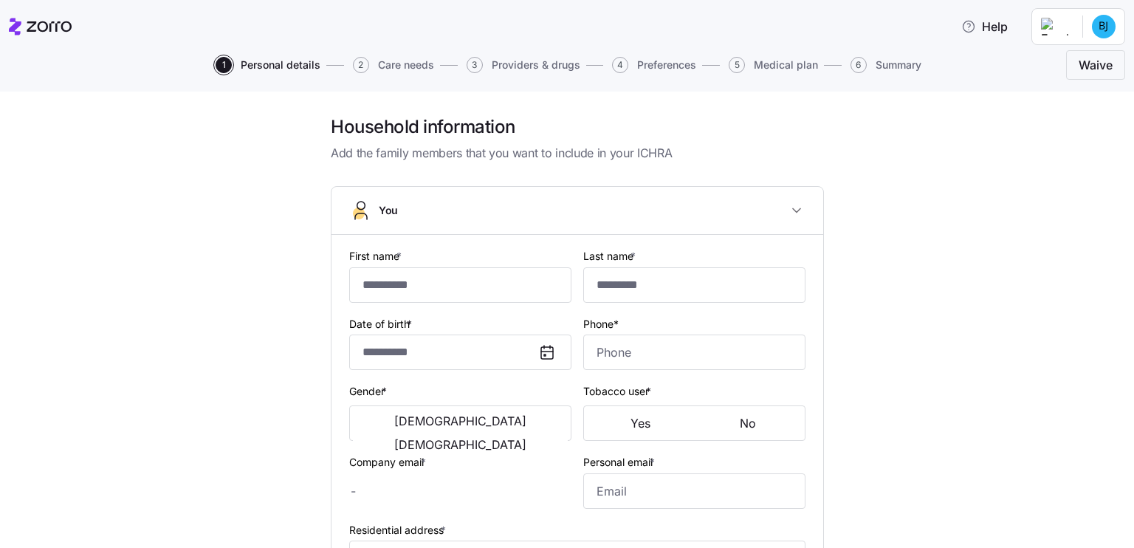
type input "*****"
type input "*******"
type input "[PERSON_NAME][EMAIL_ADDRESS][PERSON_NAME][DOMAIN_NAME]"
type input "bjohnson739@comcast.net"
type input "**********"
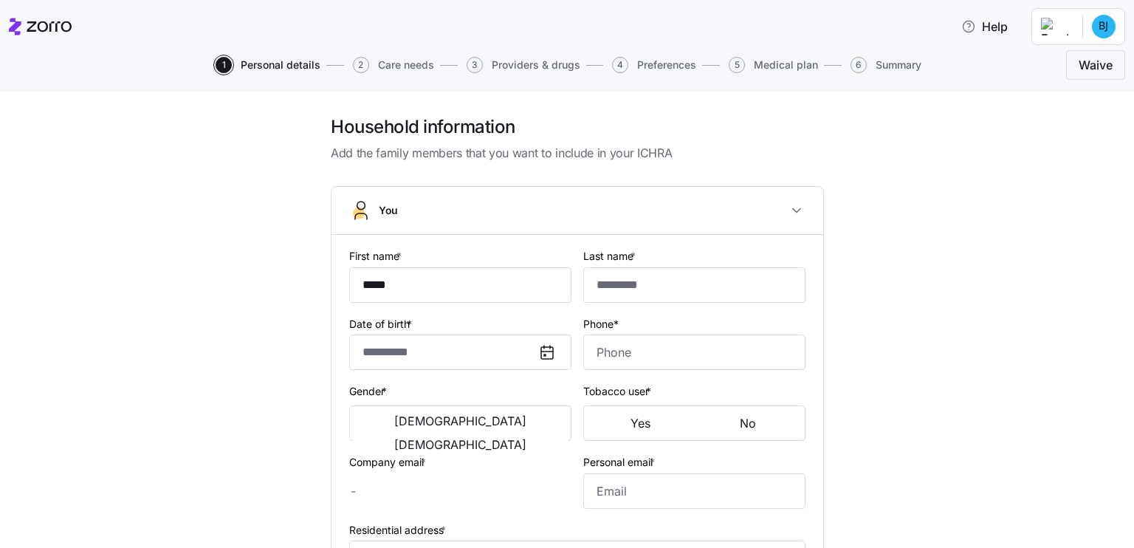
checkbox input "true"
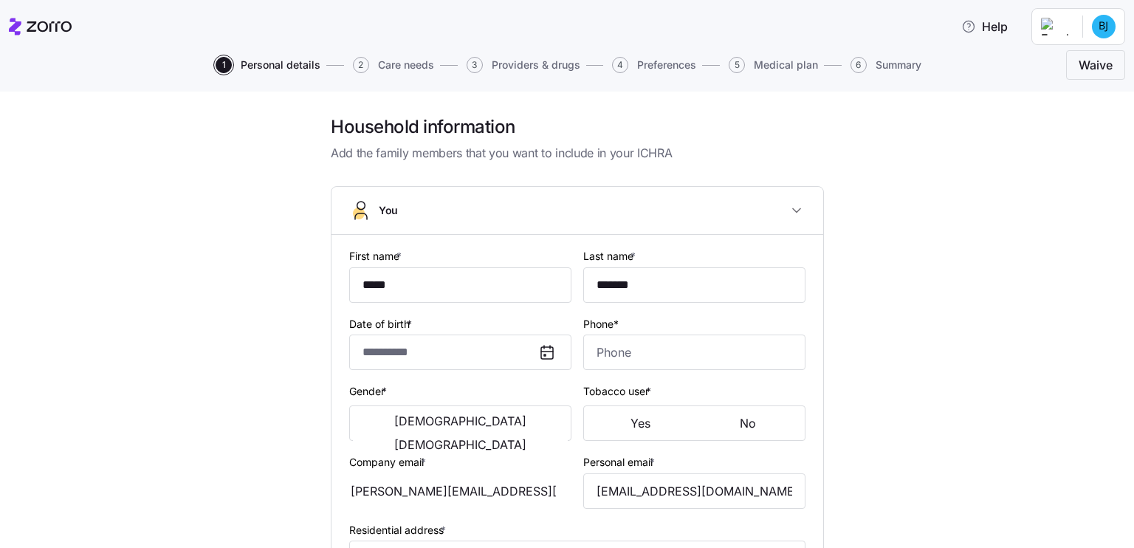
type input "**********"
type input "(978) 435-1096"
type input "US citizen"
type input "Married"
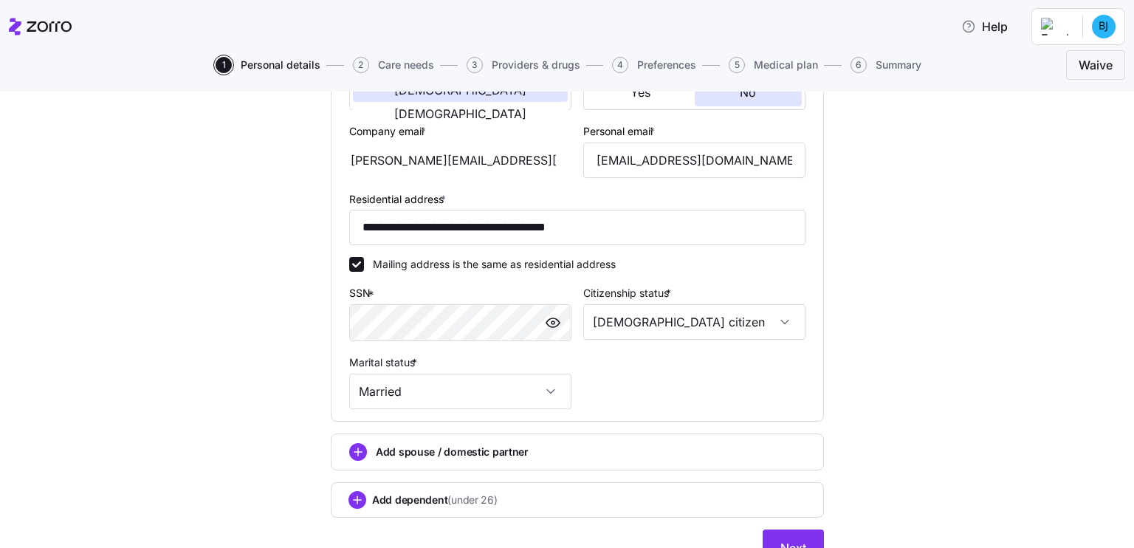
scroll to position [399, 0]
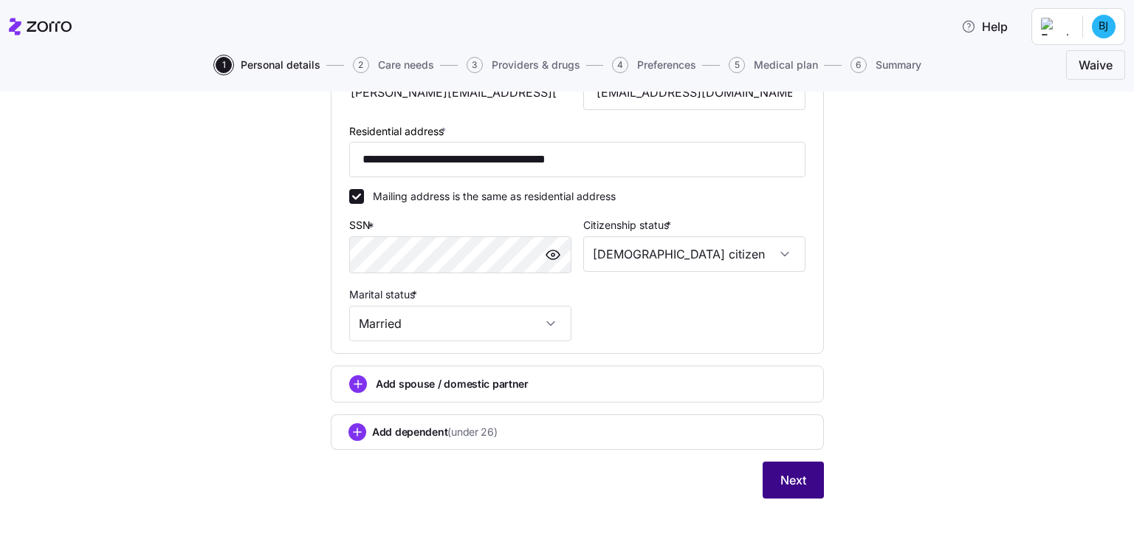
click at [781, 487] on button "Next" at bounding box center [793, 480] width 61 height 37
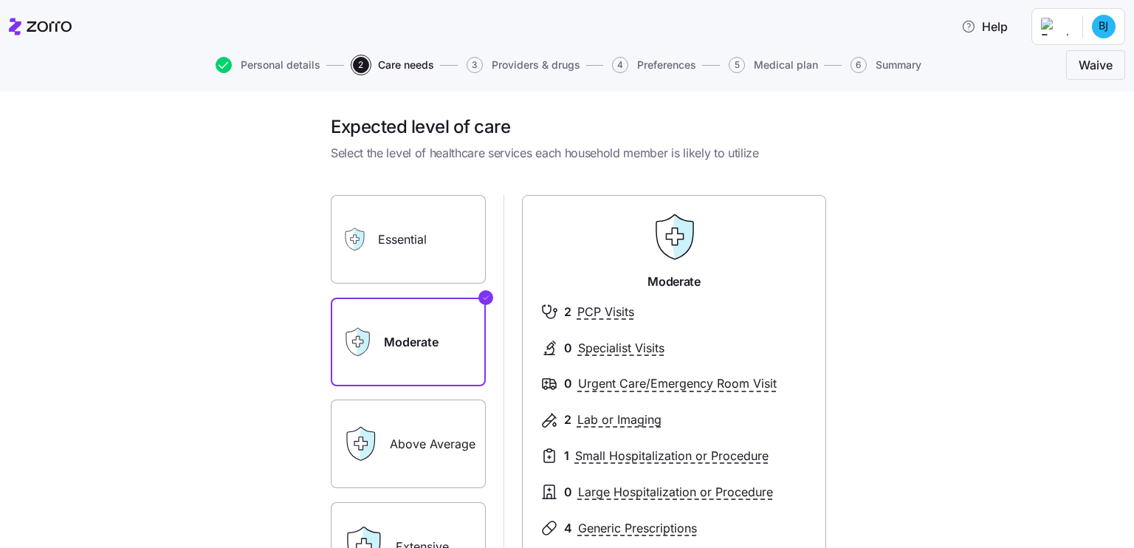
click at [376, 218] on label "Essential" at bounding box center [408, 239] width 155 height 89
click at [0, 0] on input "Essential" at bounding box center [0, 0] width 0 height 0
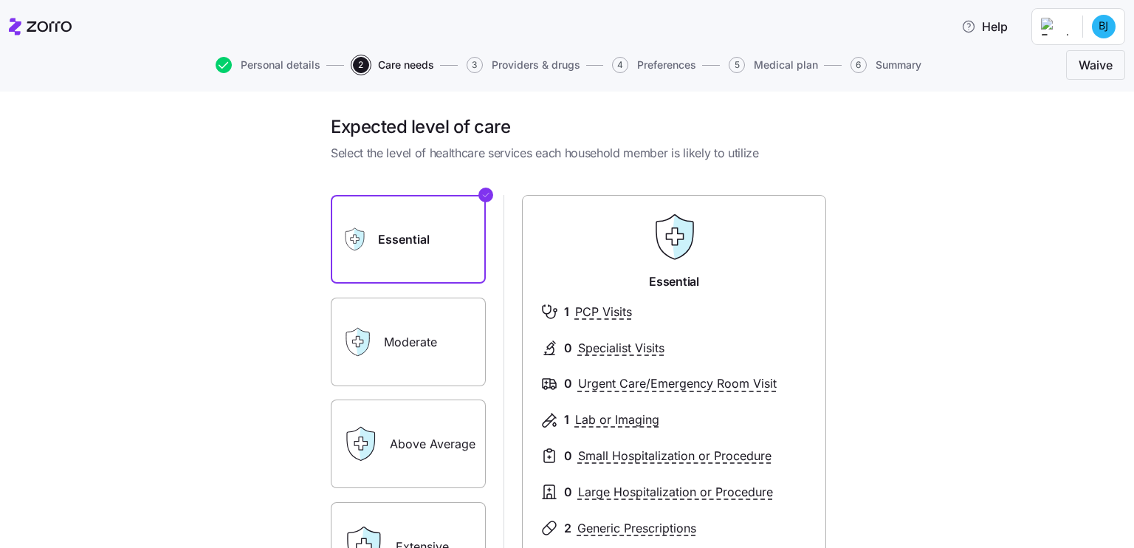
scroll to position [225, 0]
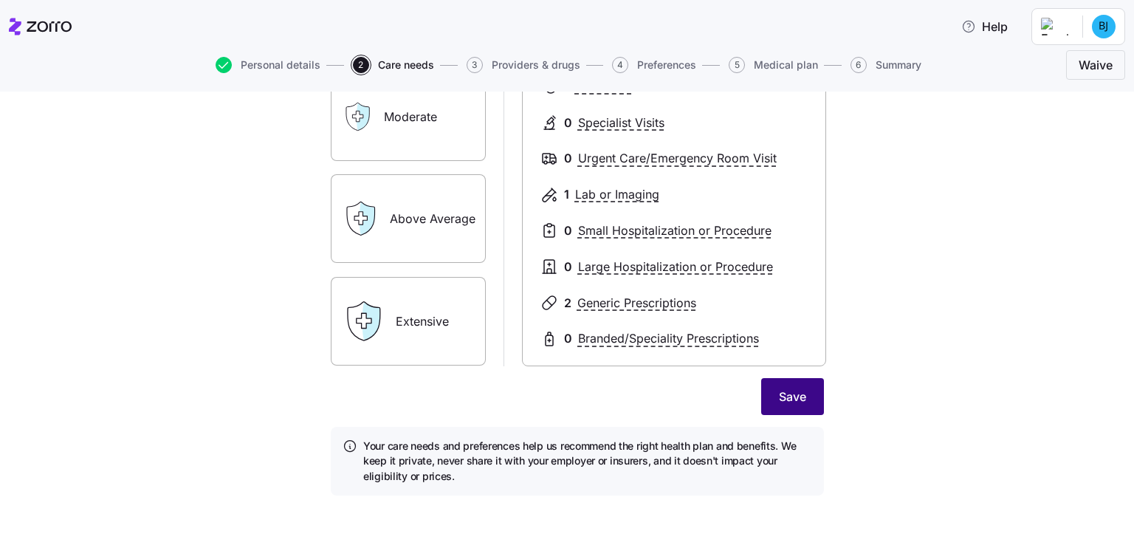
click at [779, 404] on span "Save" at bounding box center [792, 397] width 27 height 18
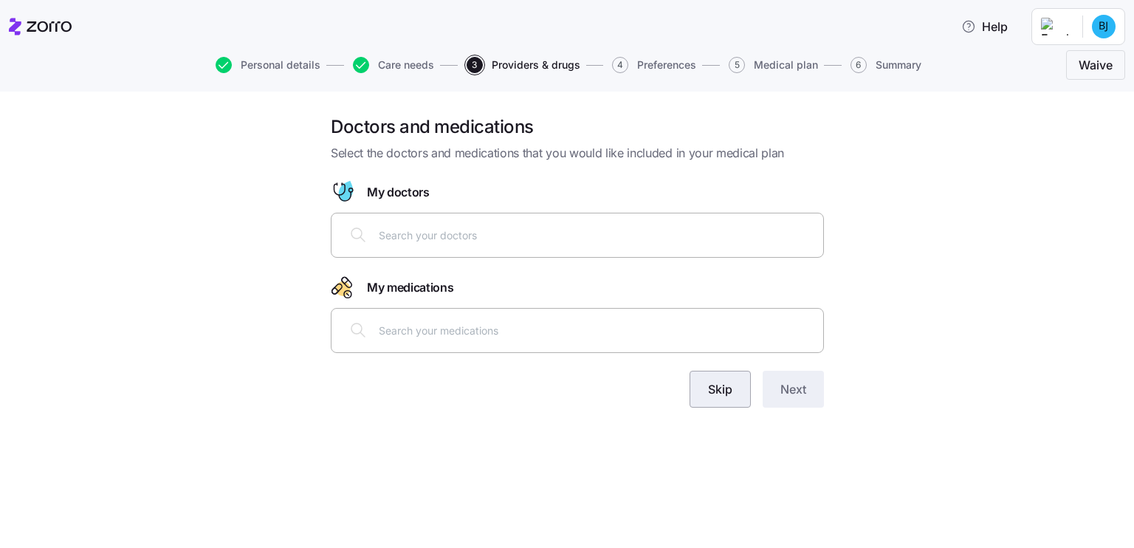
click at [715, 388] on span "Skip" at bounding box center [720, 389] width 24 height 18
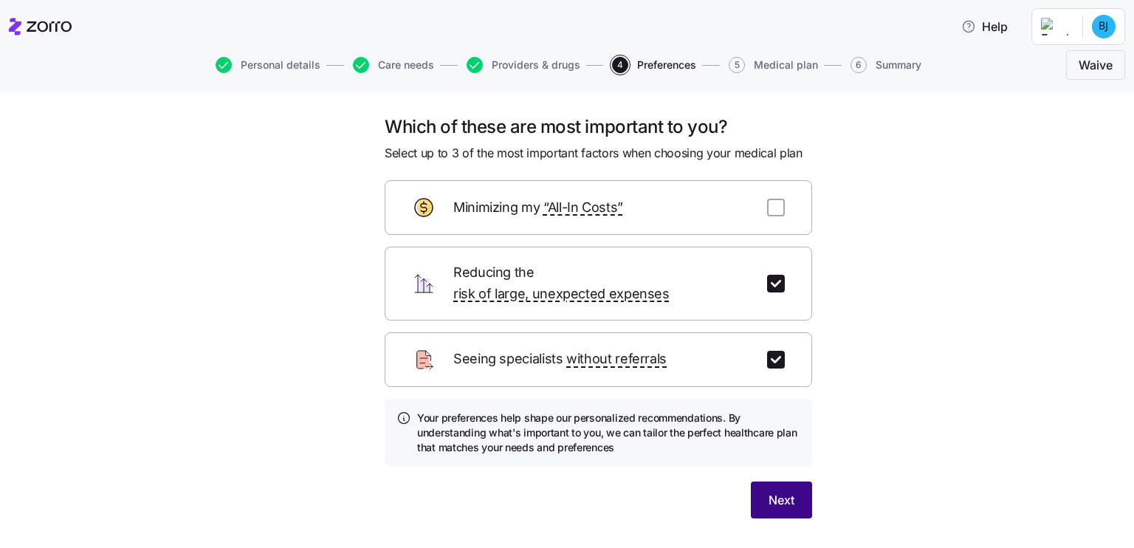
click at [777, 491] on span "Next" at bounding box center [782, 500] width 26 height 18
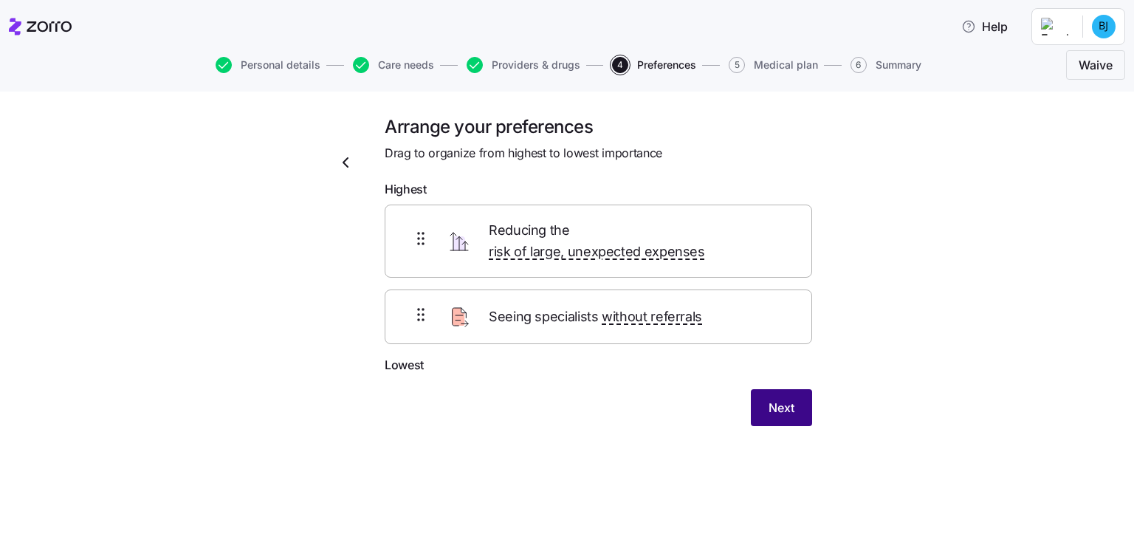
click at [783, 399] on span "Next" at bounding box center [782, 408] width 26 height 18
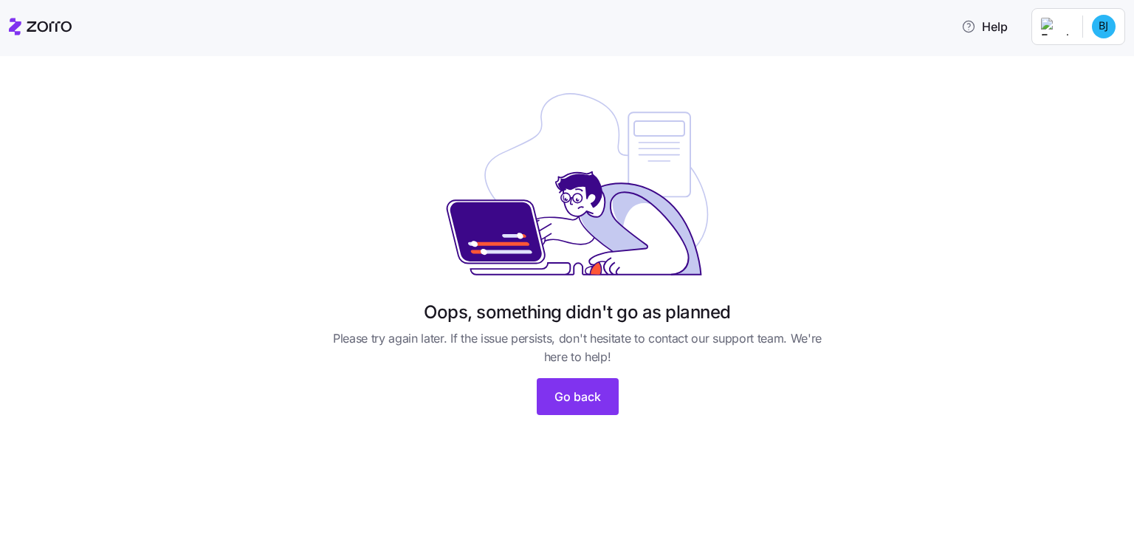
click at [1066, 32] on html "Help Oops, something didn't go as planned Please try again later. If the issue …" at bounding box center [567, 269] width 1134 height 539
click at [1078, 72] on div "My settings" at bounding box center [1075, 66] width 78 height 16
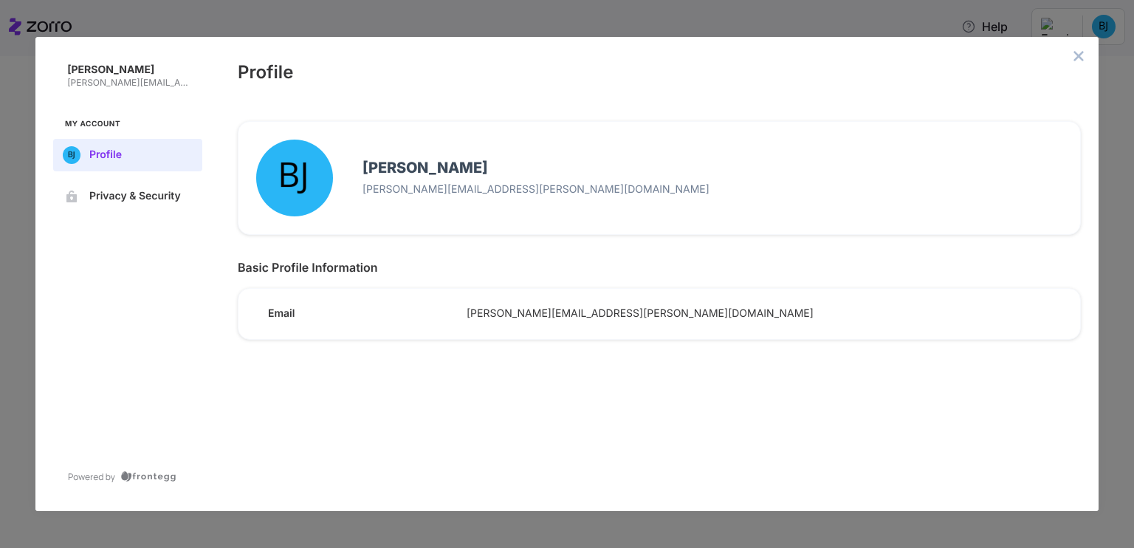
click at [1086, 58] on button "close admin-box" at bounding box center [1079, 56] width 21 height 21
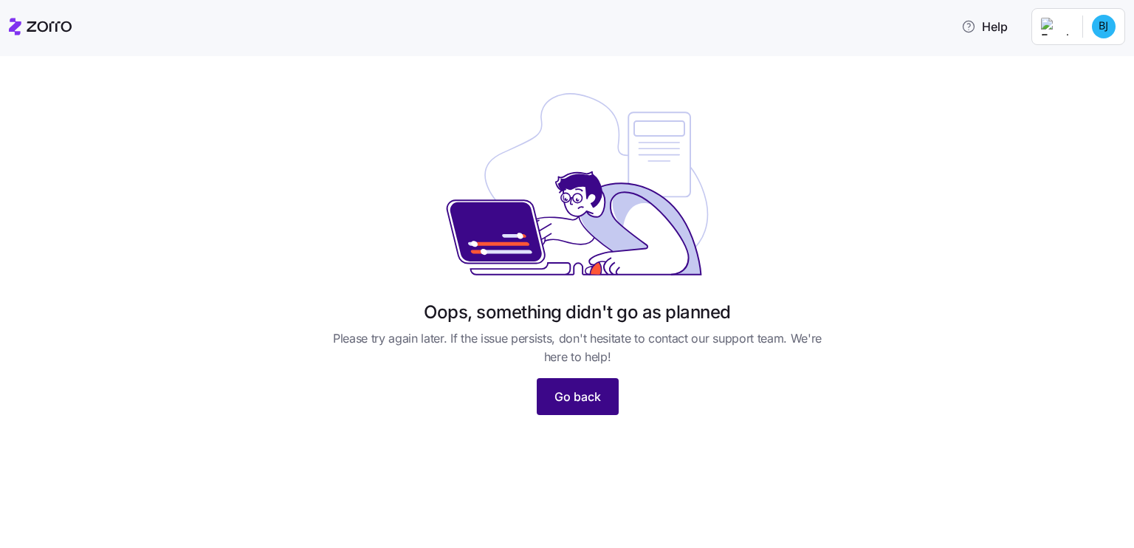
click at [607, 407] on button "Go back" at bounding box center [578, 396] width 82 height 37
click at [575, 386] on button "Go back" at bounding box center [578, 396] width 82 height 37
click at [57, 28] on icon at bounding box center [40, 27] width 63 height 18
click at [1107, 29] on span "Help" at bounding box center [1090, 27] width 47 height 18
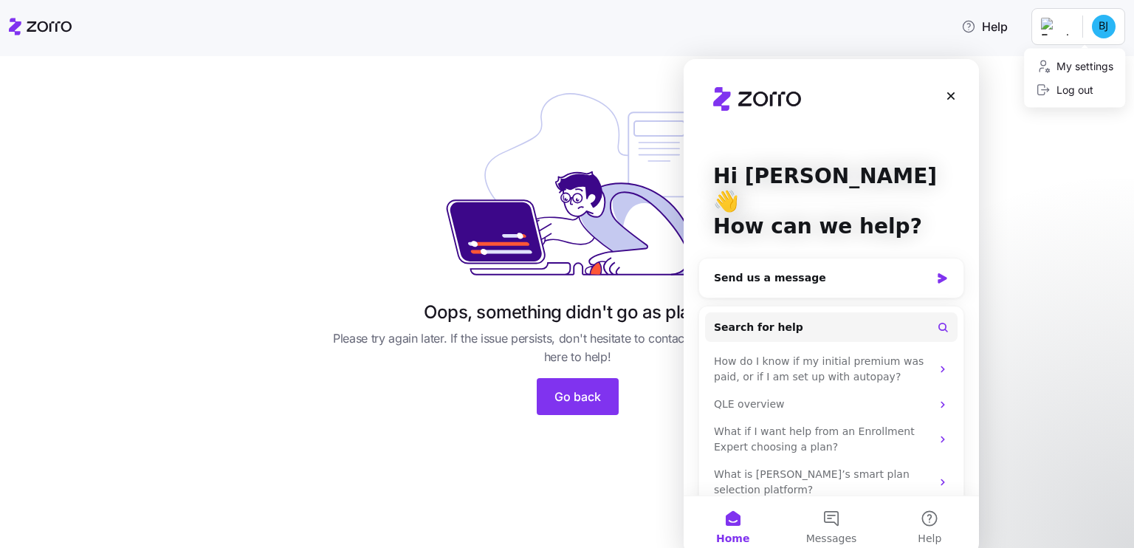
click at [1107, 29] on html "Help Oops, something didn't go as planned Please try again later. If the issue …" at bounding box center [567, 269] width 1134 height 539
click at [945, 273] on icon "Intercom messenger" at bounding box center [942, 278] width 9 height 10
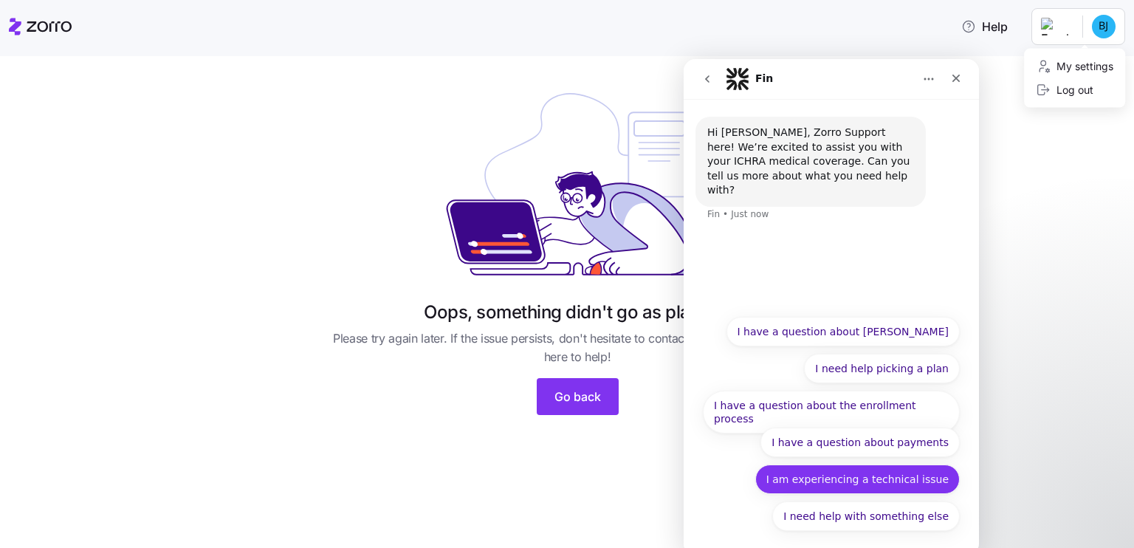
click at [893, 481] on button "I am experiencing a technical issue" at bounding box center [858, 480] width 205 height 30
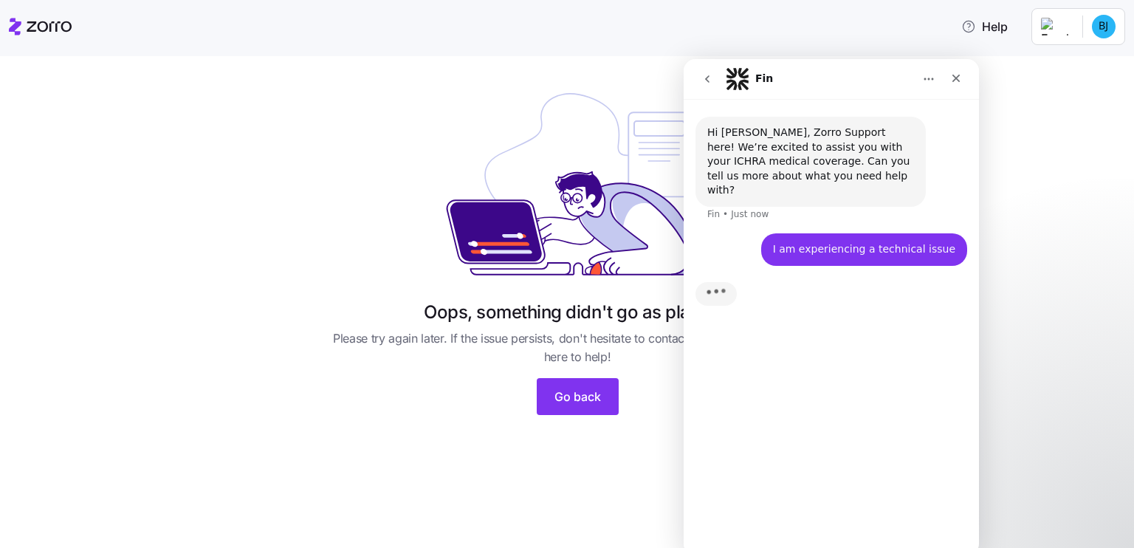
click at [1039, 237] on html "Help Oops, something didn't go as planned Please try again later. If the issue …" at bounding box center [567, 269] width 1134 height 539
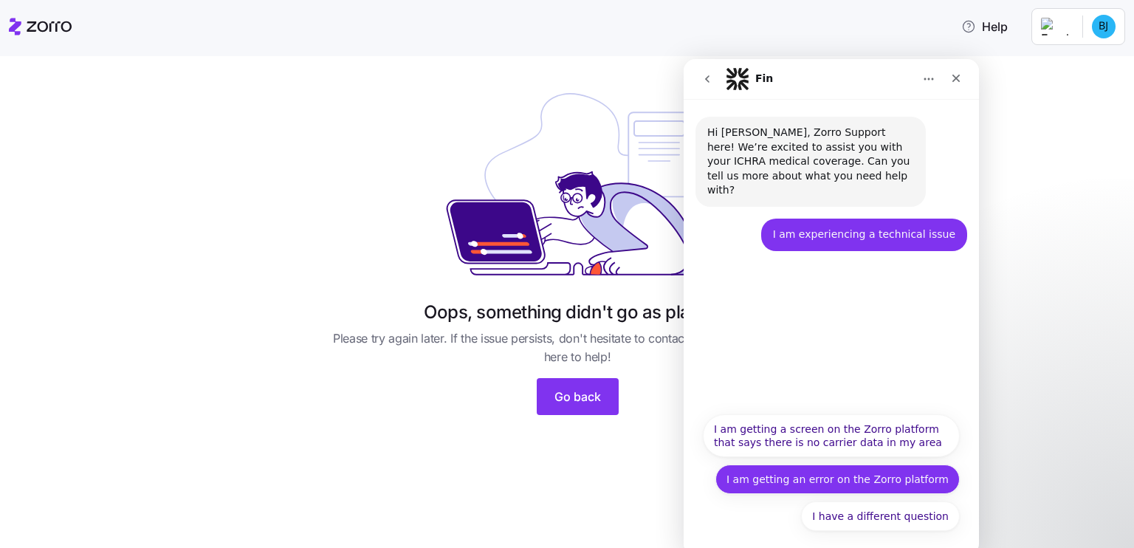
click at [888, 484] on button "I am getting an error on the Zorro platform" at bounding box center [838, 480] width 244 height 30
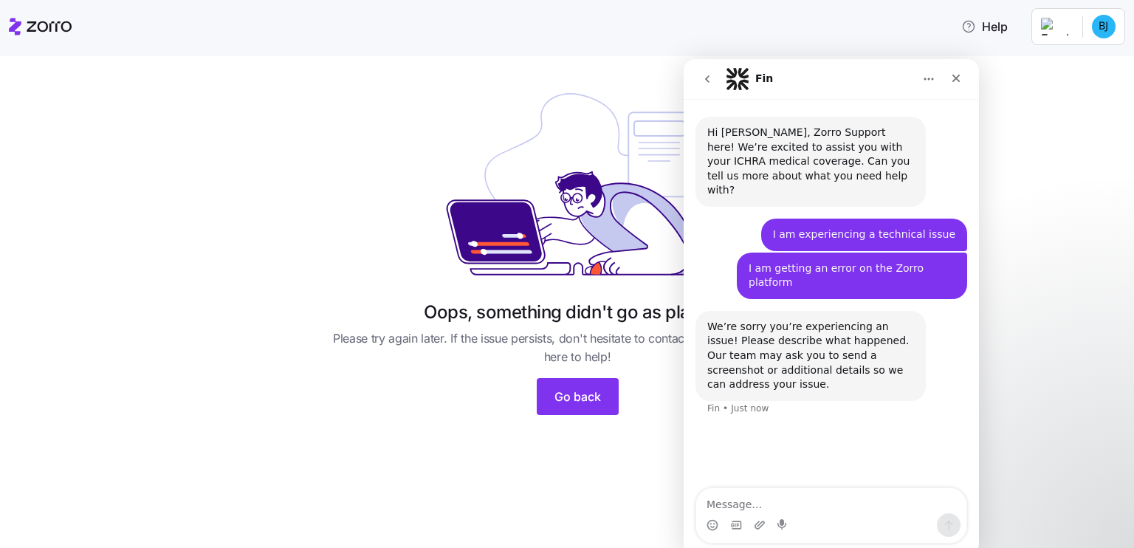
click at [784, 493] on textarea "Message…" at bounding box center [831, 500] width 270 height 25
type textarea "Oops, something didn't go as planned"
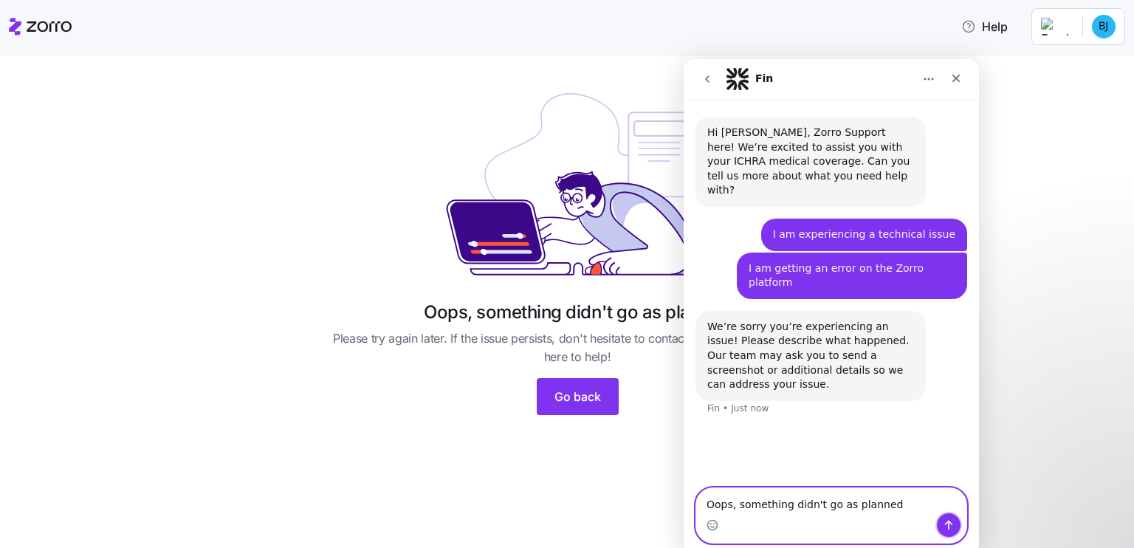
click at [957, 524] on button "Send a message…" at bounding box center [949, 525] width 24 height 24
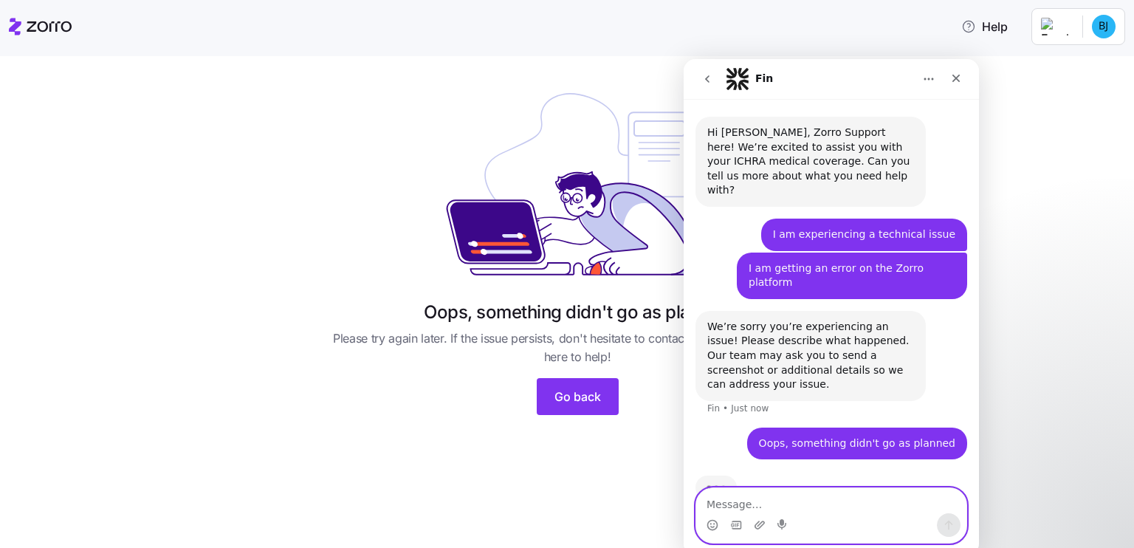
scroll to position [6, 0]
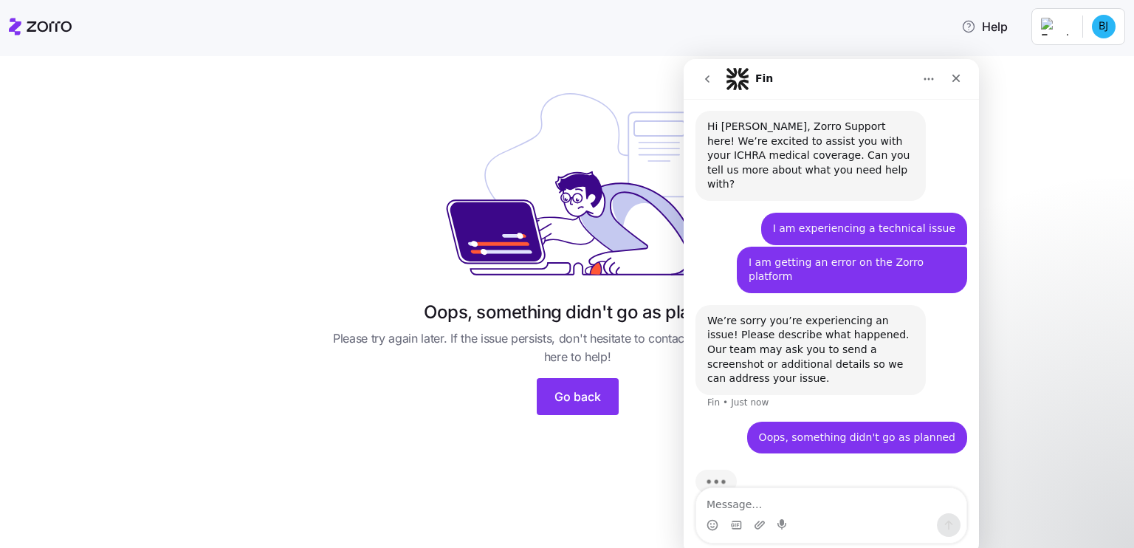
click at [709, 75] on icon "go back" at bounding box center [708, 79] width 12 height 12
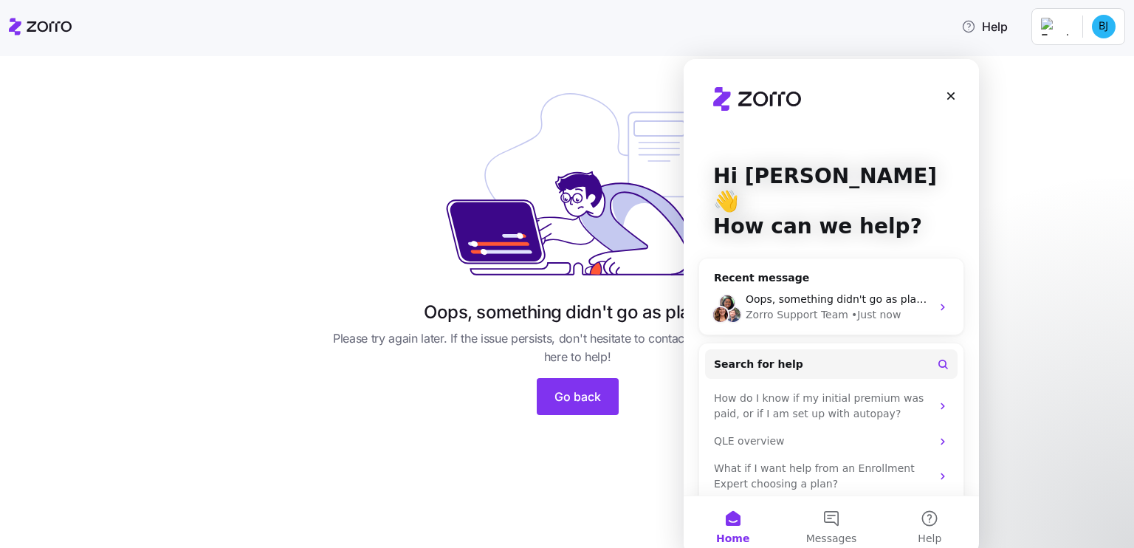
click at [477, 136] on icon at bounding box center [577, 184] width 295 height 209
click at [951, 94] on icon "Close" at bounding box center [951, 96] width 12 height 12
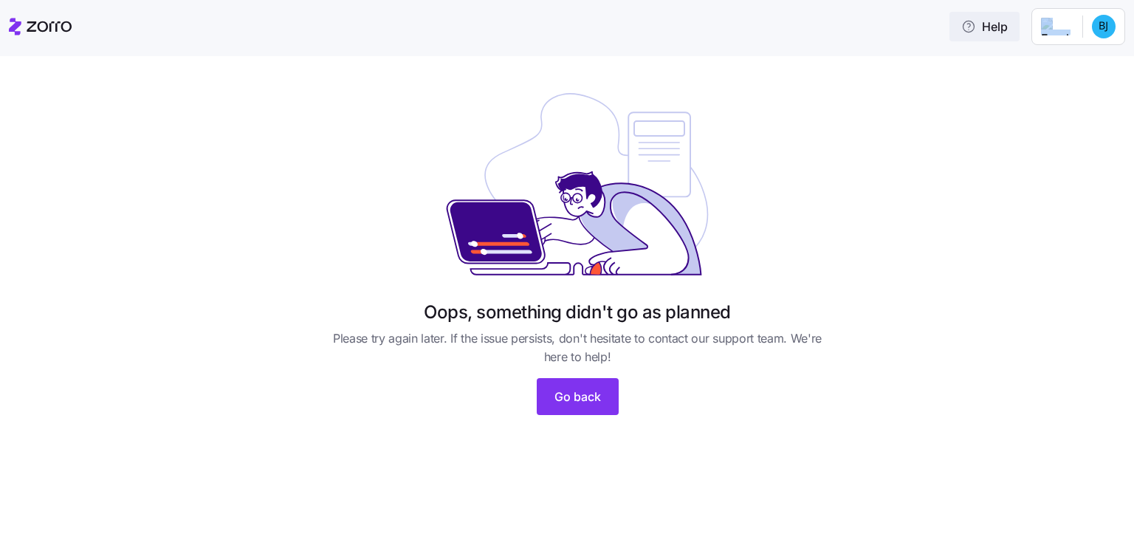
drag, startPoint x: 1094, startPoint y: 195, endPoint x: 1006, endPoint y: 29, distance: 188.0
click at [1006, 29] on div "Help Oops, something didn't go as planned Please try again later. If the issue …" at bounding box center [567, 269] width 1134 height 539
click at [1006, 29] on span "Help" at bounding box center [985, 27] width 47 height 18
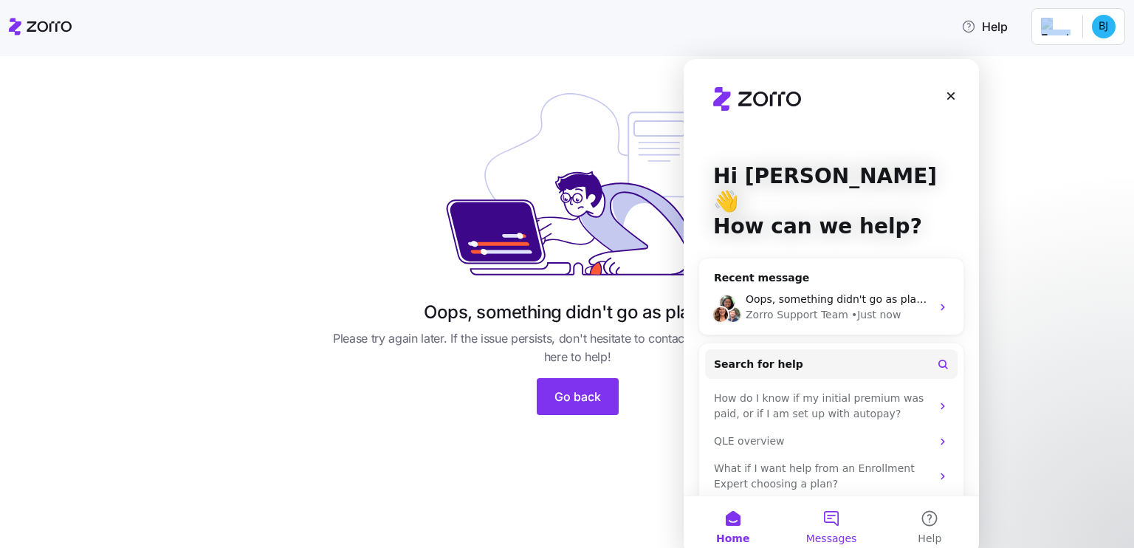
click at [835, 513] on button "Messages" at bounding box center [831, 525] width 98 height 59
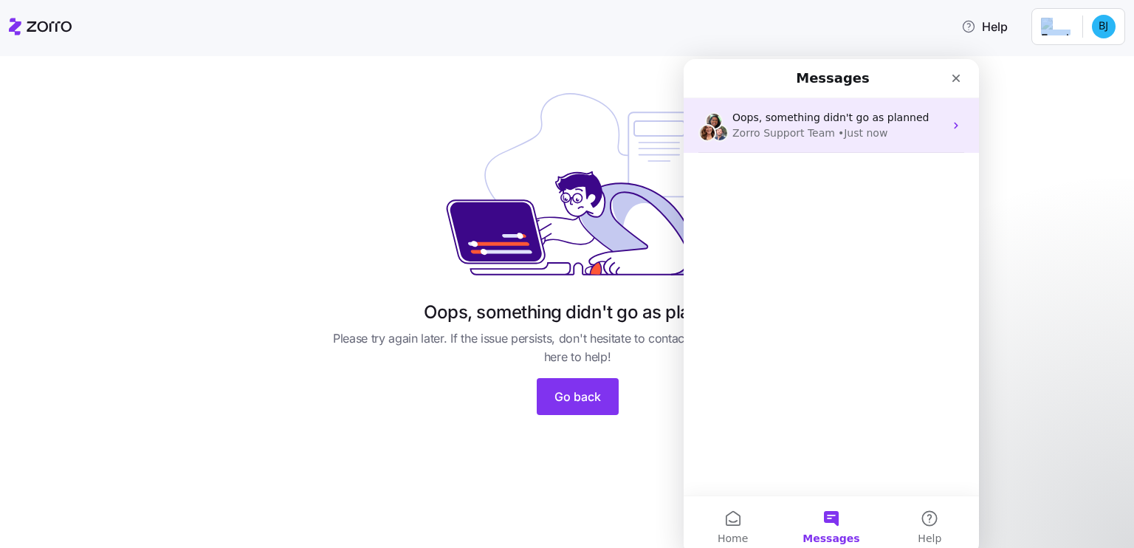
click at [866, 120] on span "Oops, something didn't go as planned" at bounding box center [831, 118] width 196 height 12
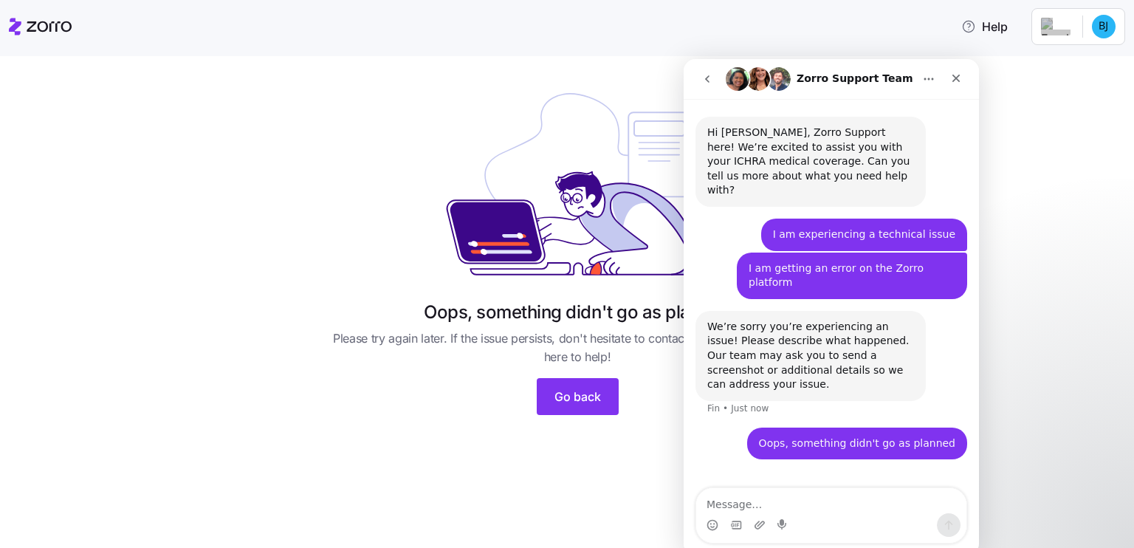
click at [792, 501] on textarea "Message…" at bounding box center [831, 500] width 270 height 25
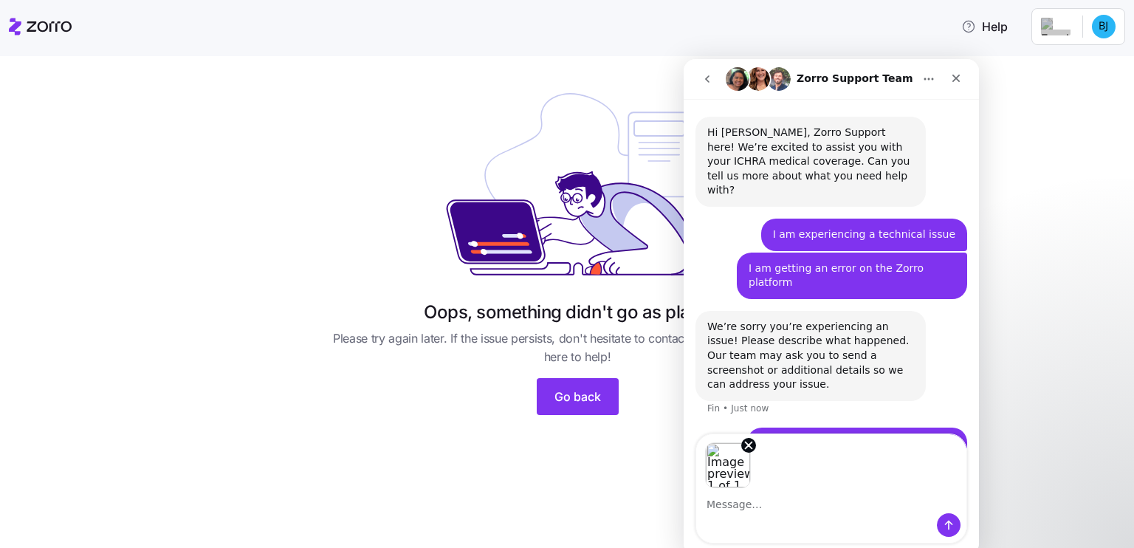
scroll to position [53, 0]
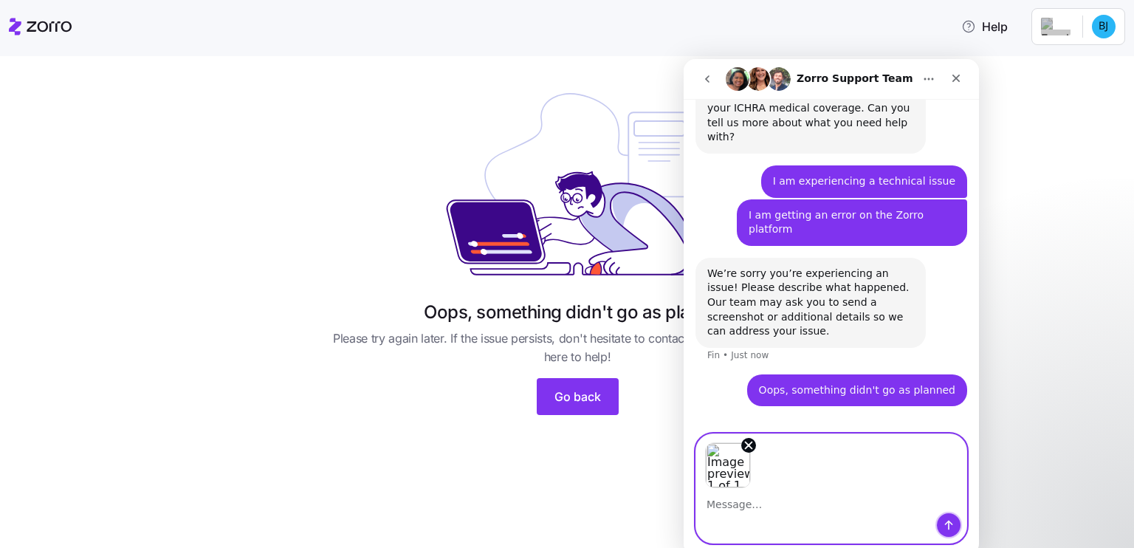
click at [949, 528] on icon "Send a message…" at bounding box center [949, 526] width 8 height 10
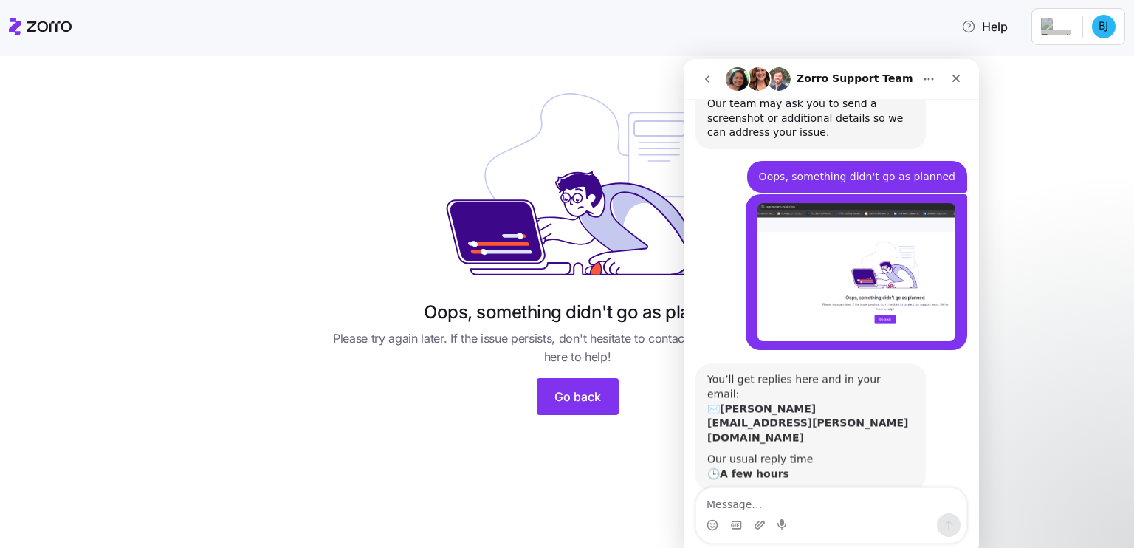
scroll to position [251, 0]
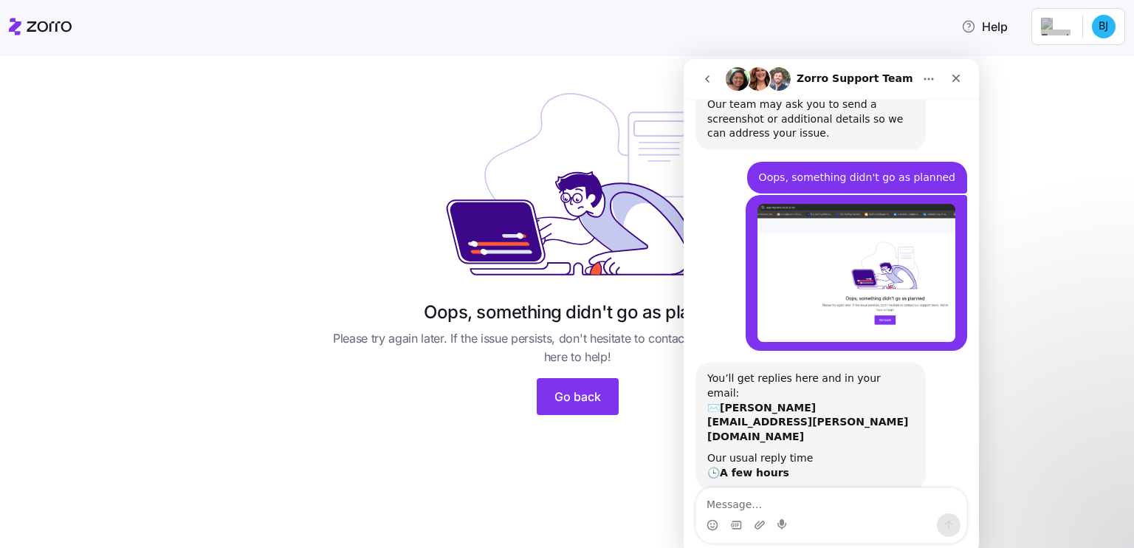
click at [406, 298] on div "Oops, something didn't go as planned Please try again later. If the issue persi…" at bounding box center [577, 247] width 508 height 335
click at [578, 403] on span "Go back" at bounding box center [578, 397] width 47 height 18
click at [47, 30] on icon at bounding box center [40, 27] width 63 height 18
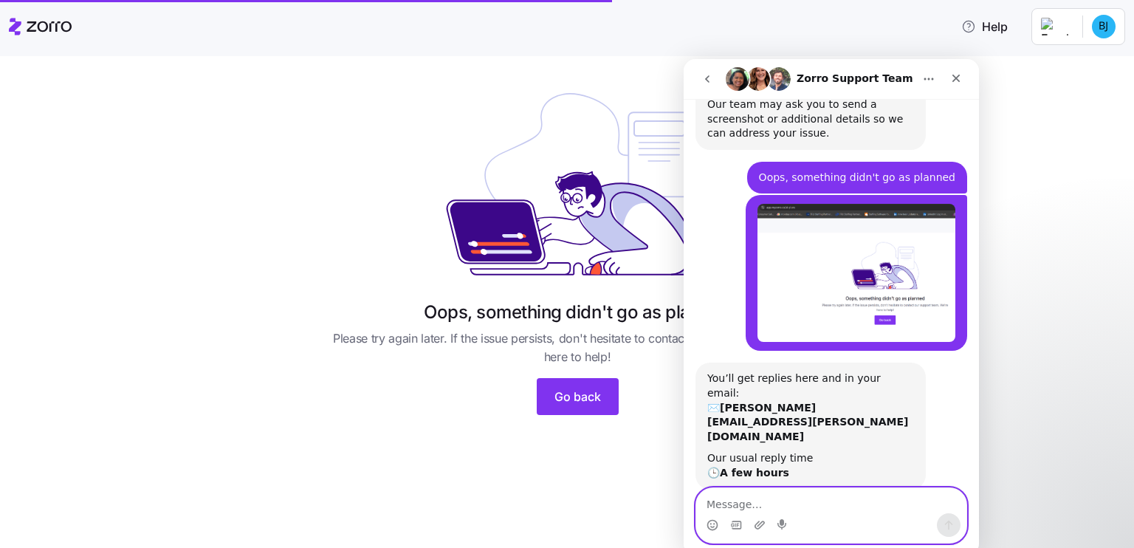
click at [825, 504] on textarea "Message…" at bounding box center [831, 500] width 270 height 25
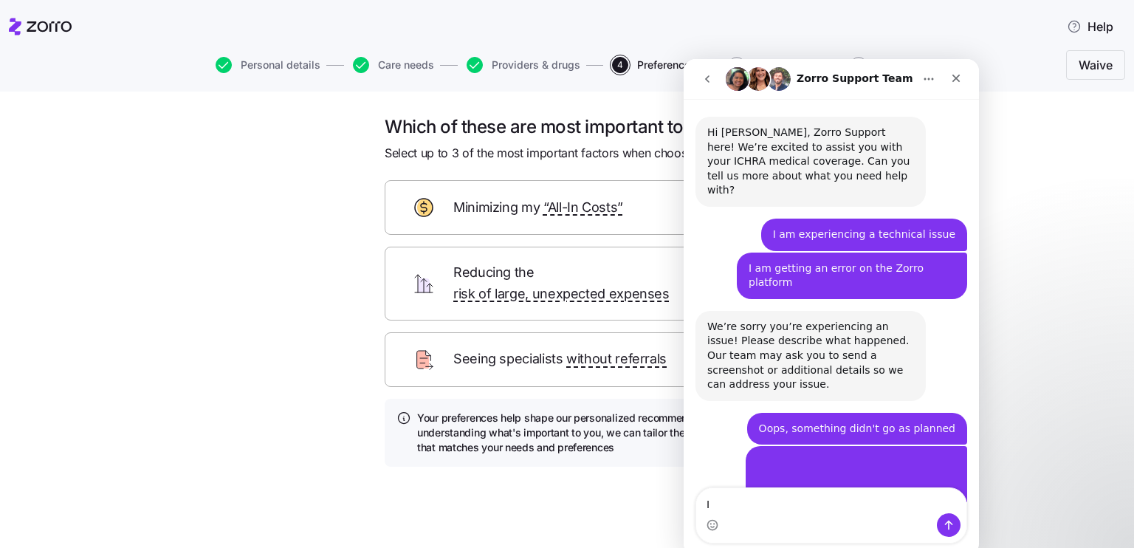
scroll to position [251, 0]
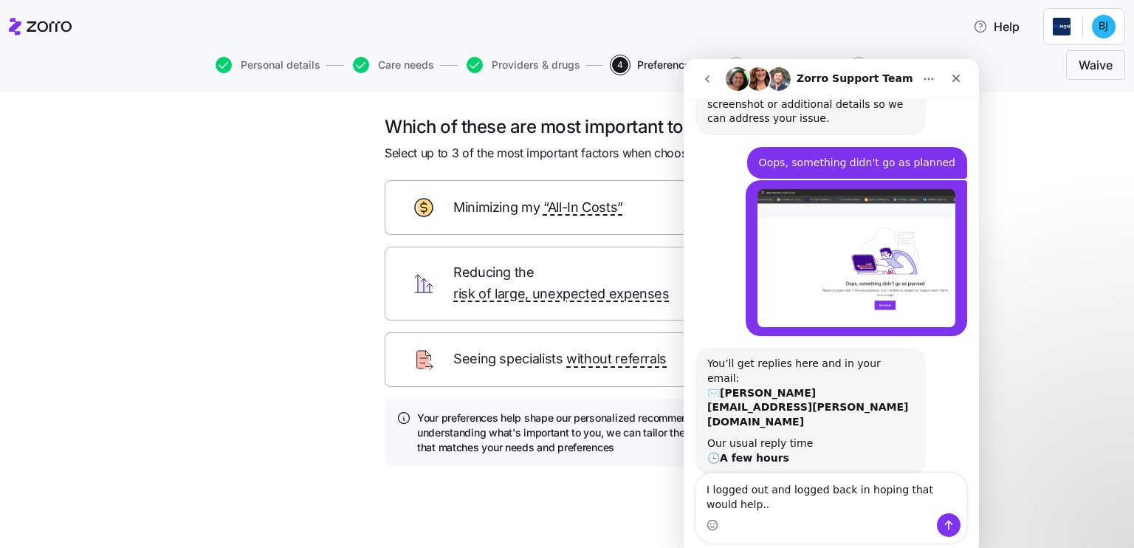
type textarea "I logged out and logged back in hoping that would help..."
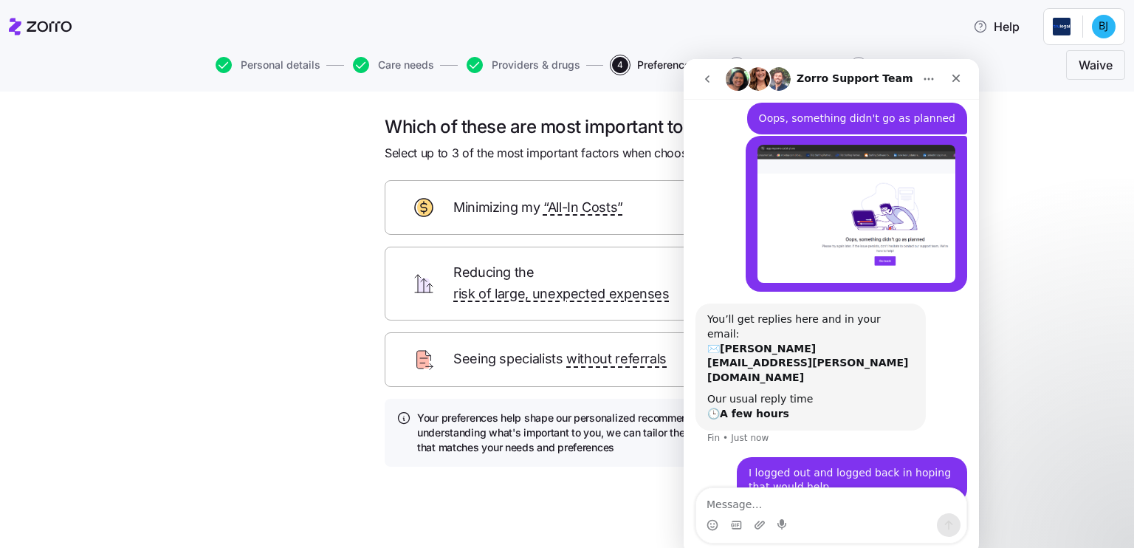
click at [141, 304] on div "Which of these are most important to you? Select up to 3 of the most important …" at bounding box center [577, 334] width 1072 height 439
click at [1004, 97] on div "Which of these are most important to you? Select up to 3 of the most important …" at bounding box center [567, 320] width 1134 height 456
click at [956, 83] on icon "Close" at bounding box center [957, 78] width 12 height 12
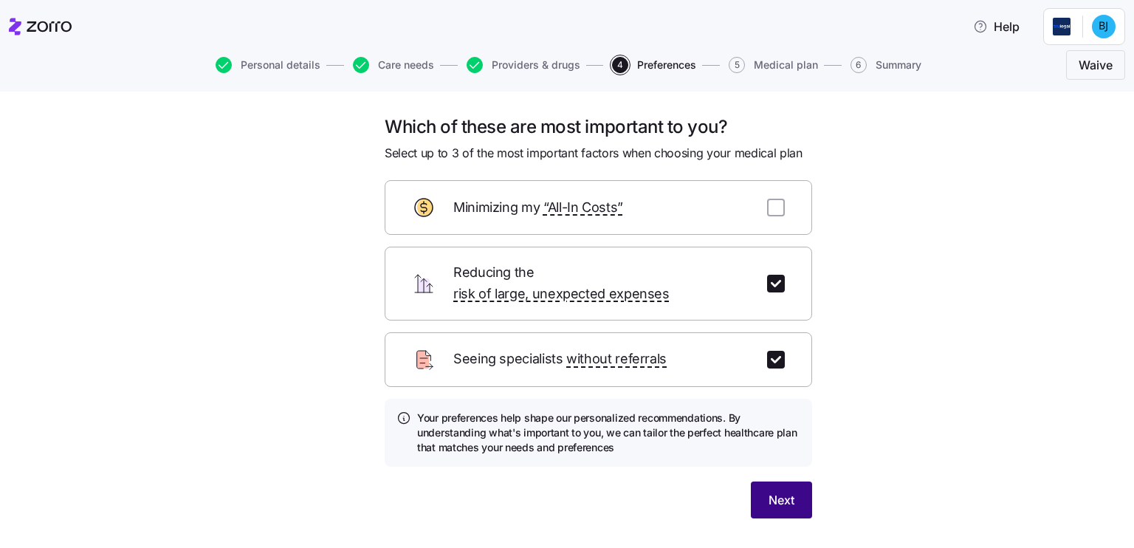
click at [773, 491] on span "Next" at bounding box center [782, 500] width 26 height 18
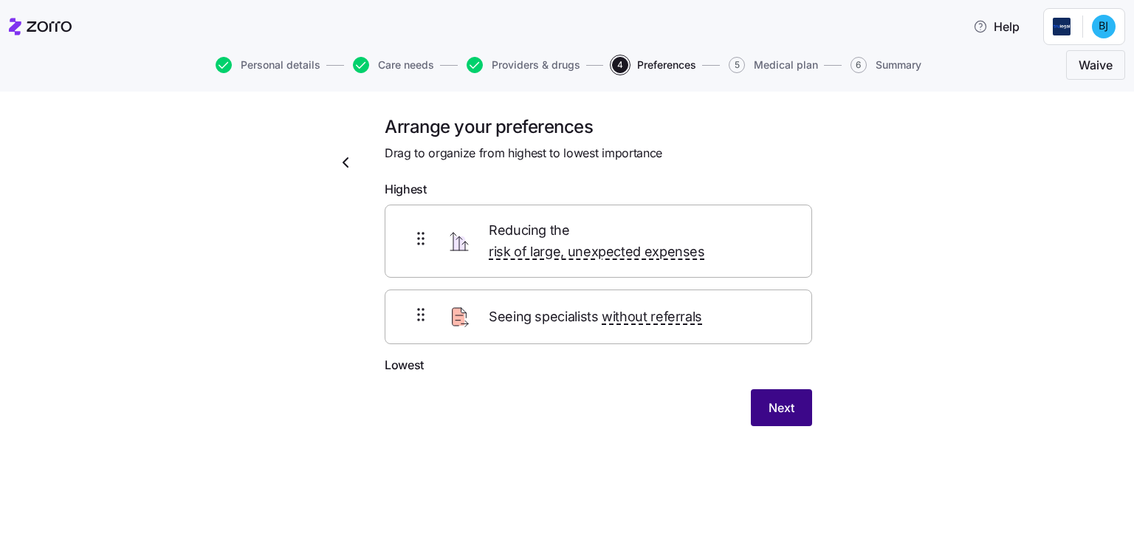
click at [795, 389] on button "Next" at bounding box center [781, 407] width 61 height 37
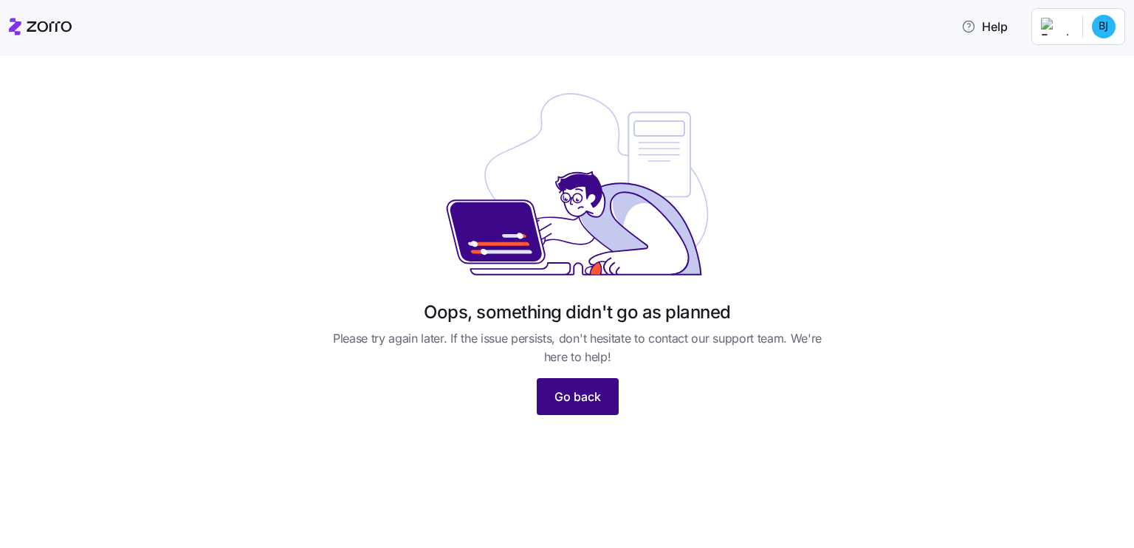
click at [597, 402] on span "Go back" at bounding box center [578, 397] width 47 height 18
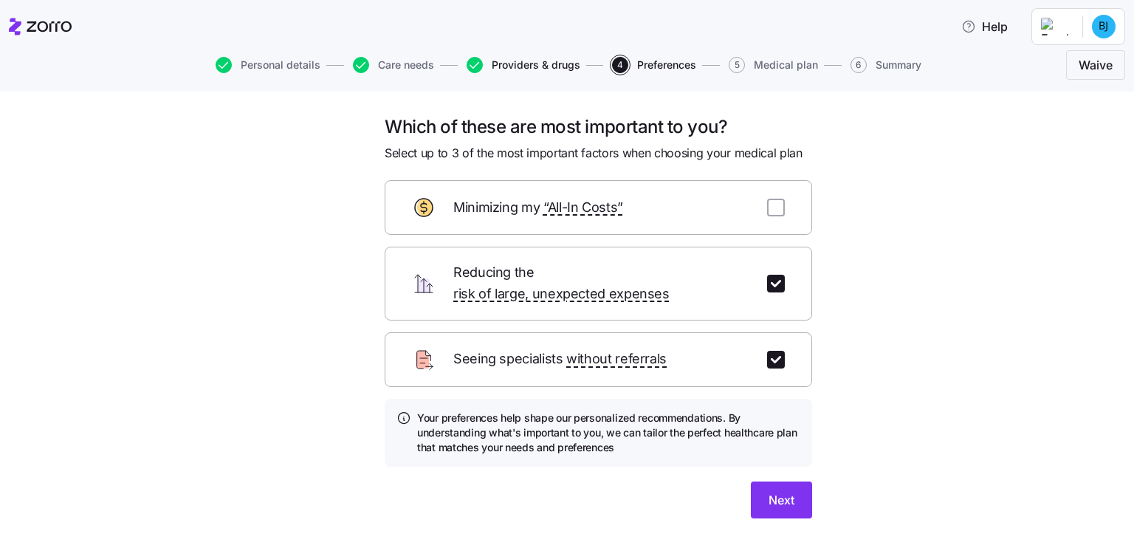
click at [547, 60] on span "Providers & drugs" at bounding box center [536, 65] width 89 height 10
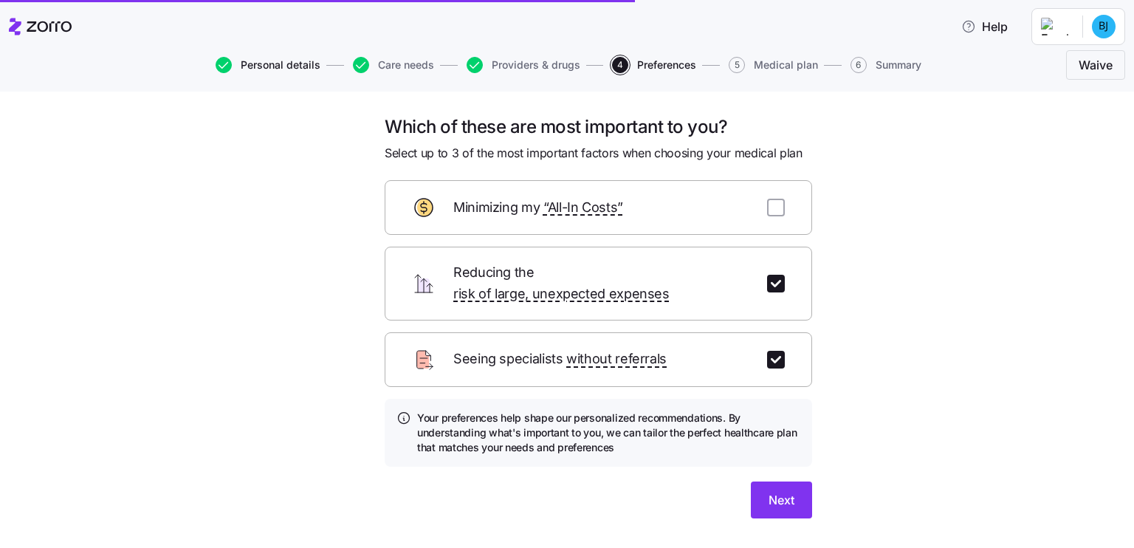
click at [287, 60] on span "Personal details" at bounding box center [281, 65] width 80 height 10
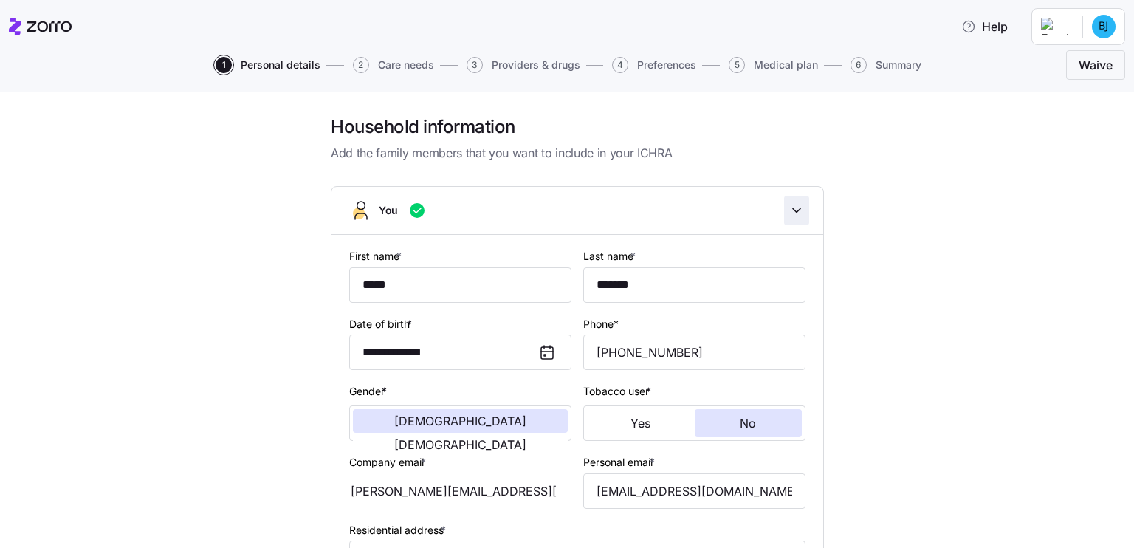
click at [793, 208] on icon "button" at bounding box center [796, 210] width 7 height 4
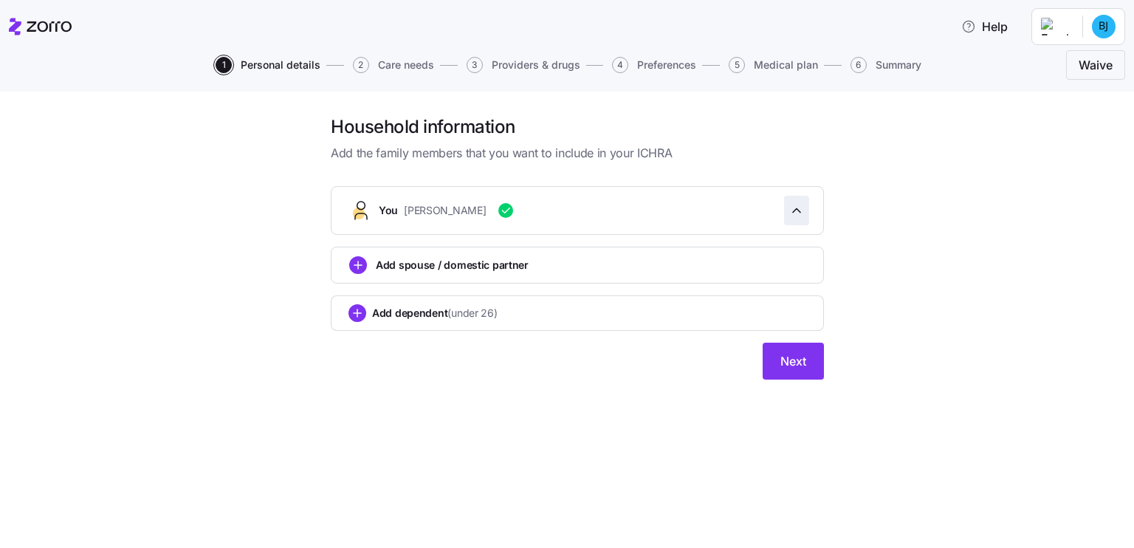
click at [788, 208] on span "button" at bounding box center [797, 210] width 24 height 28
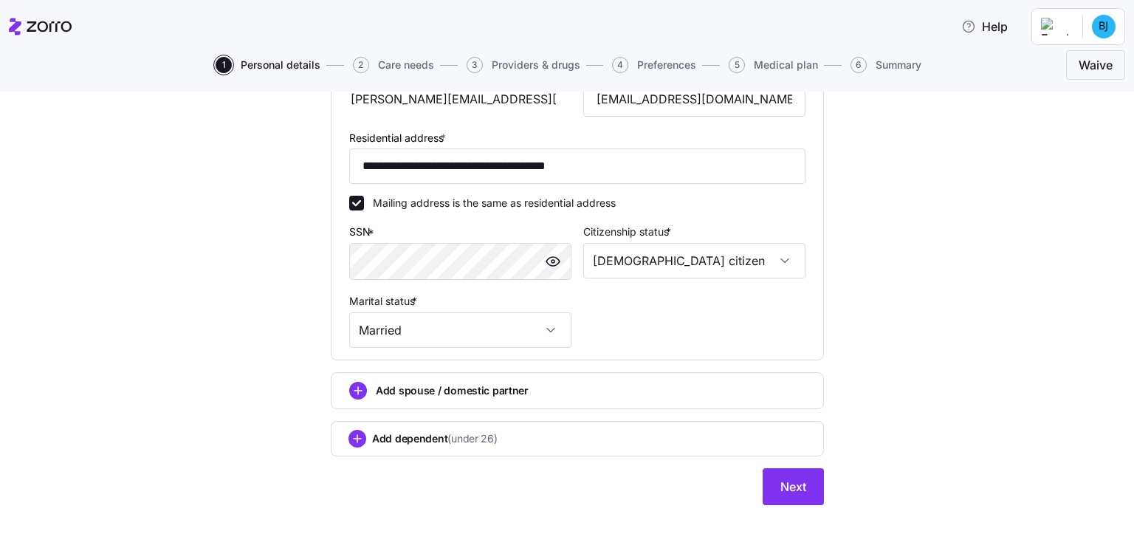
scroll to position [399, 0]
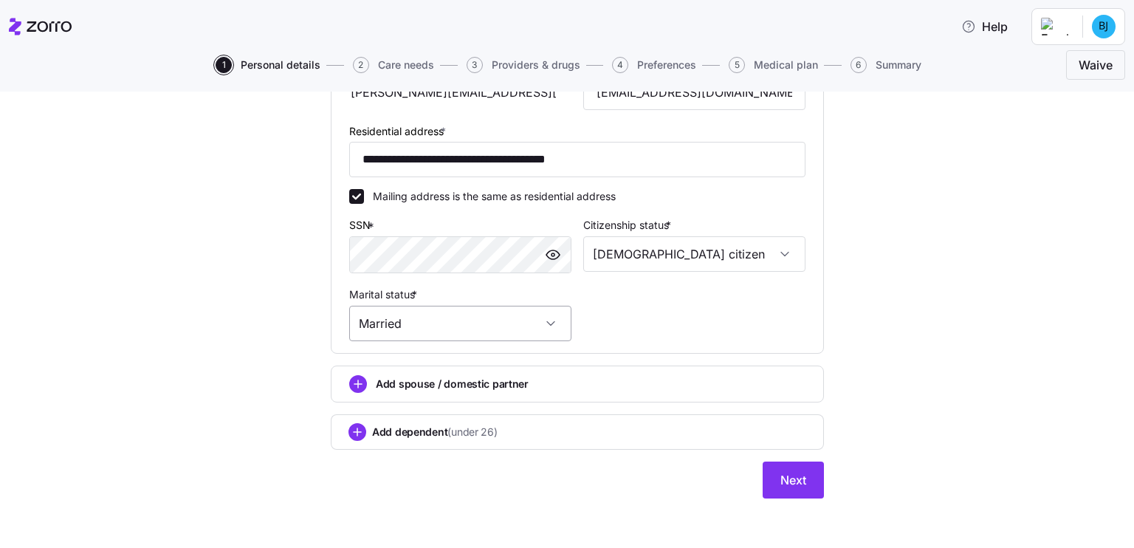
click at [551, 324] on input "Married" at bounding box center [460, 323] width 222 height 35
click at [551, 324] on div "Married" at bounding box center [460, 323] width 222 height 35
click at [789, 474] on span "Next" at bounding box center [794, 480] width 26 height 18
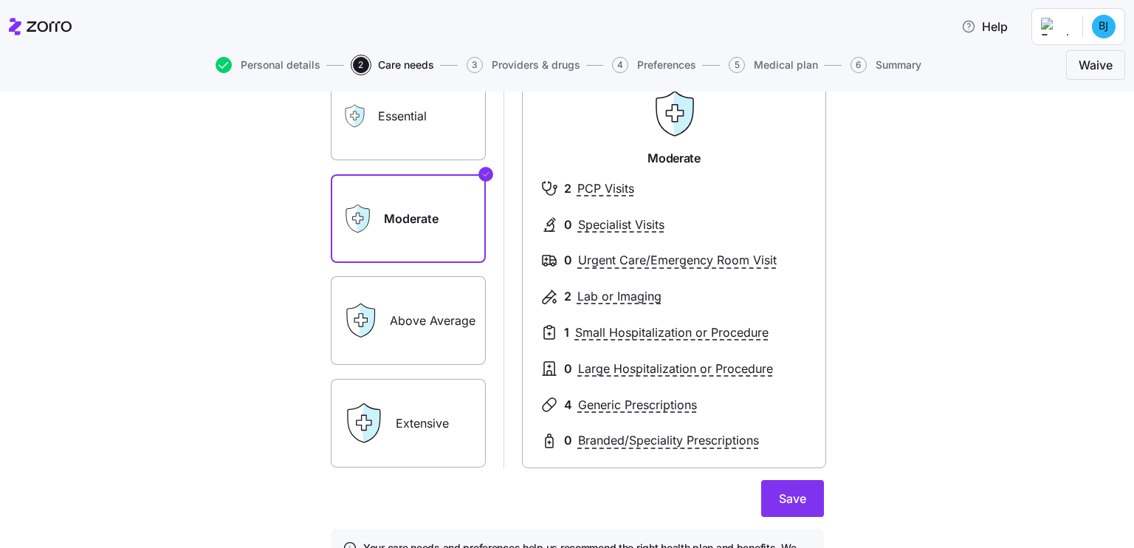
scroll to position [225, 0]
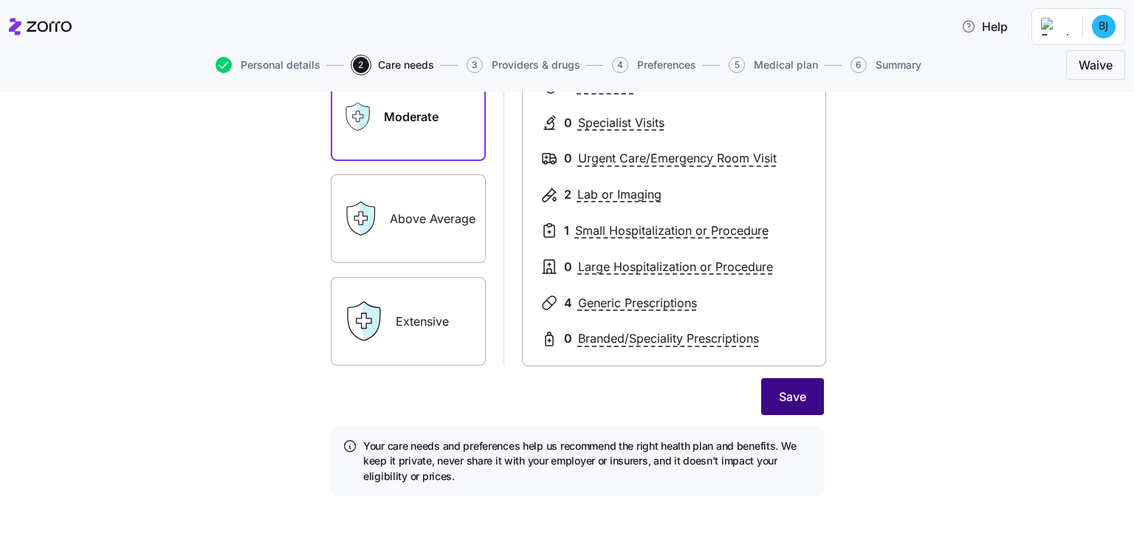
click at [783, 397] on span "Save" at bounding box center [792, 397] width 27 height 18
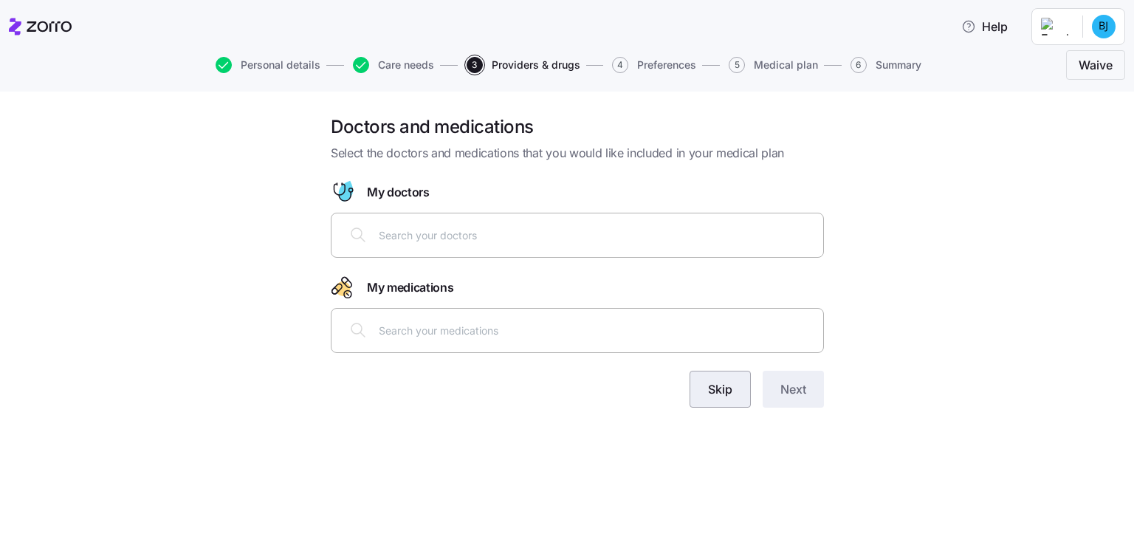
click at [706, 392] on button "Skip" at bounding box center [720, 389] width 61 height 37
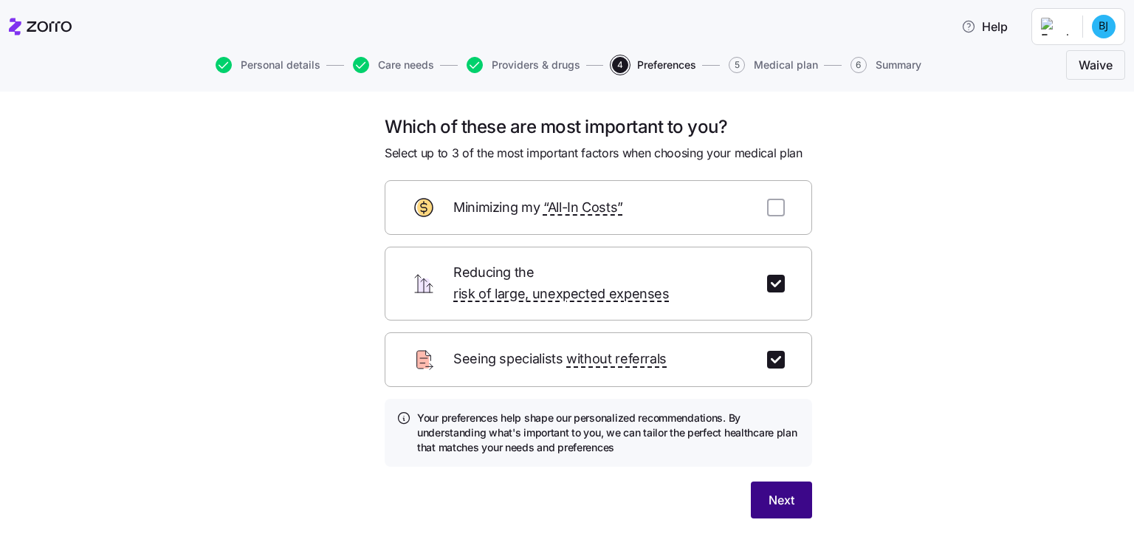
click at [777, 491] on span "Next" at bounding box center [782, 500] width 26 height 18
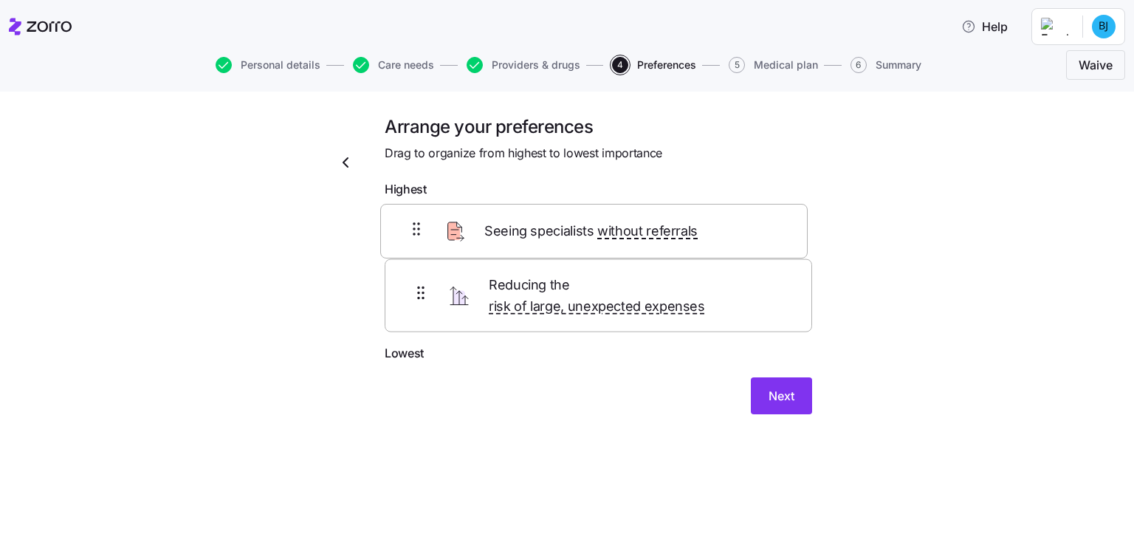
drag, startPoint x: 549, startPoint y: 295, endPoint x: 544, endPoint y: 224, distance: 71.0
click at [544, 224] on div "Reducing the risk of large, unexpected expenses Seeing specialists without refe…" at bounding box center [599, 275] width 428 height 140
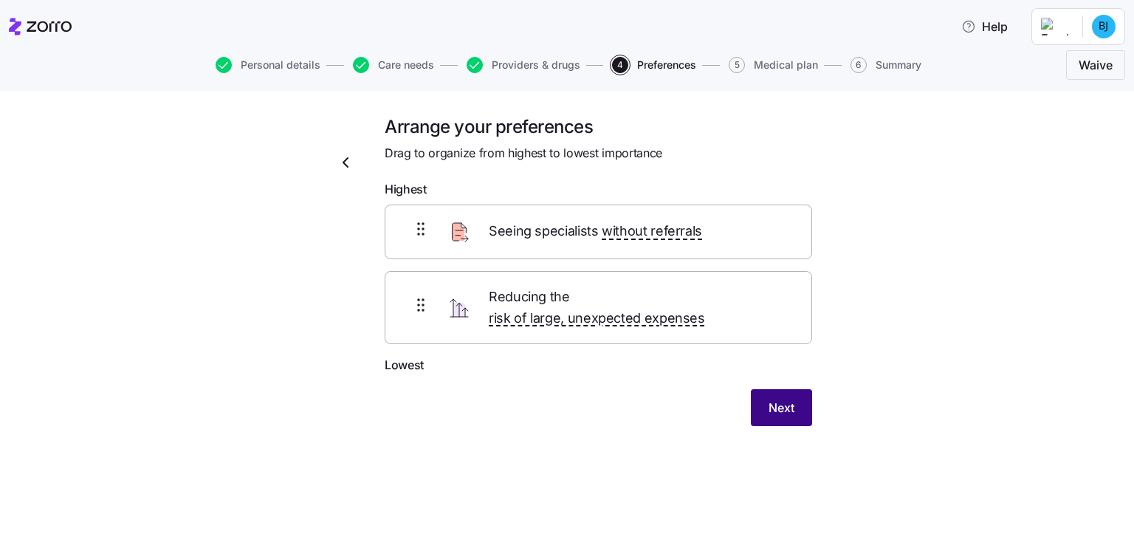
click at [786, 399] on span "Next" at bounding box center [782, 408] width 26 height 18
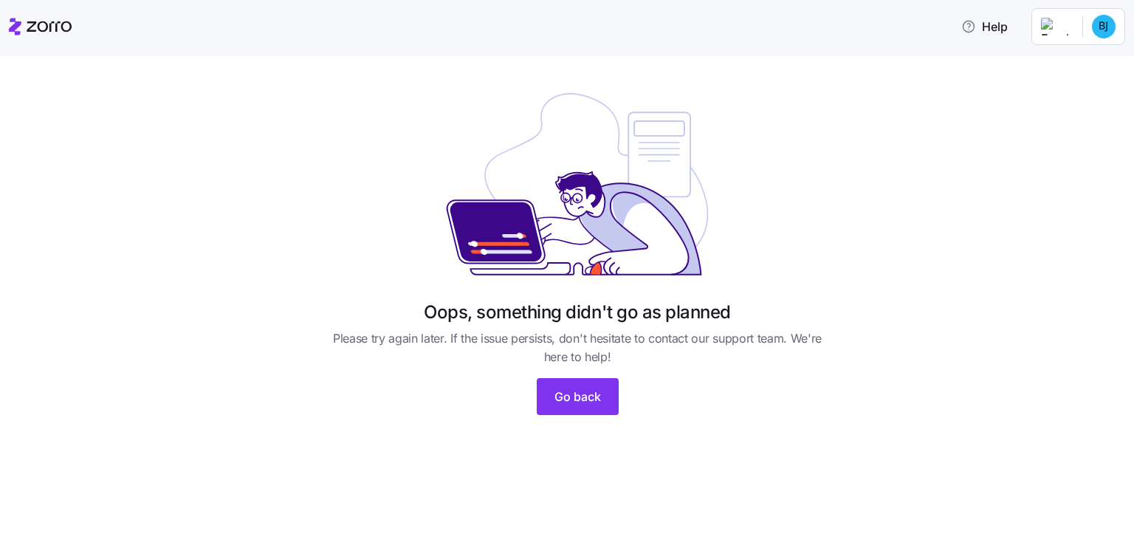
click at [600, 224] on icon at bounding box center [640, 228] width 121 height 91
click at [590, 404] on span "Go back" at bounding box center [578, 397] width 47 height 18
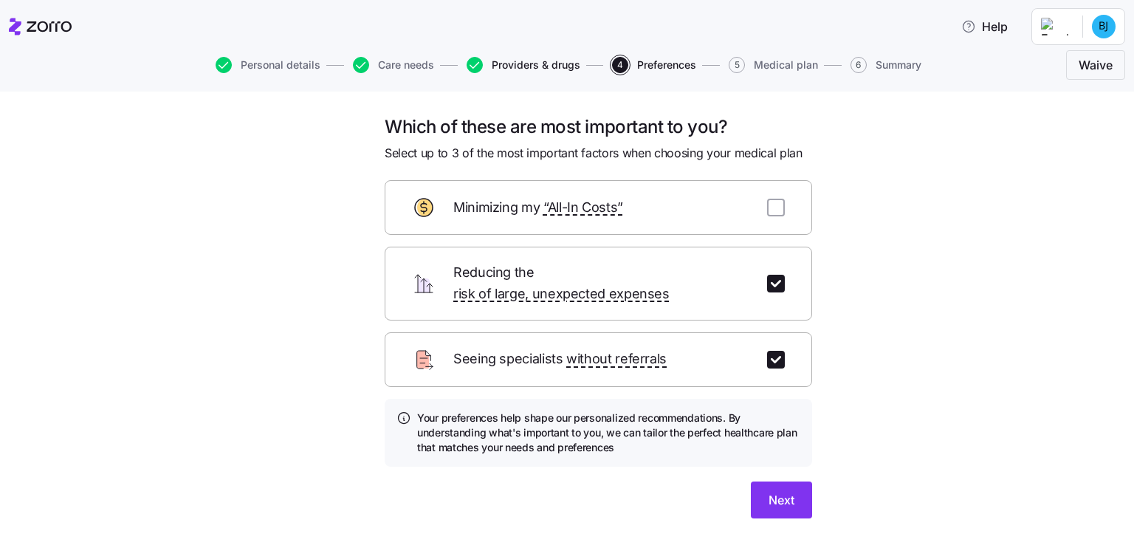
click at [515, 64] on span "Providers & drugs" at bounding box center [536, 65] width 89 height 10
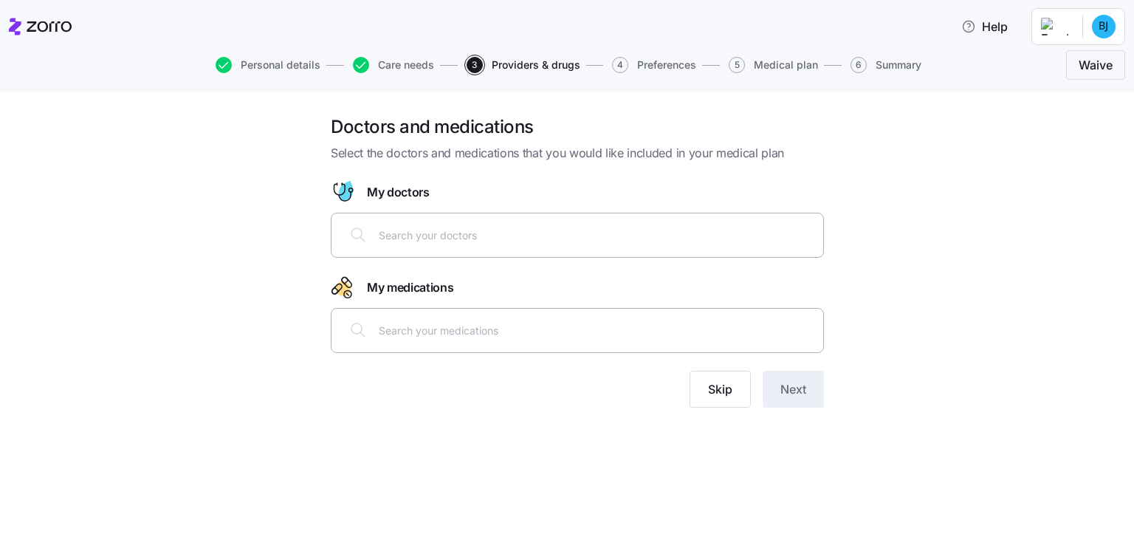
click at [473, 242] on input "text" at bounding box center [597, 235] width 436 height 16
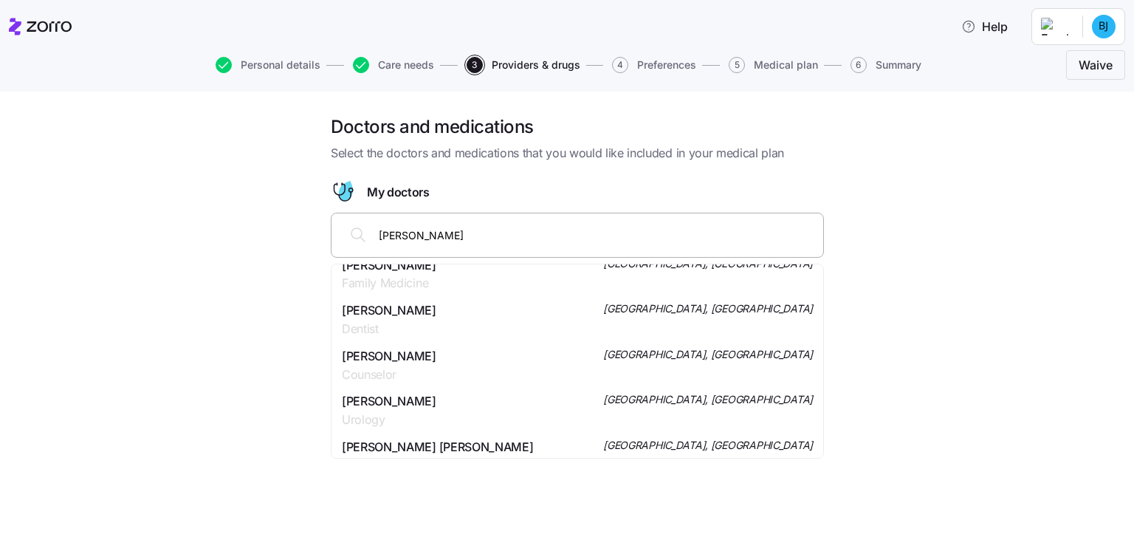
scroll to position [1589, 0]
click at [425, 234] on input "[PERSON_NAME]" at bounding box center [597, 235] width 436 height 16
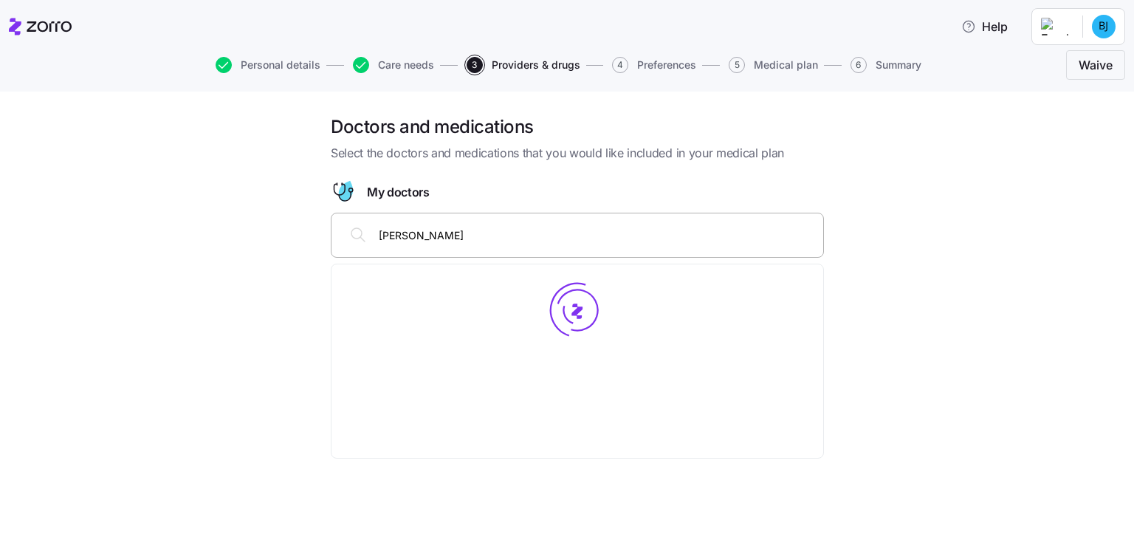
scroll to position [0, 0]
type input "[PERSON_NAME]"
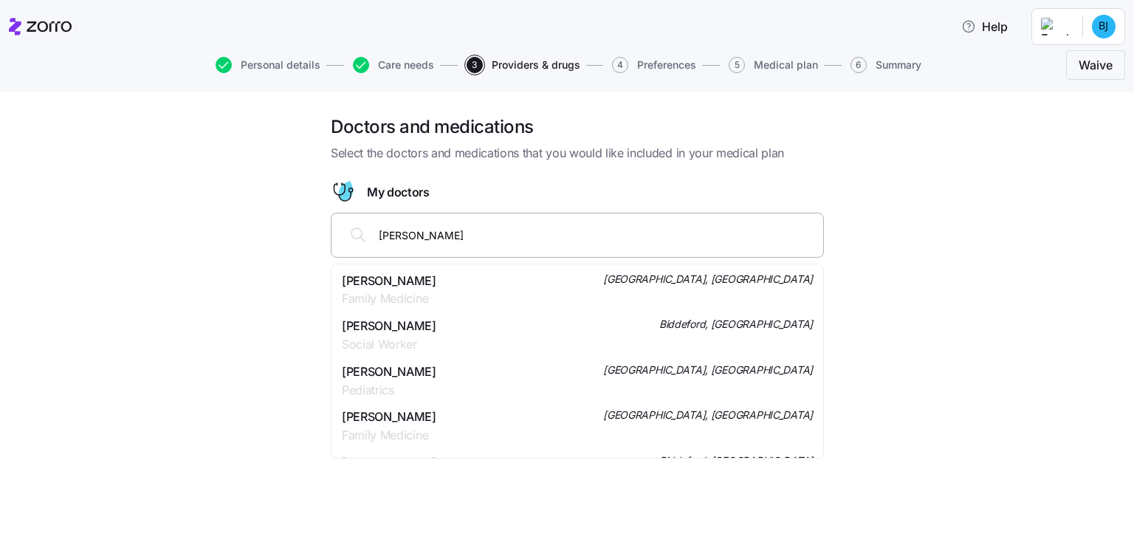
click at [482, 283] on div "[PERSON_NAME] Family Medicine [GEOGRAPHIC_DATA], [GEOGRAPHIC_DATA]" at bounding box center [577, 290] width 471 height 37
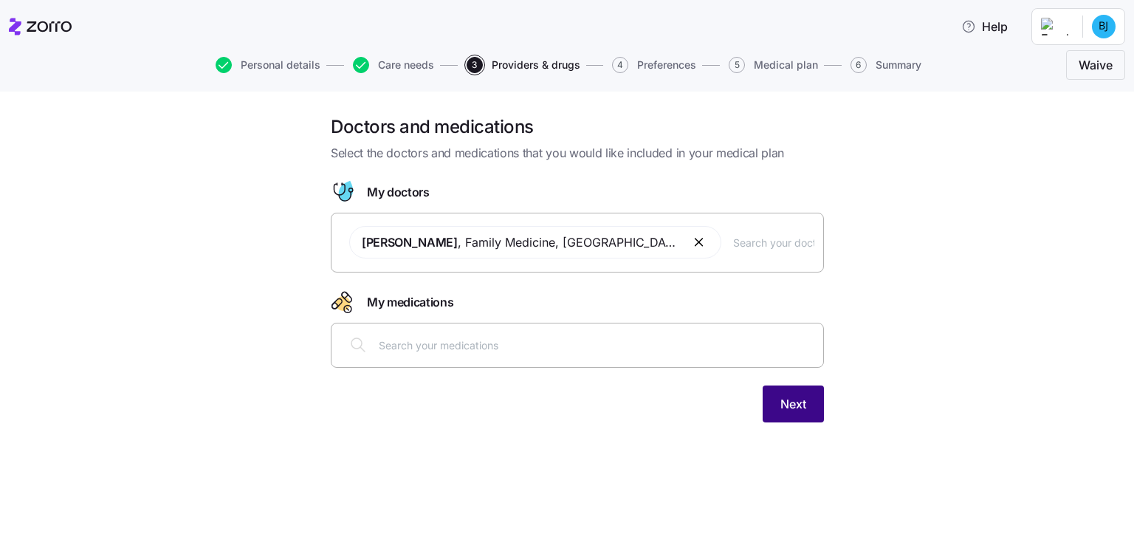
click at [791, 389] on button "Next" at bounding box center [793, 404] width 61 height 37
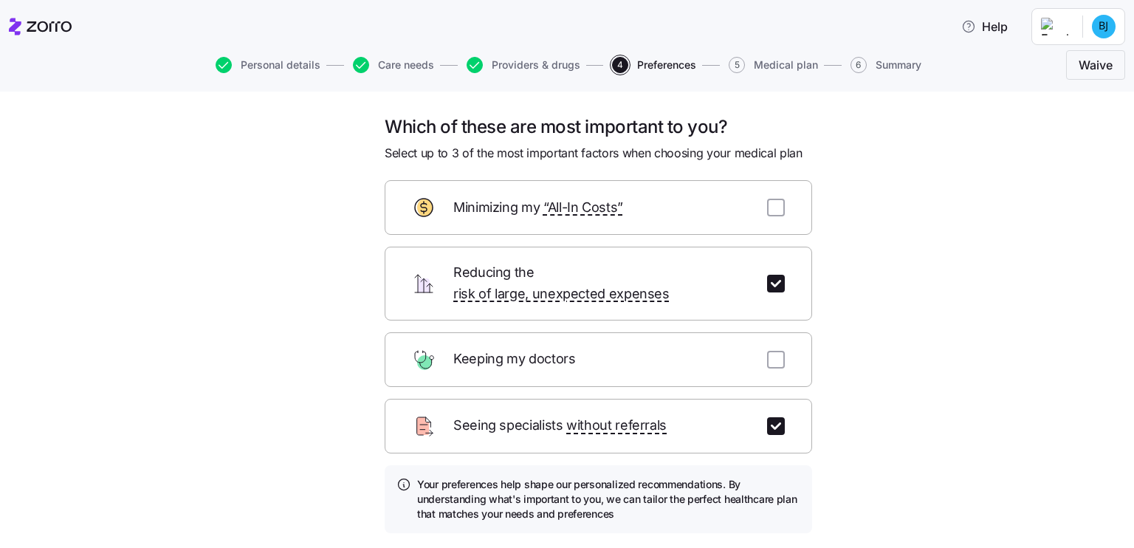
scroll to position [88, 0]
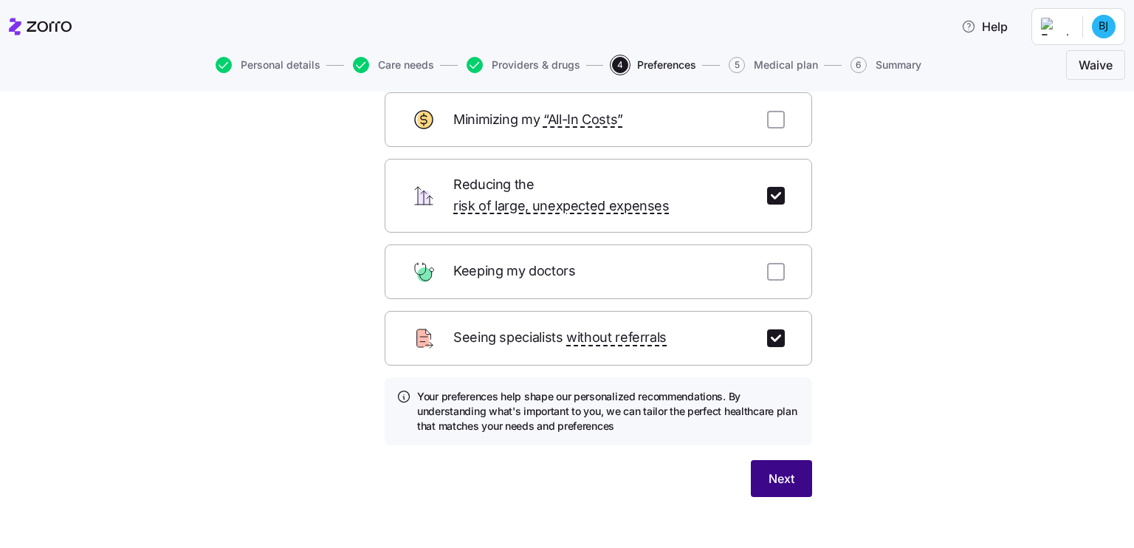
click at [764, 470] on button "Next" at bounding box center [781, 478] width 61 height 37
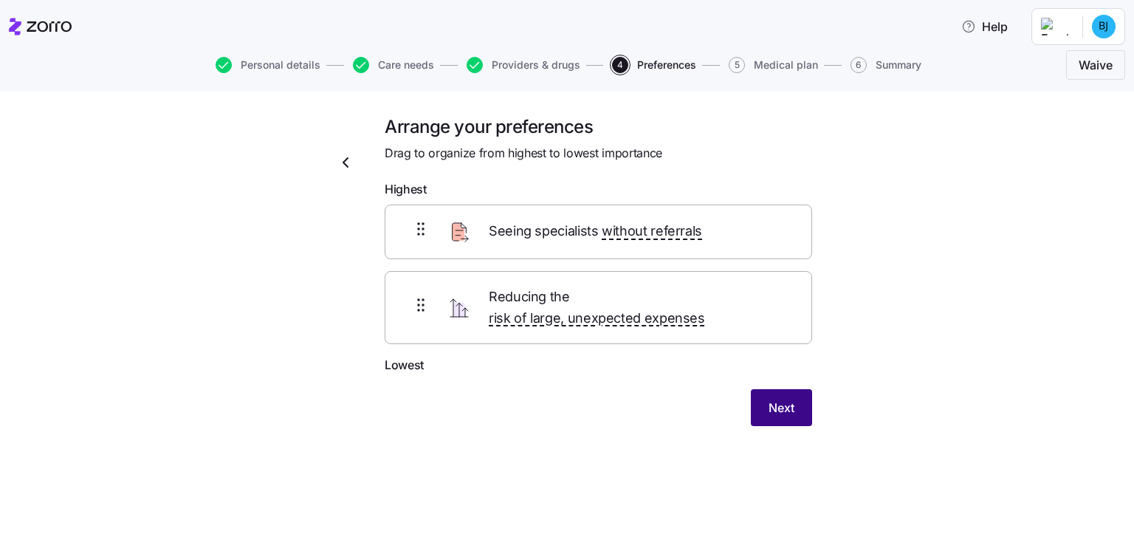
click at [773, 399] on span "Next" at bounding box center [782, 408] width 26 height 18
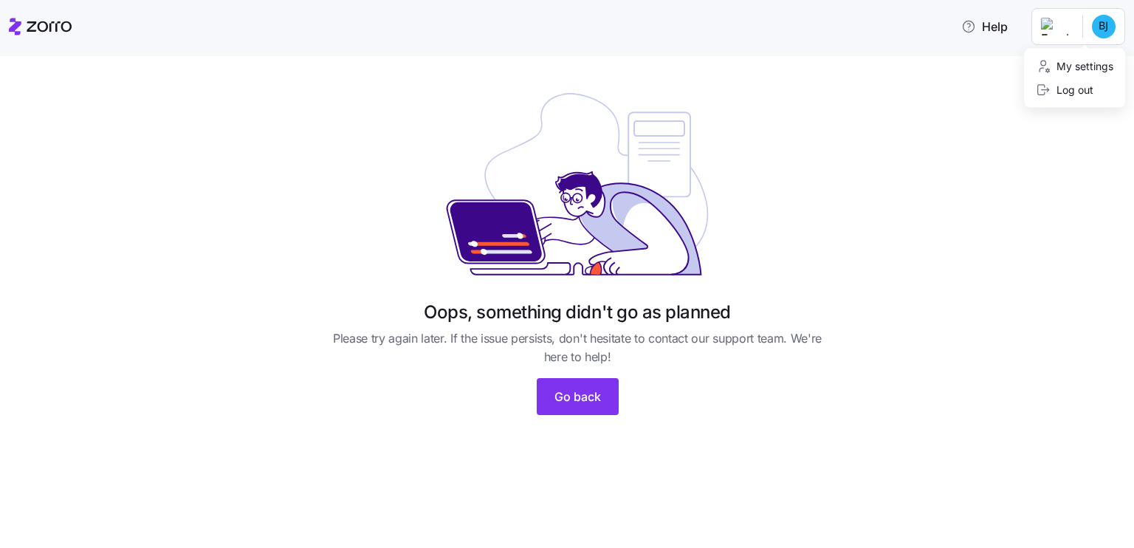
click at [1058, 26] on html "Help Oops, something didn't go as planned Please try again later. If the issue …" at bounding box center [567, 269] width 1134 height 539
click at [1083, 64] on div "My settings" at bounding box center [1075, 66] width 78 height 16
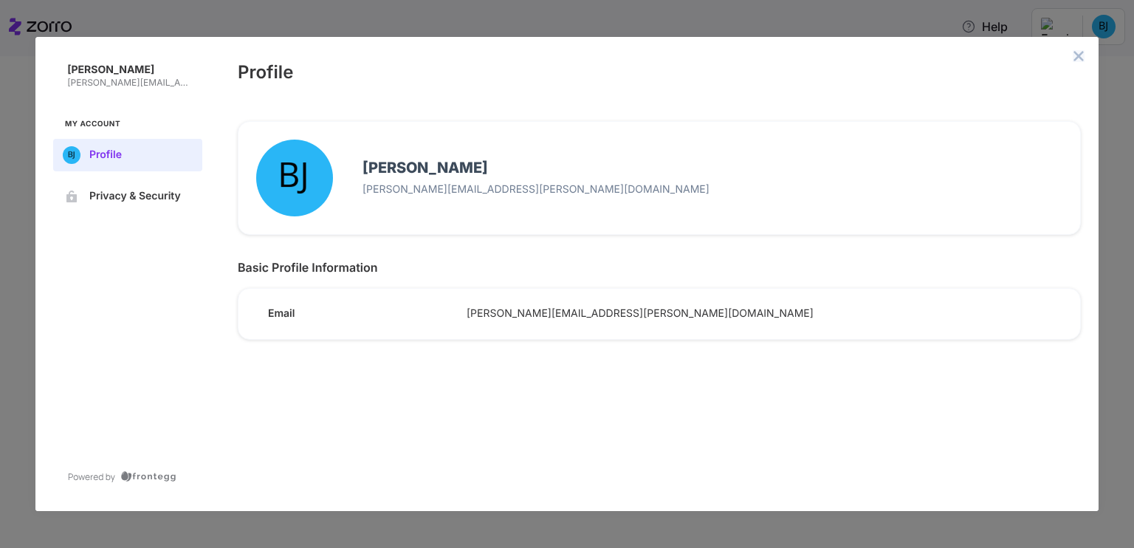
click at [1076, 55] on icon "close admin-box" at bounding box center [1079, 56] width 12 height 12
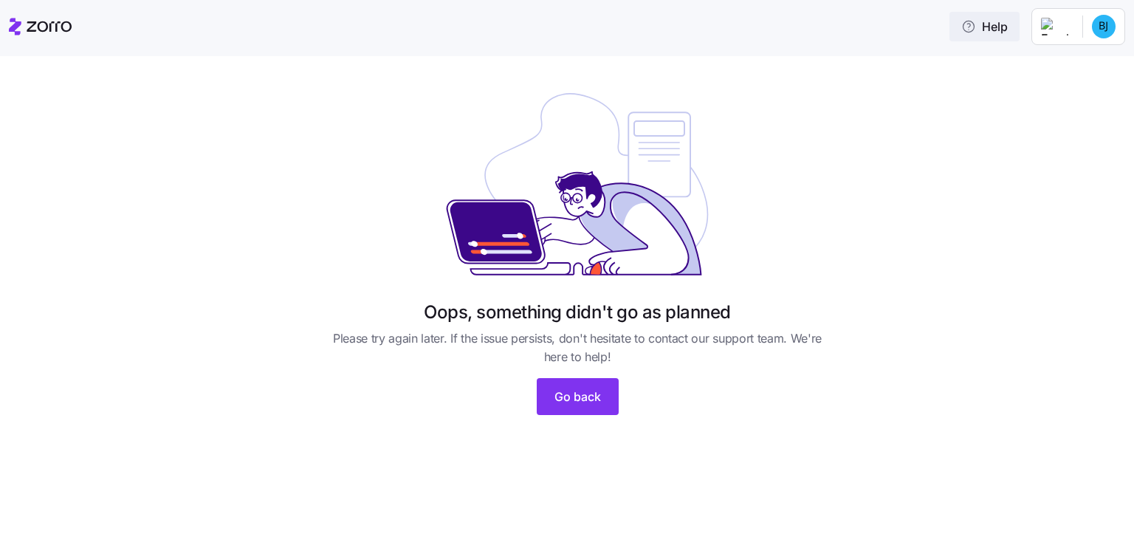
click at [1020, 38] on button "Help" at bounding box center [985, 27] width 70 height 30
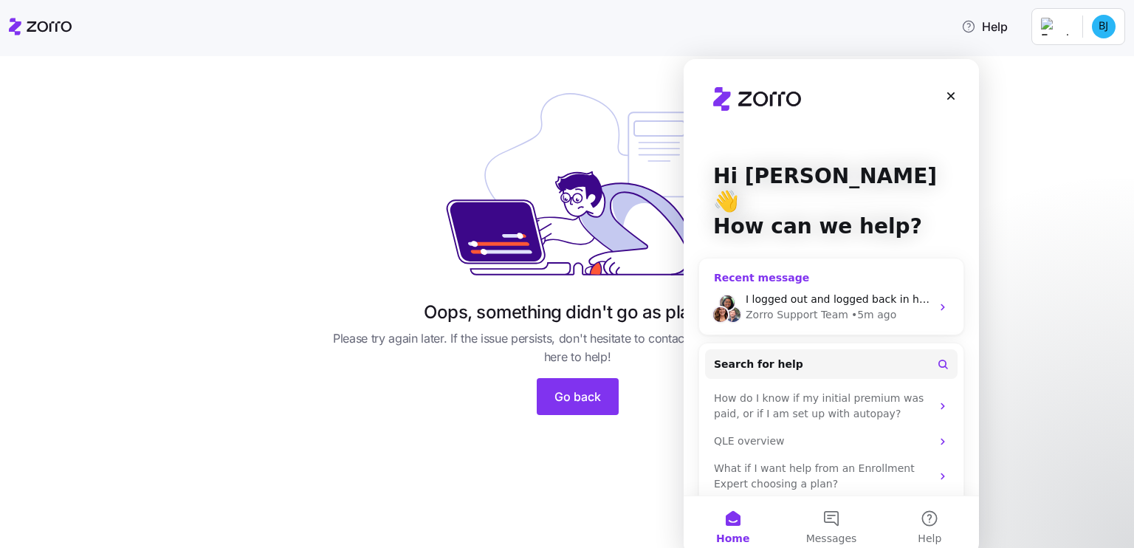
click at [852, 307] on div "• 5m ago" at bounding box center [874, 315] width 45 height 16
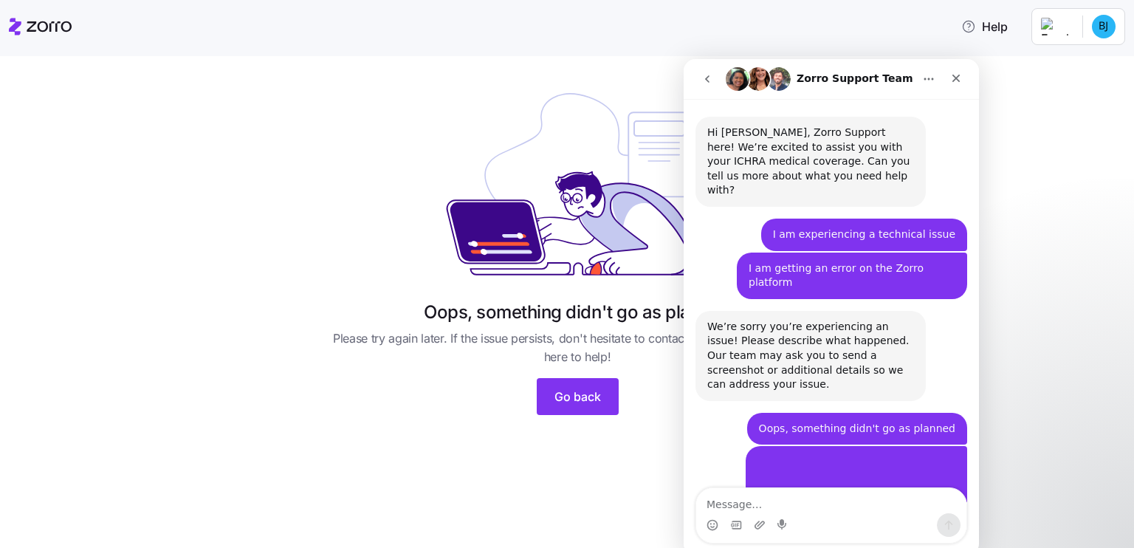
scroll to position [310, 0]
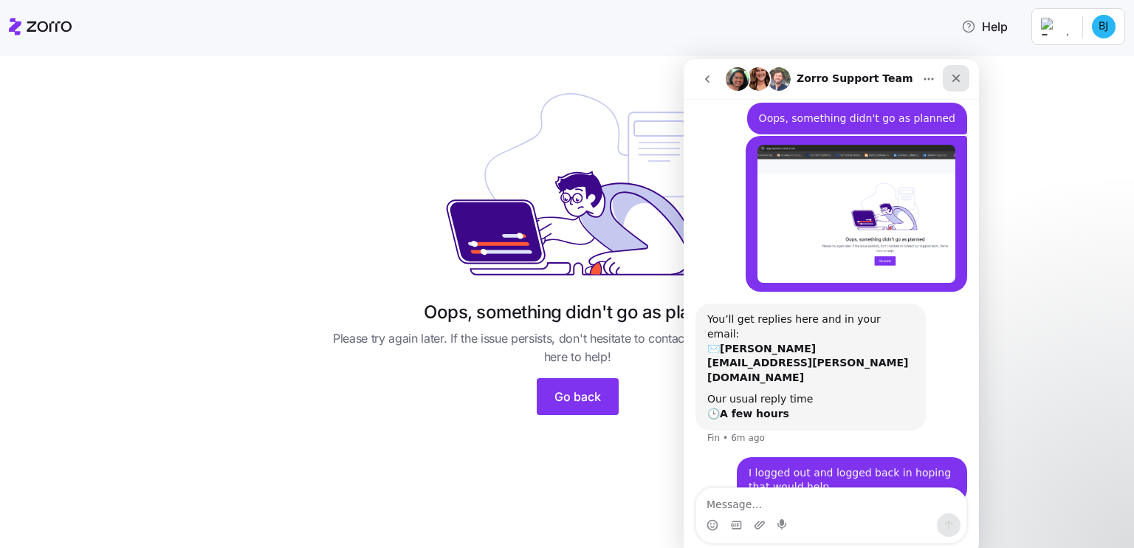
click at [956, 81] on icon "Close" at bounding box center [957, 78] width 12 height 12
